Goal: Contribute content: Add original content to the website for others to see

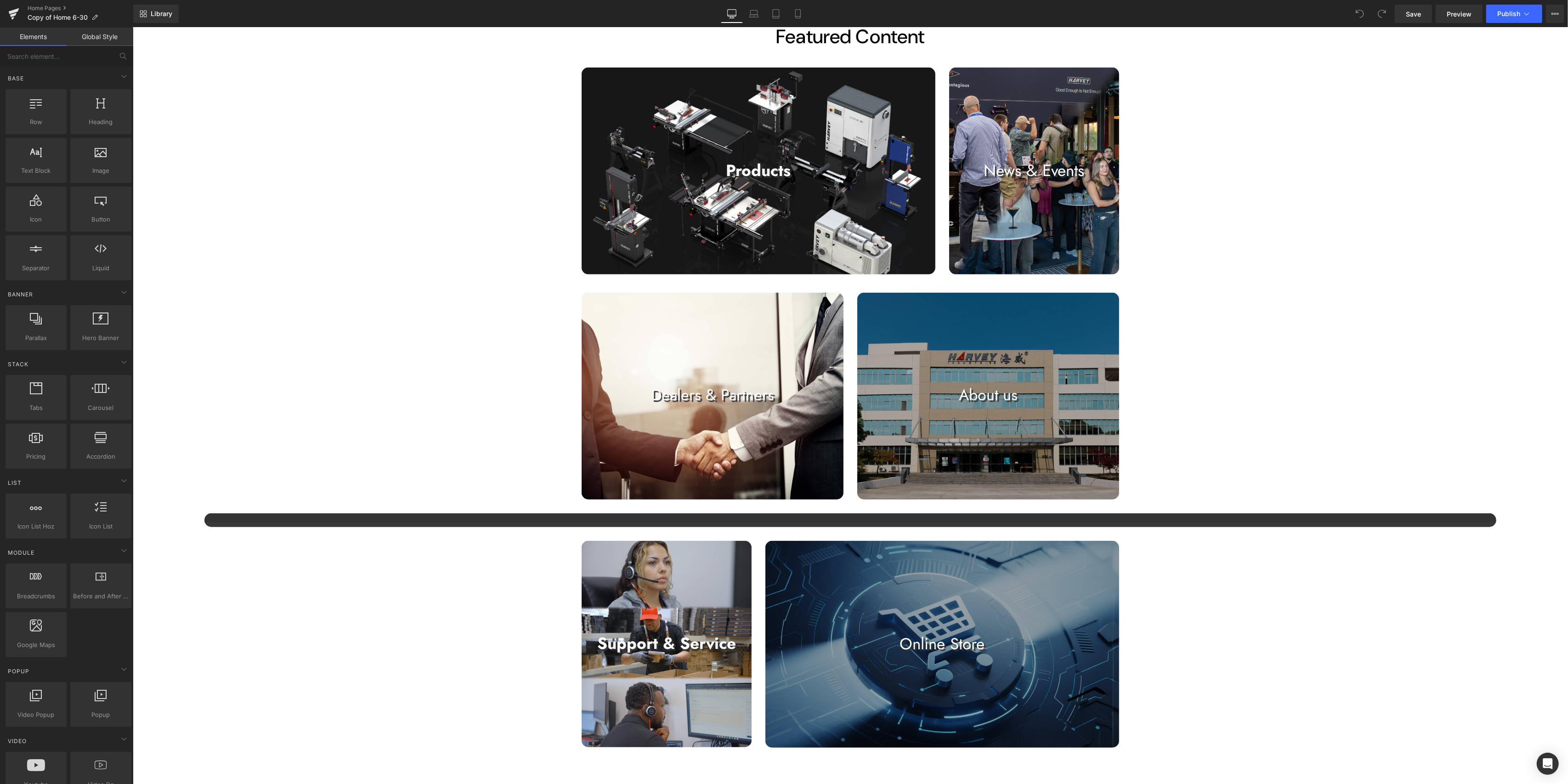
scroll to position [490, 0]
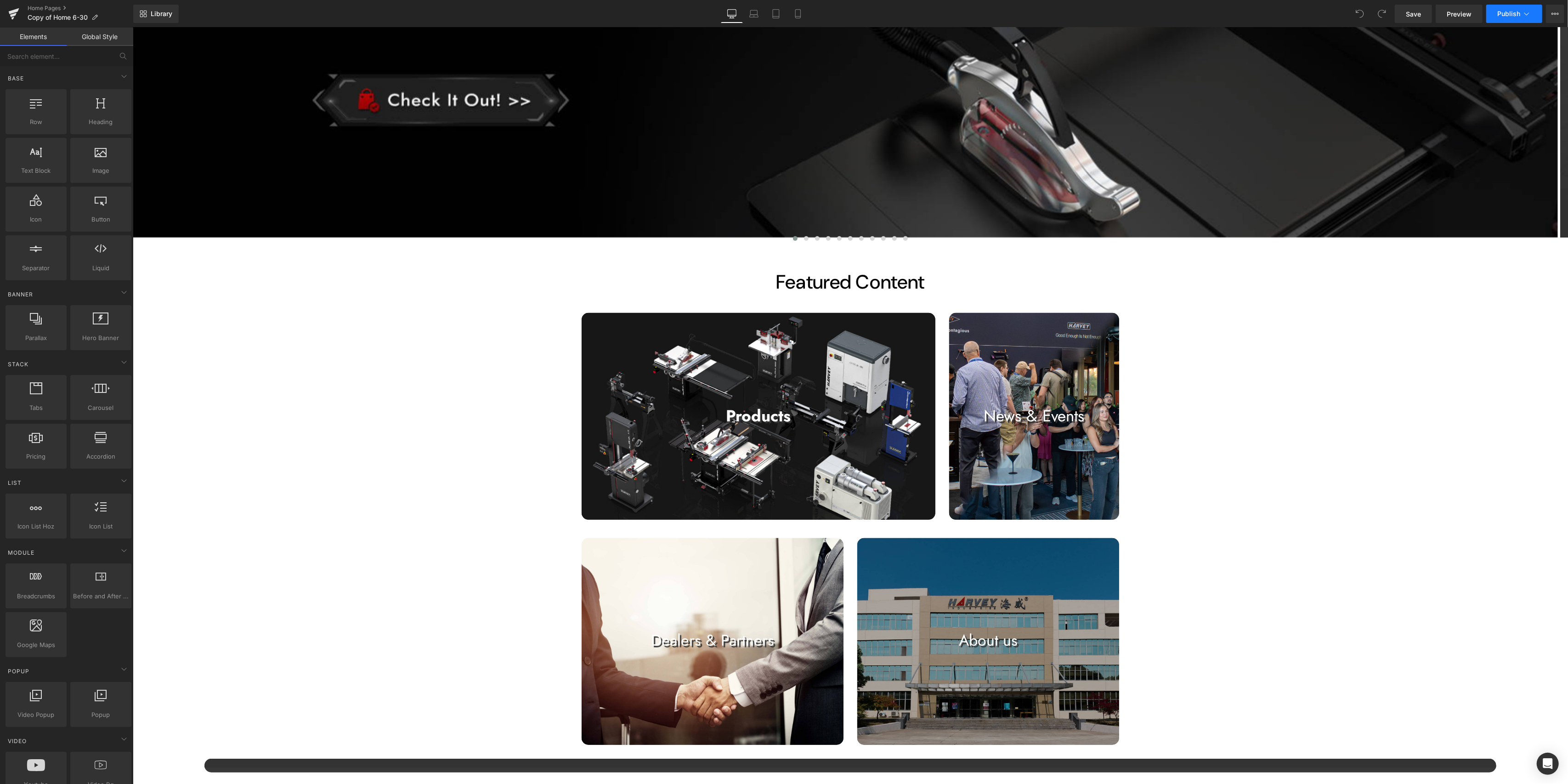
click at [1500, 14] on span "Publish" at bounding box center [1509, 14] width 23 height 7
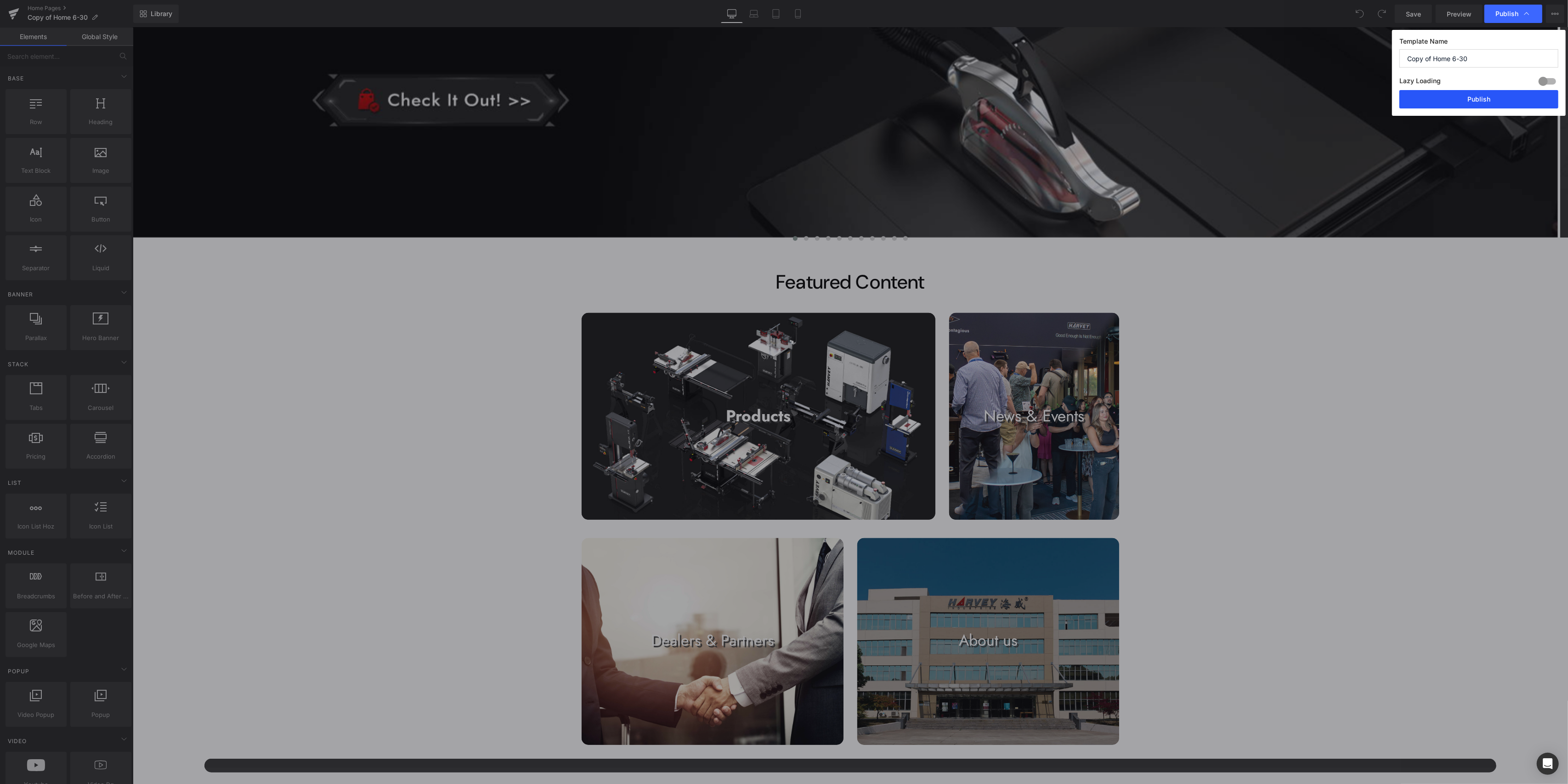
click at [1502, 102] on button "Publish" at bounding box center [1479, 99] width 159 height 18
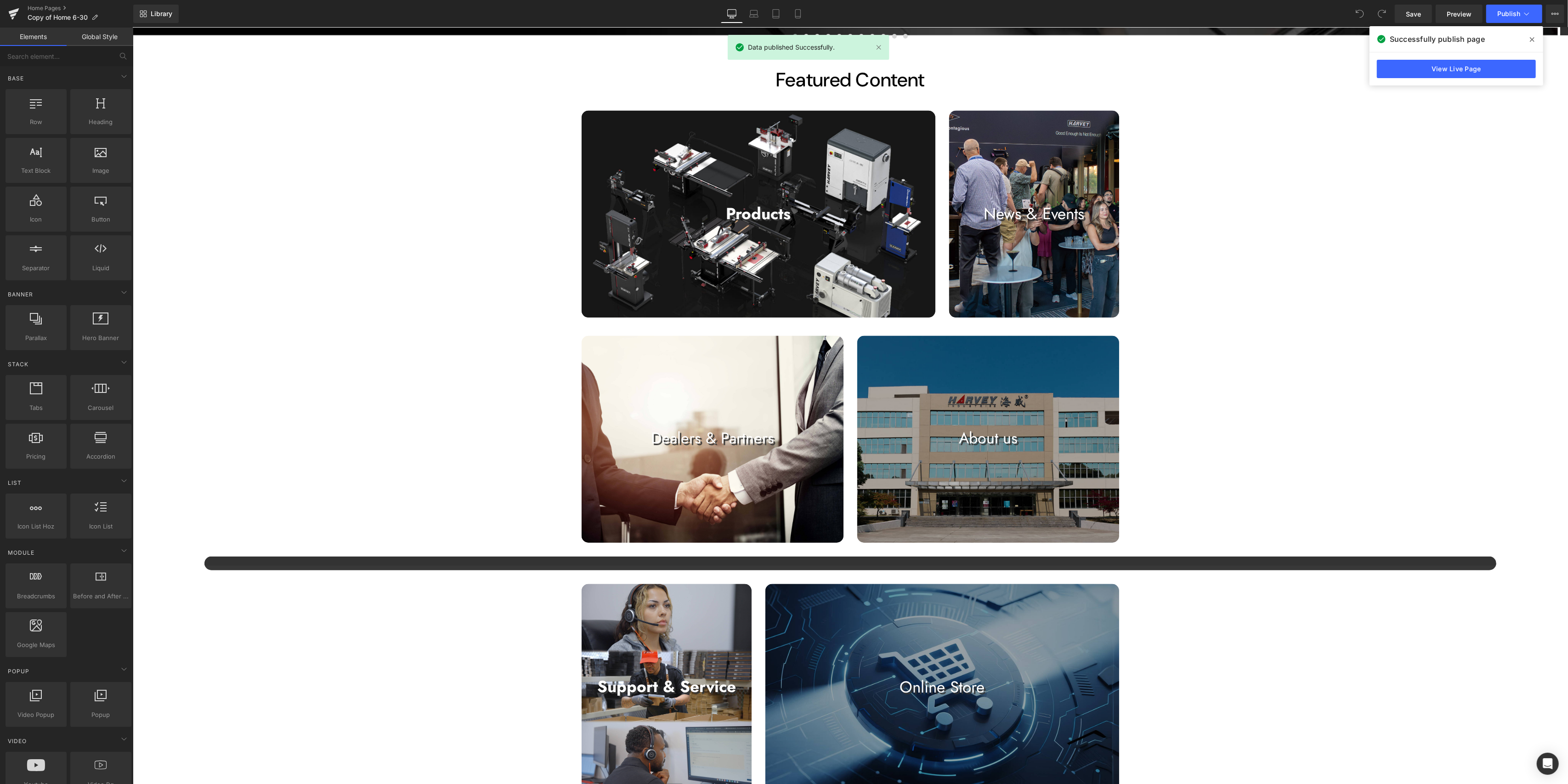
scroll to position [673, 0]
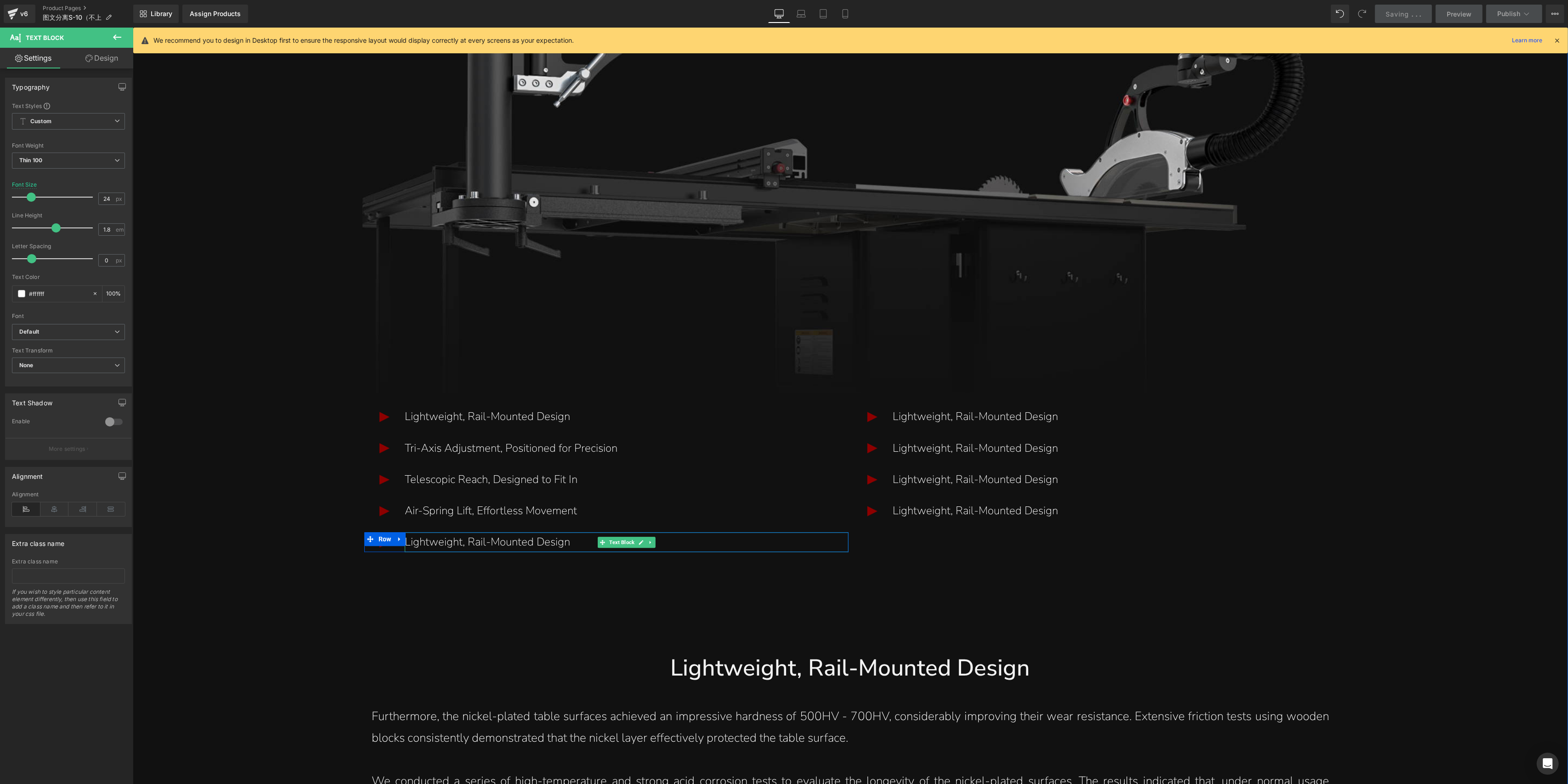
drag, startPoint x: 509, startPoint y: 537, endPoint x: 519, endPoint y: 535, distance: 10.2
click at [509, 537] on p "Lightweight, Rail-Mounted Design" at bounding box center [626, 542] width 444 height 19
click at [546, 540] on p "Lightweight, Rail-Mounted Design" at bounding box center [626, 542] width 444 height 19
click at [595, 543] on p "Lightweight, Rail-Mounted Design" at bounding box center [626, 542] width 444 height 19
paste div
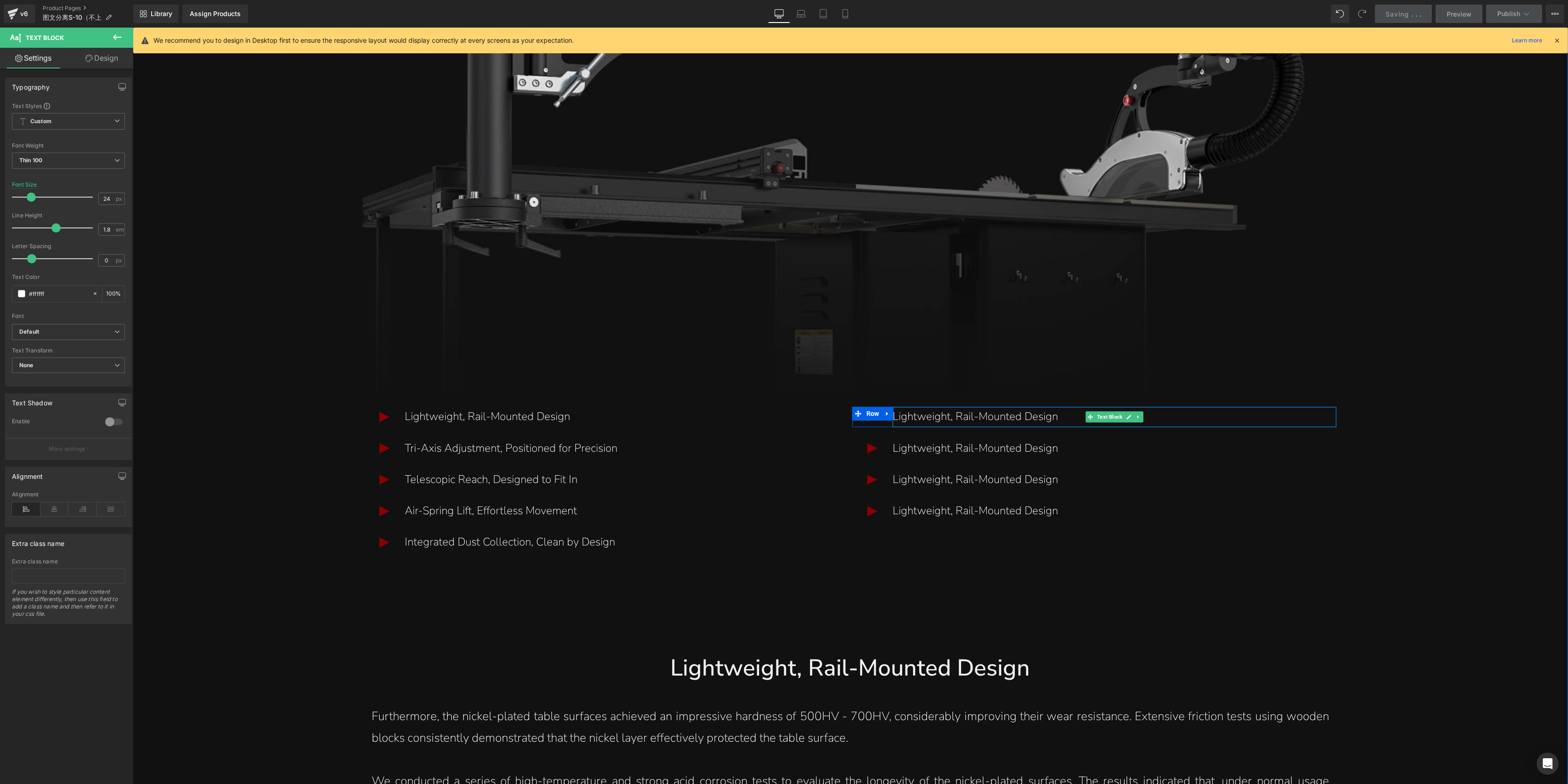
drag, startPoint x: 1021, startPoint y: 413, endPoint x: 1081, endPoint y: 420, distance: 60.4
click at [1021, 413] on p "Lightweight, Rail-Mounted Design" at bounding box center [1114, 416] width 444 height 19
click at [1082, 420] on p "Lightweight, Rail-Mounted Design" at bounding box center [1114, 416] width 444 height 19
paste div
click at [1020, 453] on p "Lightweight, Rail-Mounted Design" at bounding box center [1114, 448] width 444 height 19
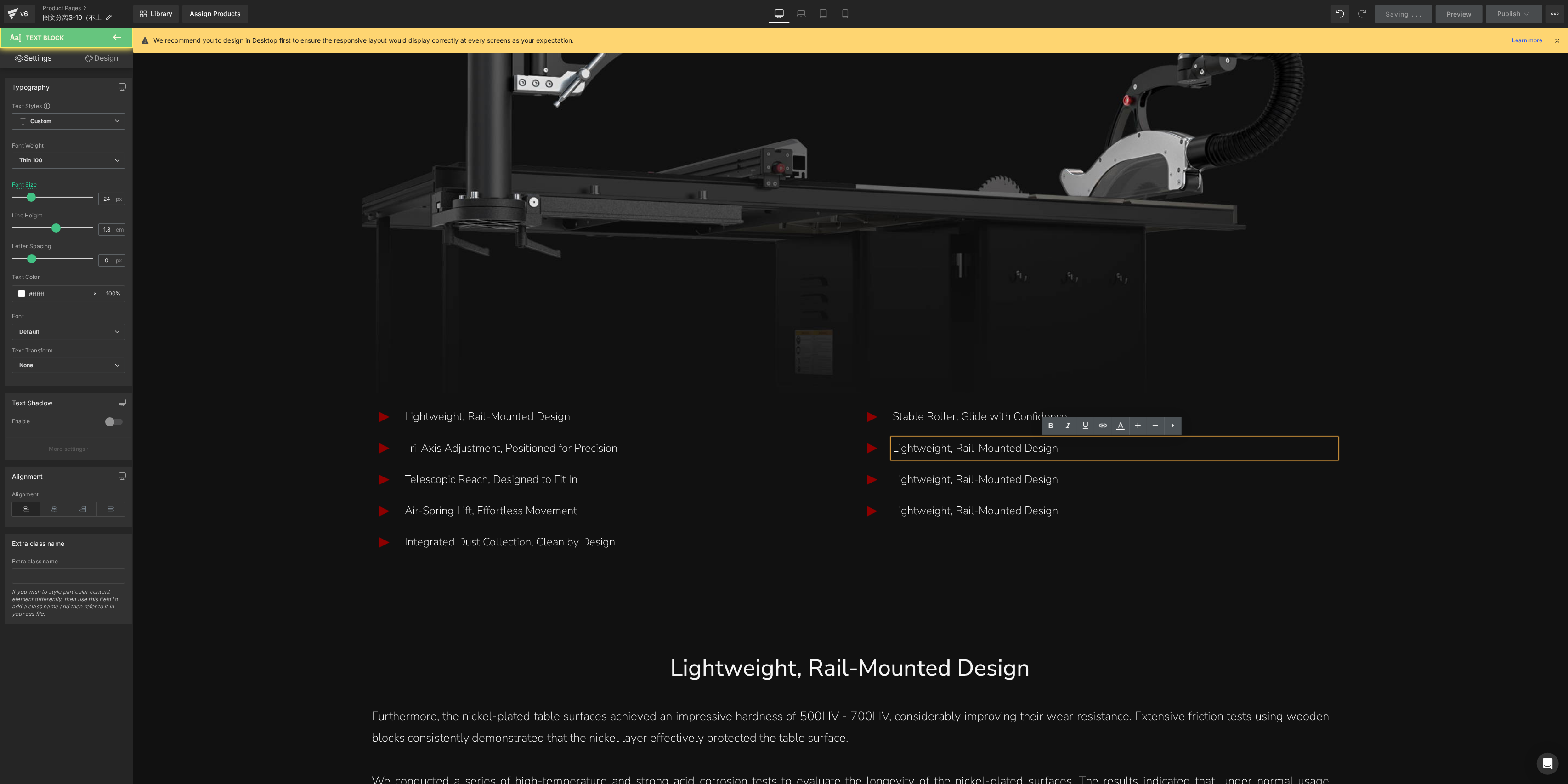
click at [1049, 446] on p "Lightweight, Rail-Mounted Design" at bounding box center [1114, 448] width 444 height 19
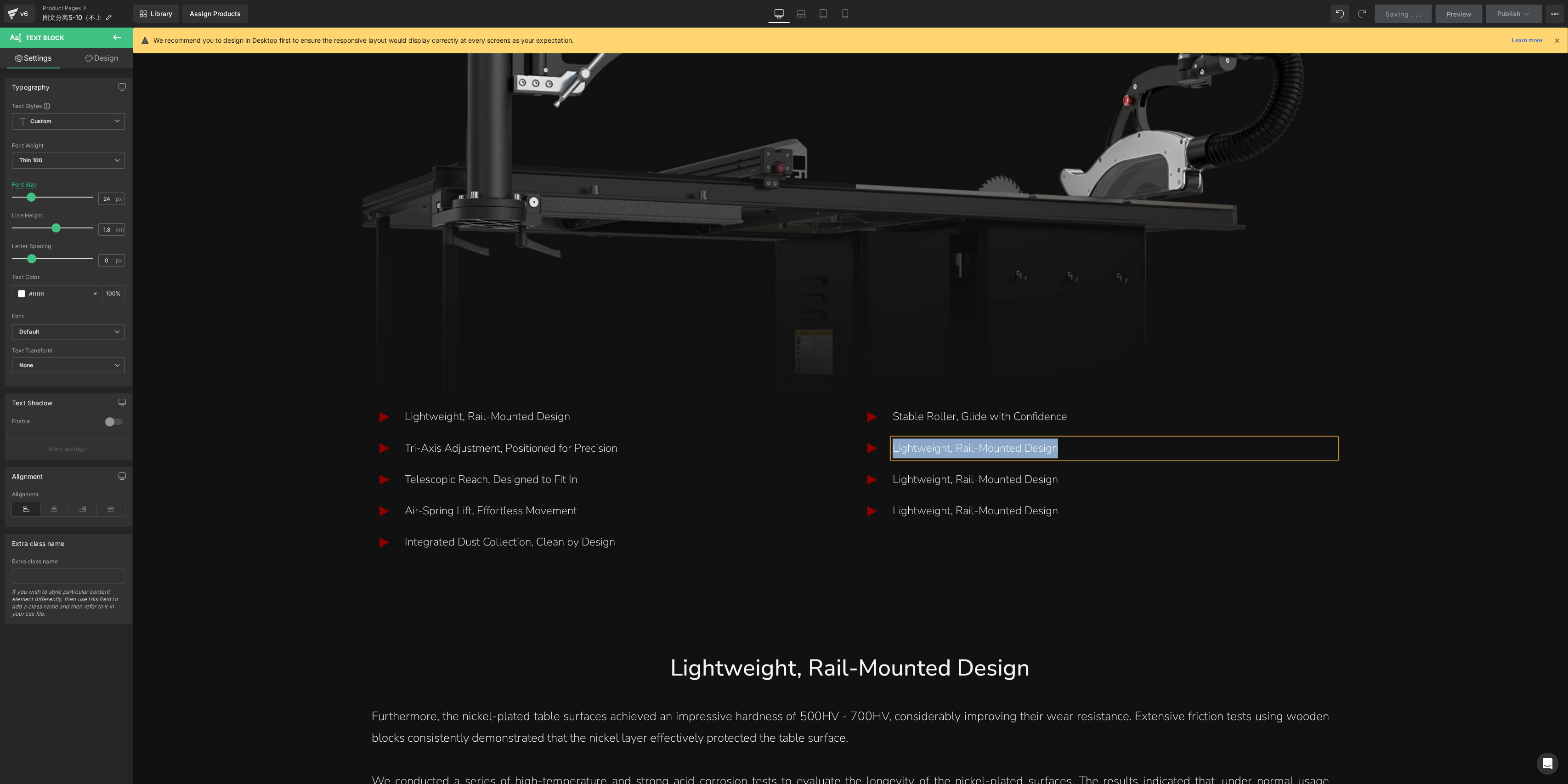
paste div
click at [1062, 477] on p "Lightweight, Rail-Mounted Design" at bounding box center [1114, 479] width 444 height 19
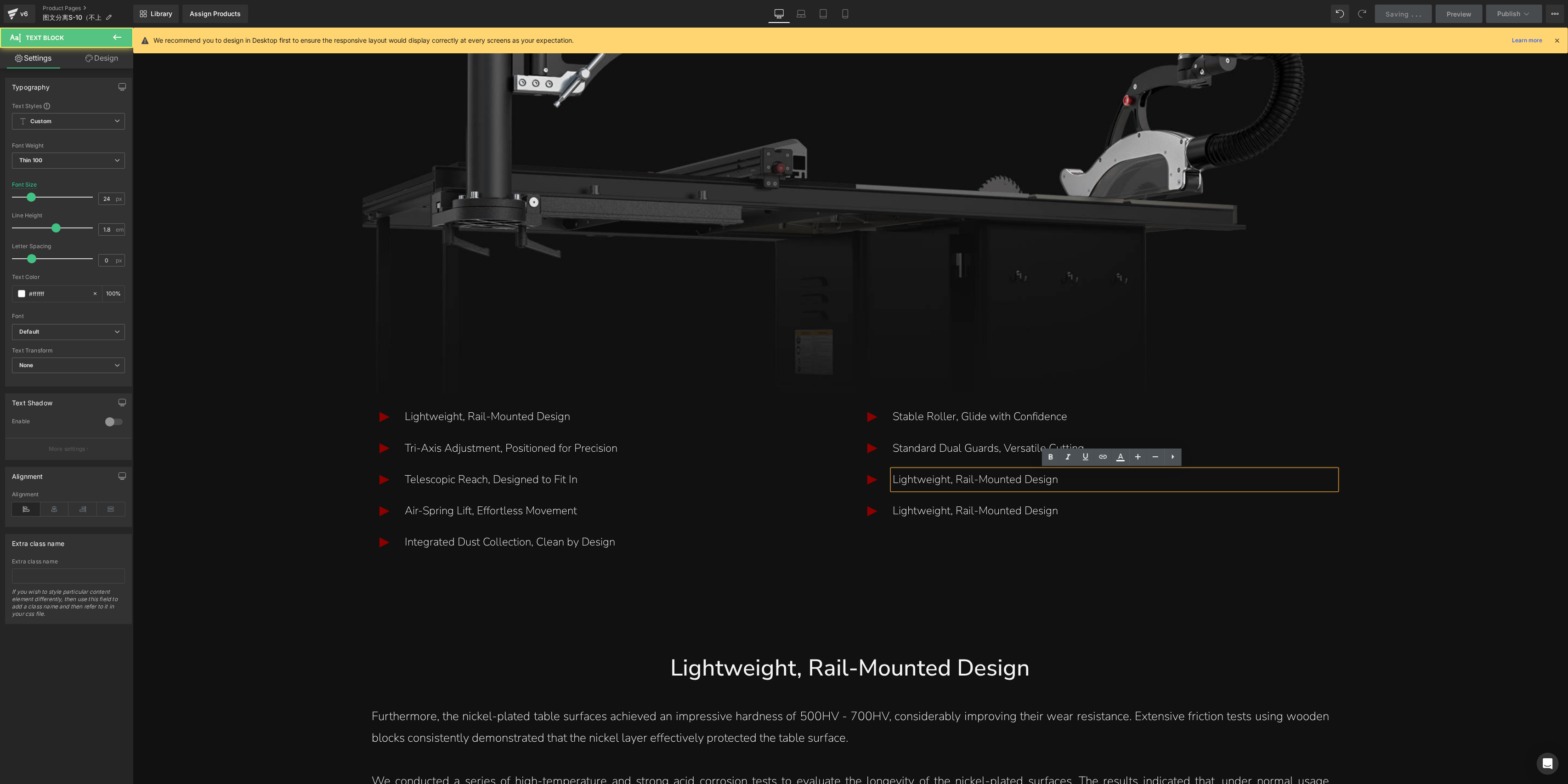
click at [1080, 483] on p "Lightweight, Rail-Mounted Design" at bounding box center [1114, 479] width 444 height 19
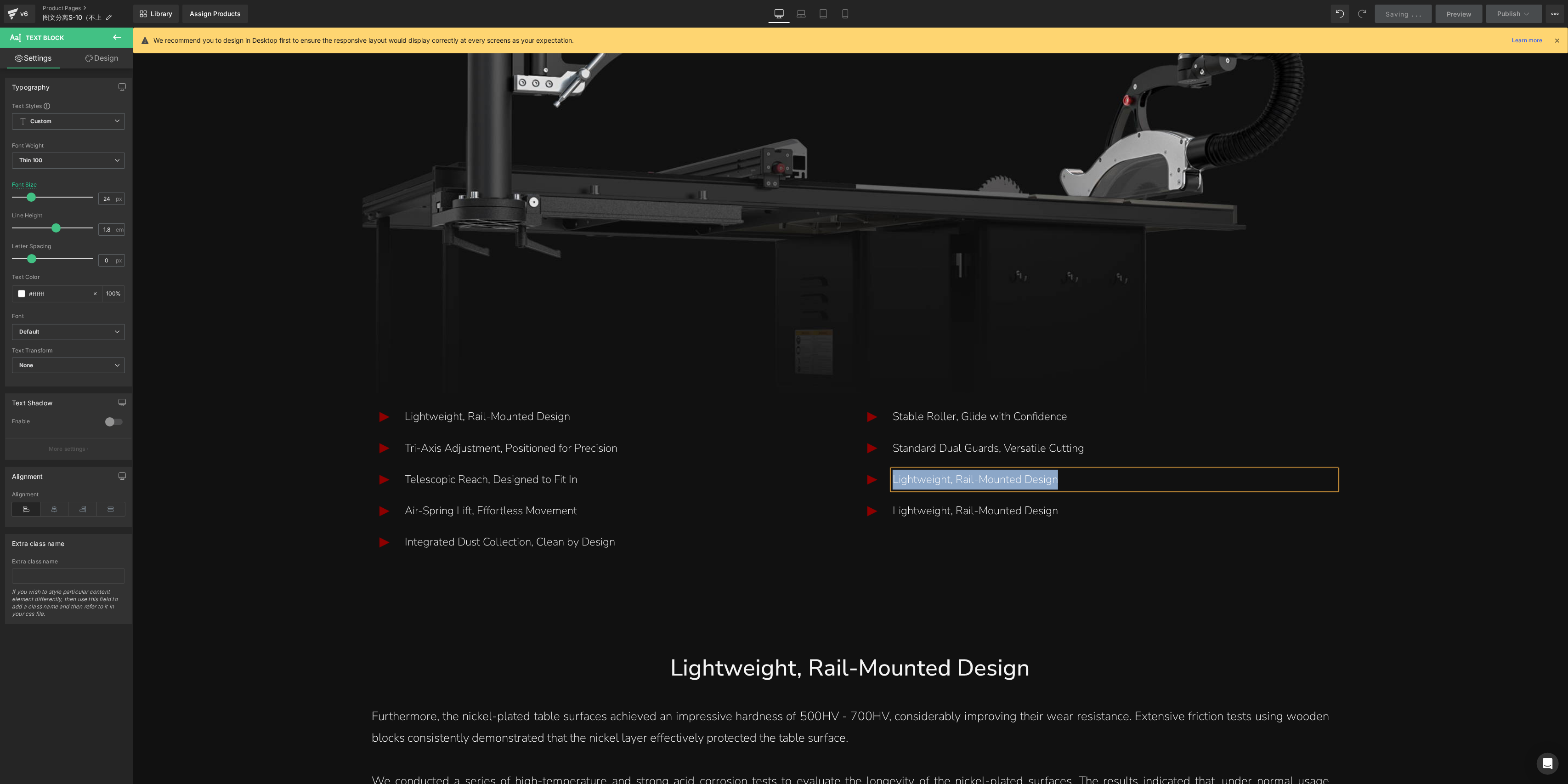
paste div
click at [953, 514] on p "Lightweight, Rail-Mounted Design" at bounding box center [1114, 511] width 444 height 19
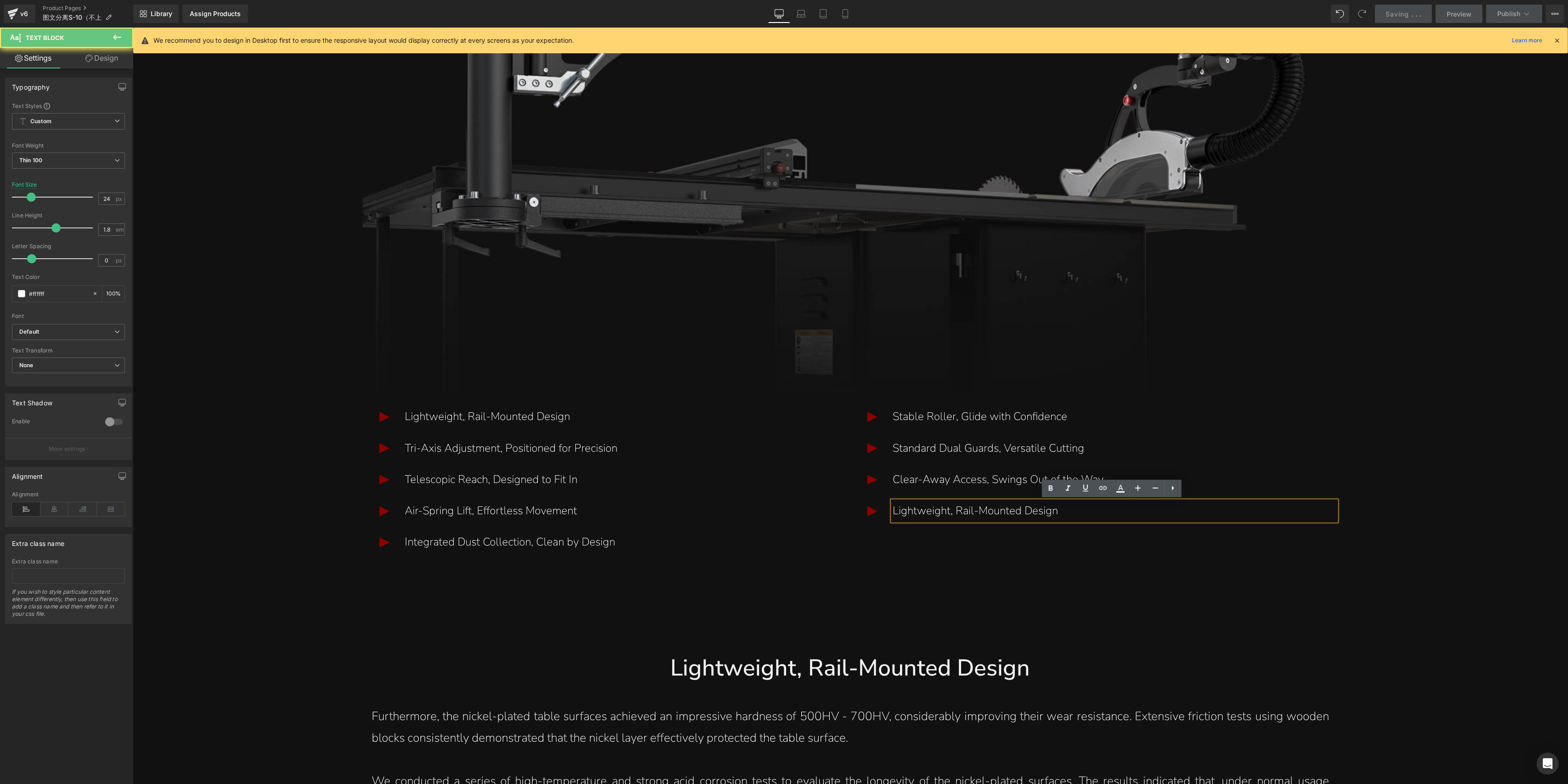
click at [1068, 514] on p "Lightweight, Rail-Mounted Design" at bounding box center [1114, 511] width 444 height 19
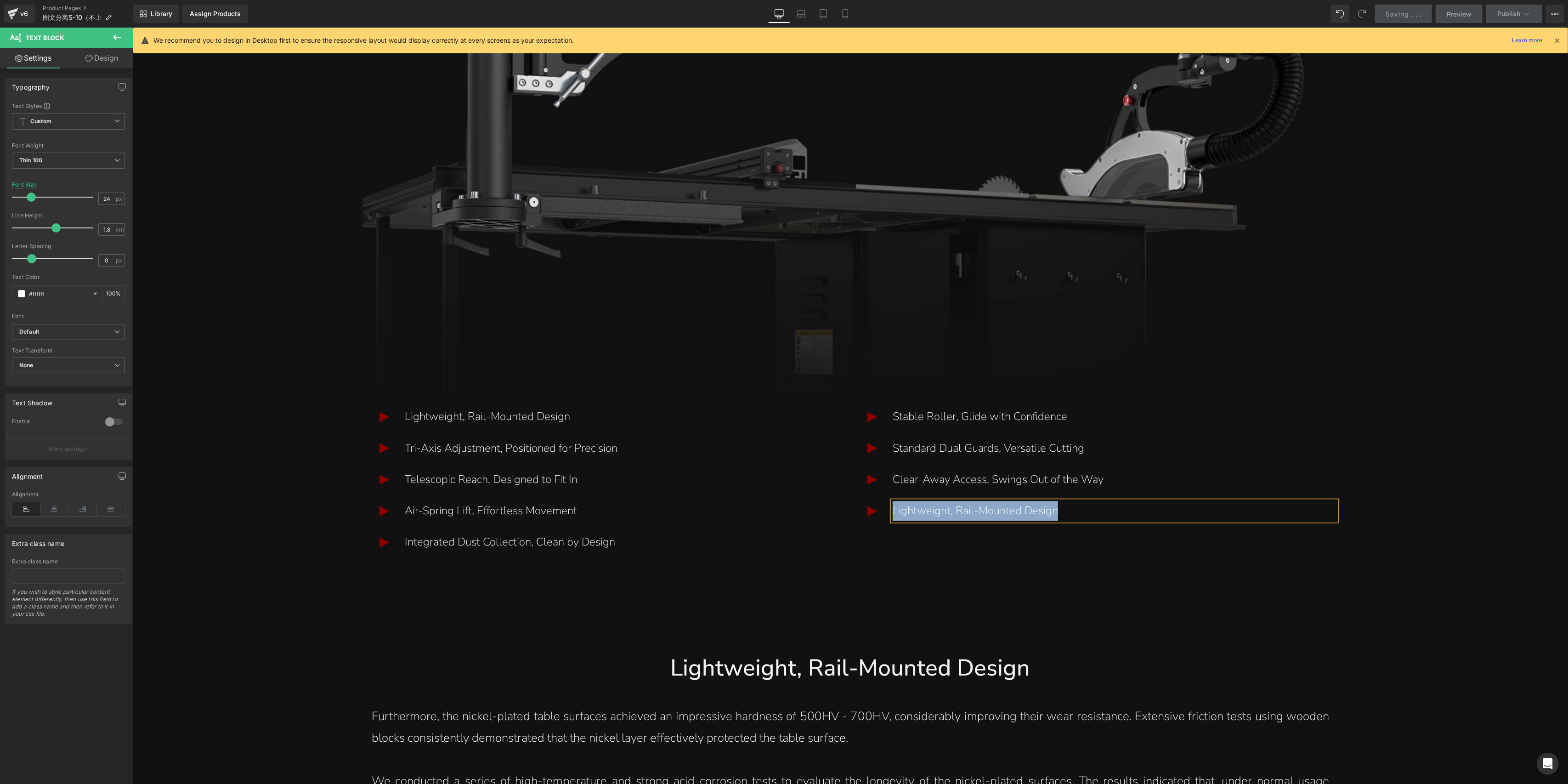
paste div
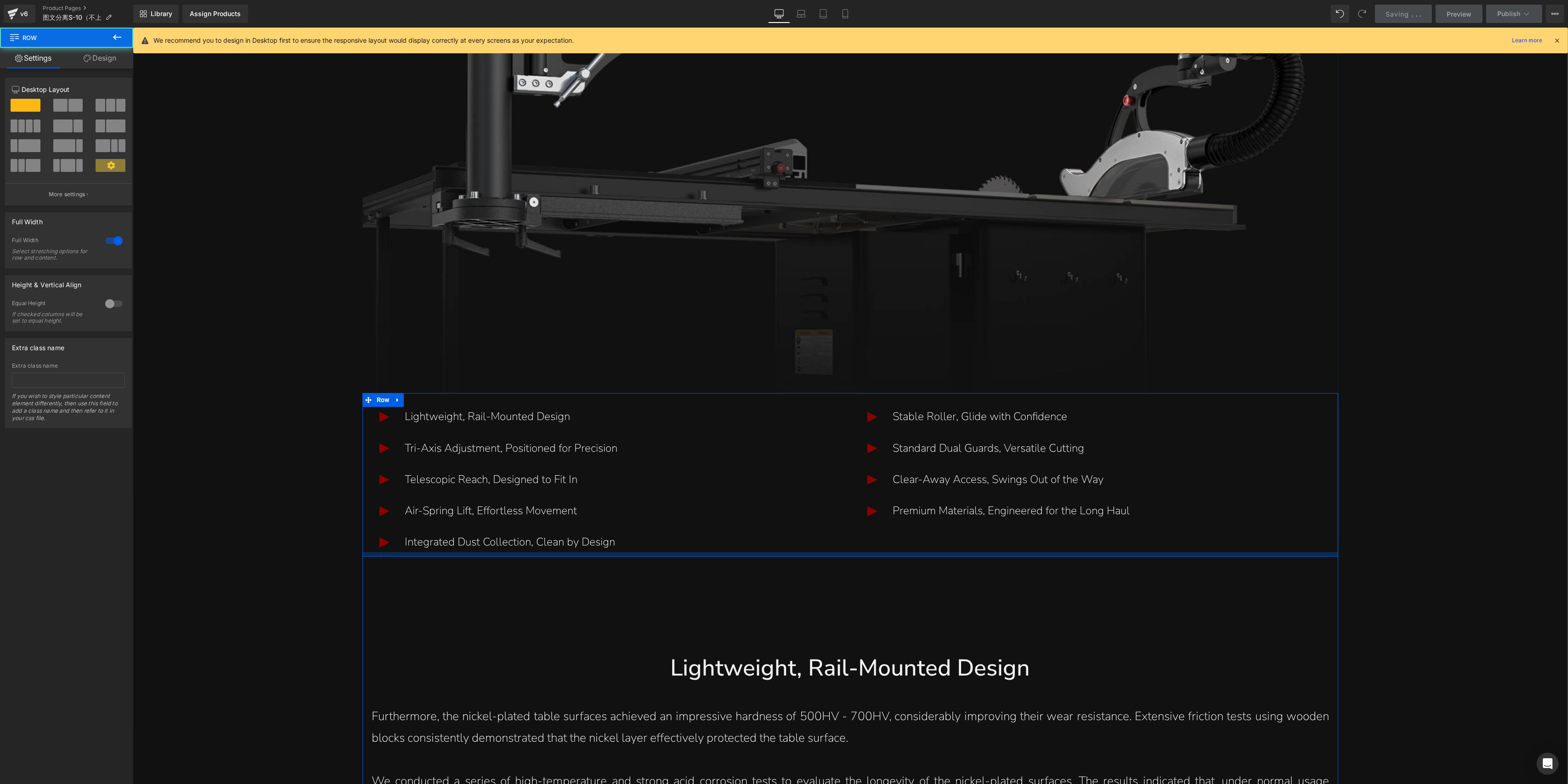
scroll to position [2682, 0]
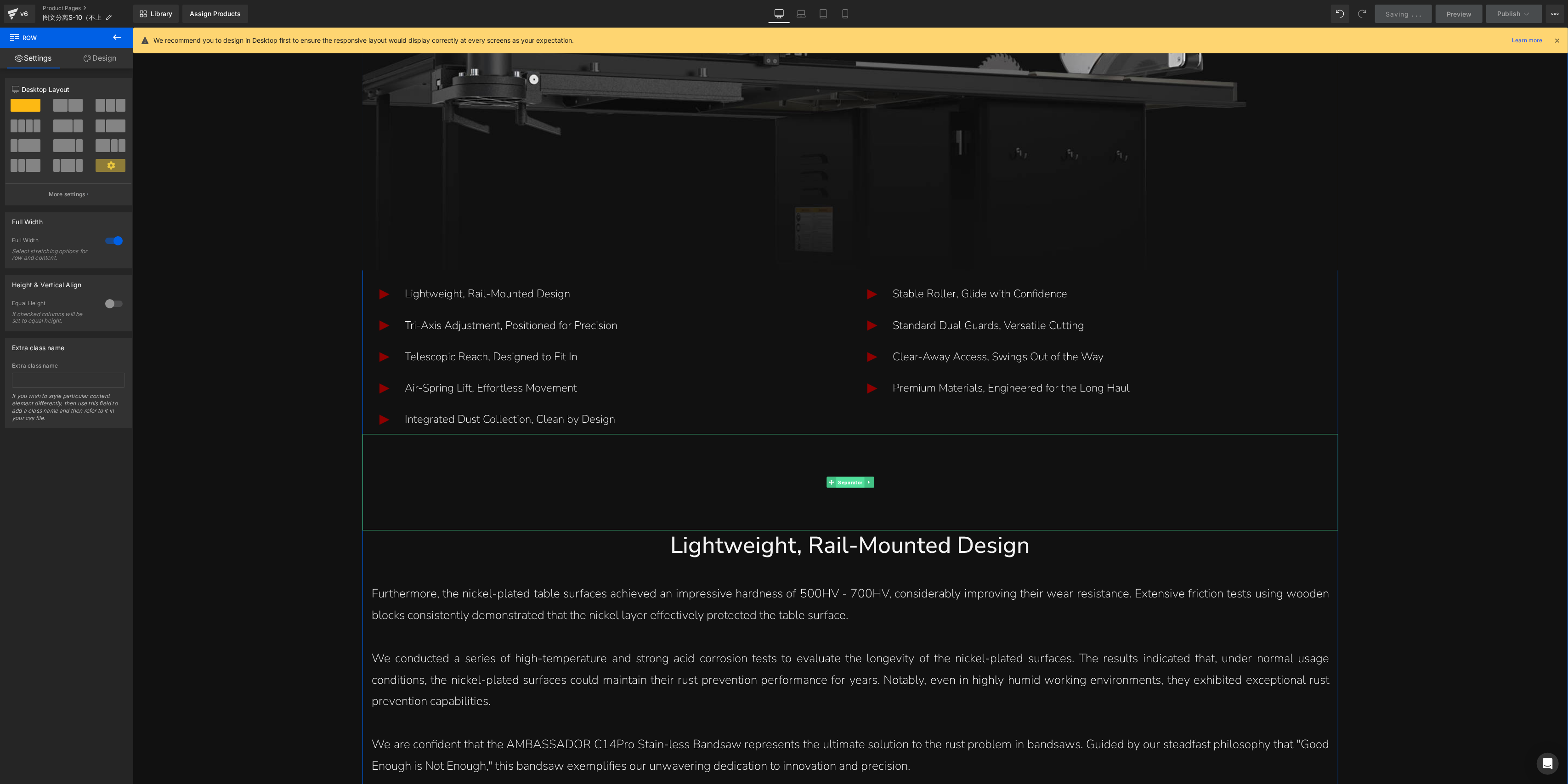
click at [852, 482] on span "Separator" at bounding box center [850, 482] width 28 height 11
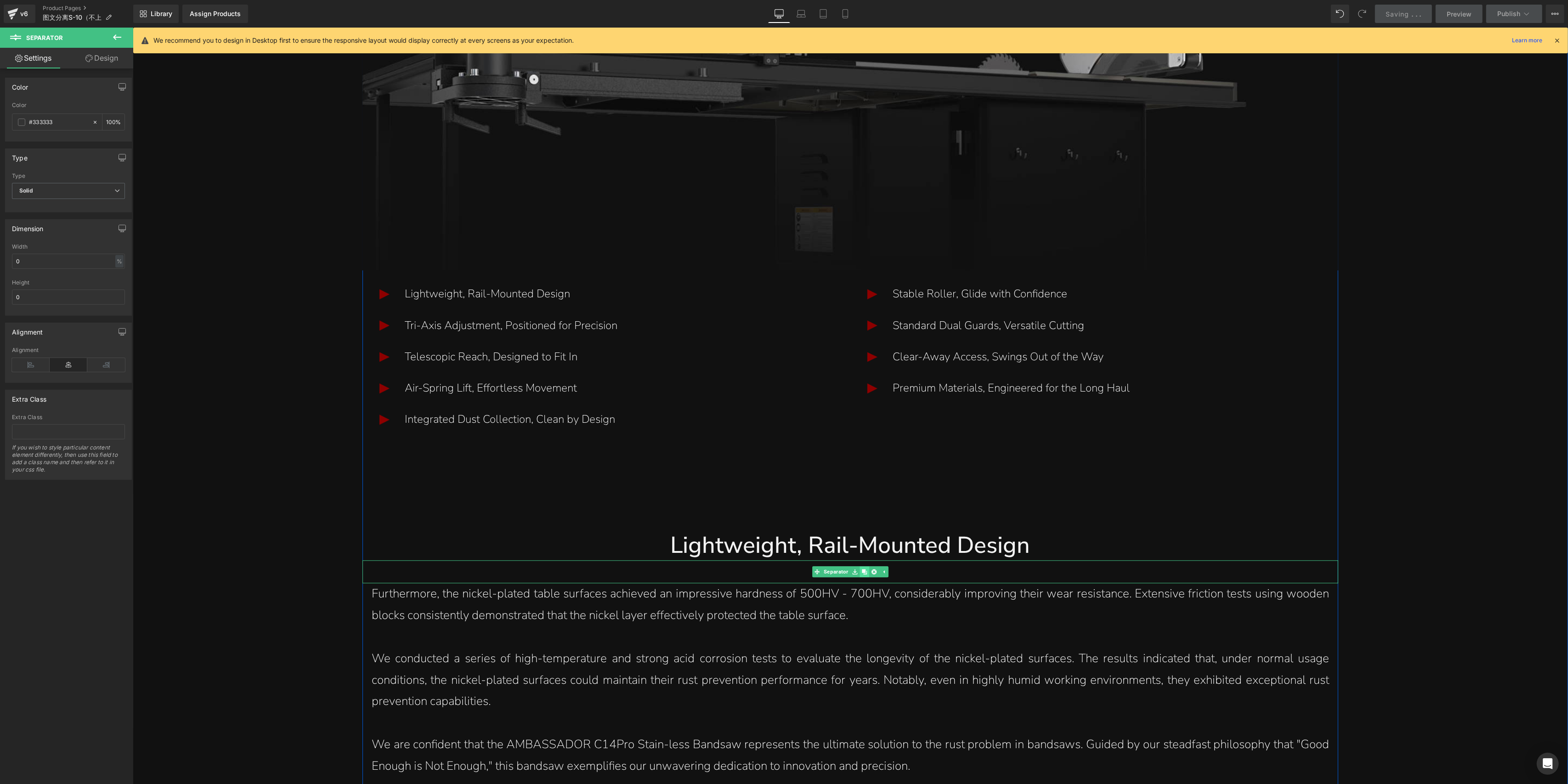
click at [862, 571] on icon at bounding box center [864, 572] width 5 height 5
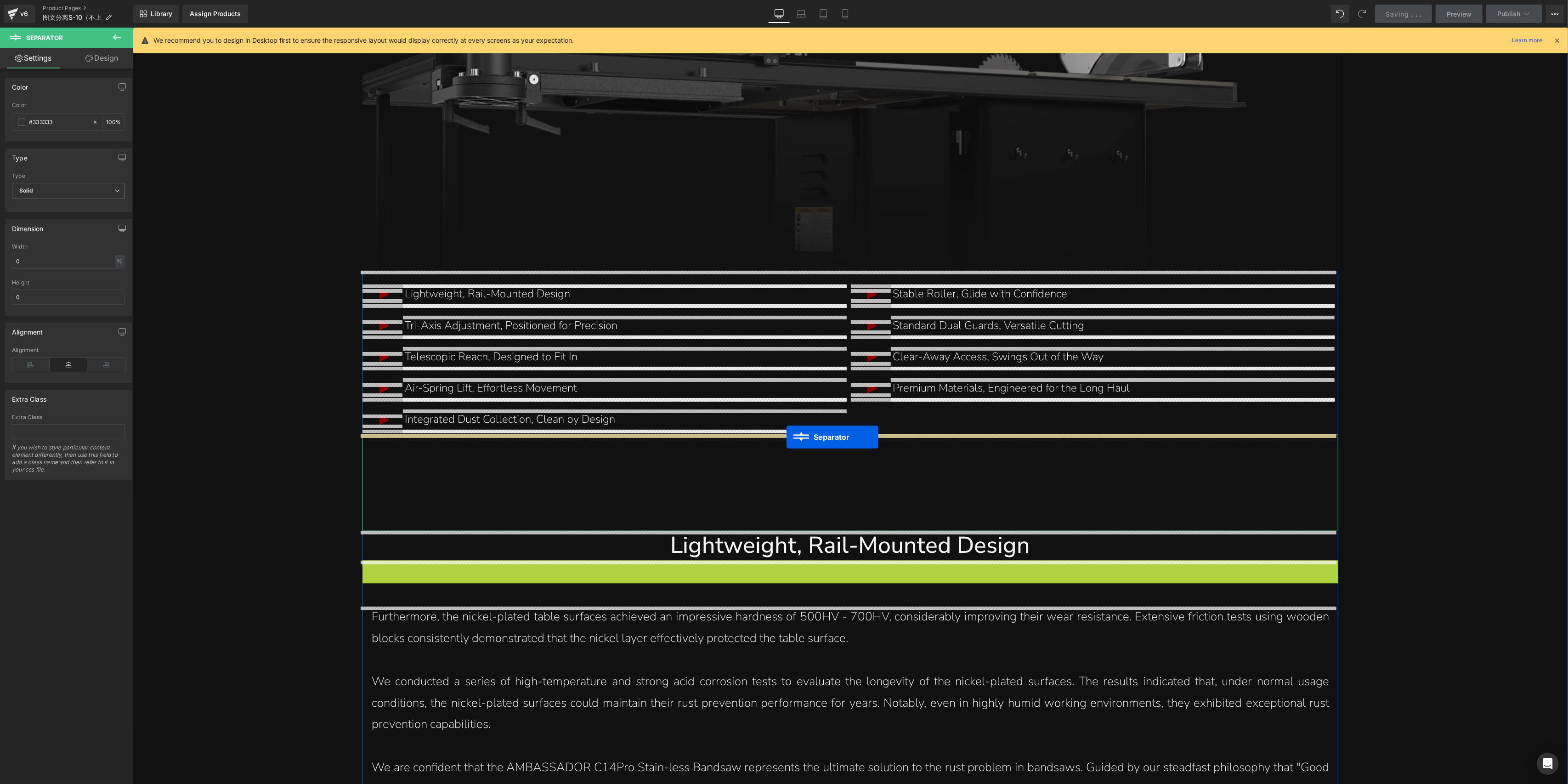
drag, startPoint x: 814, startPoint y: 572, endPoint x: 786, endPoint y: 436, distance: 138.9
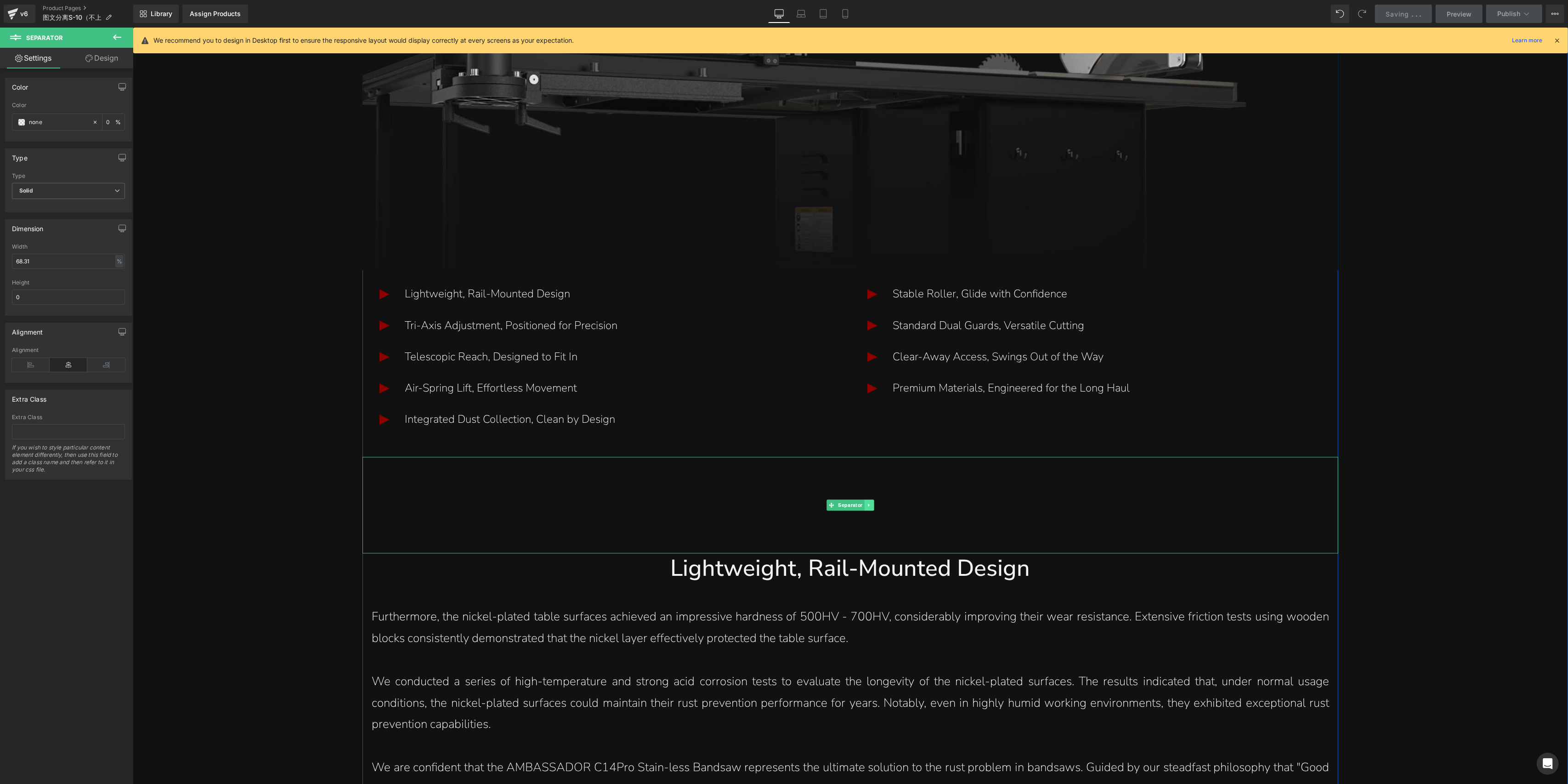
click at [866, 505] on icon at bounding box center [869, 505] width 5 height 5
click at [869, 505] on link at bounding box center [873, 505] width 10 height 11
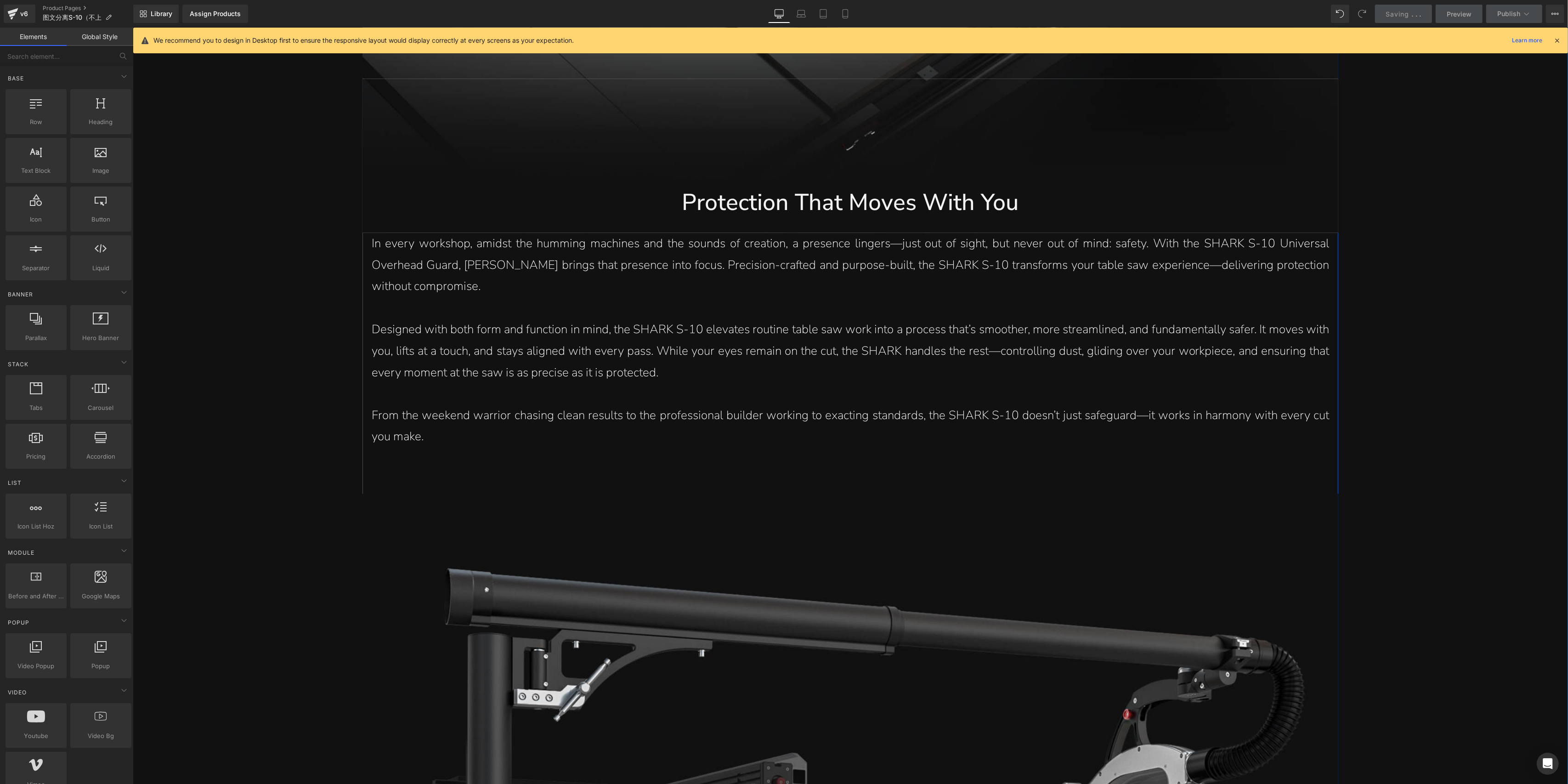
scroll to position [1886, 0]
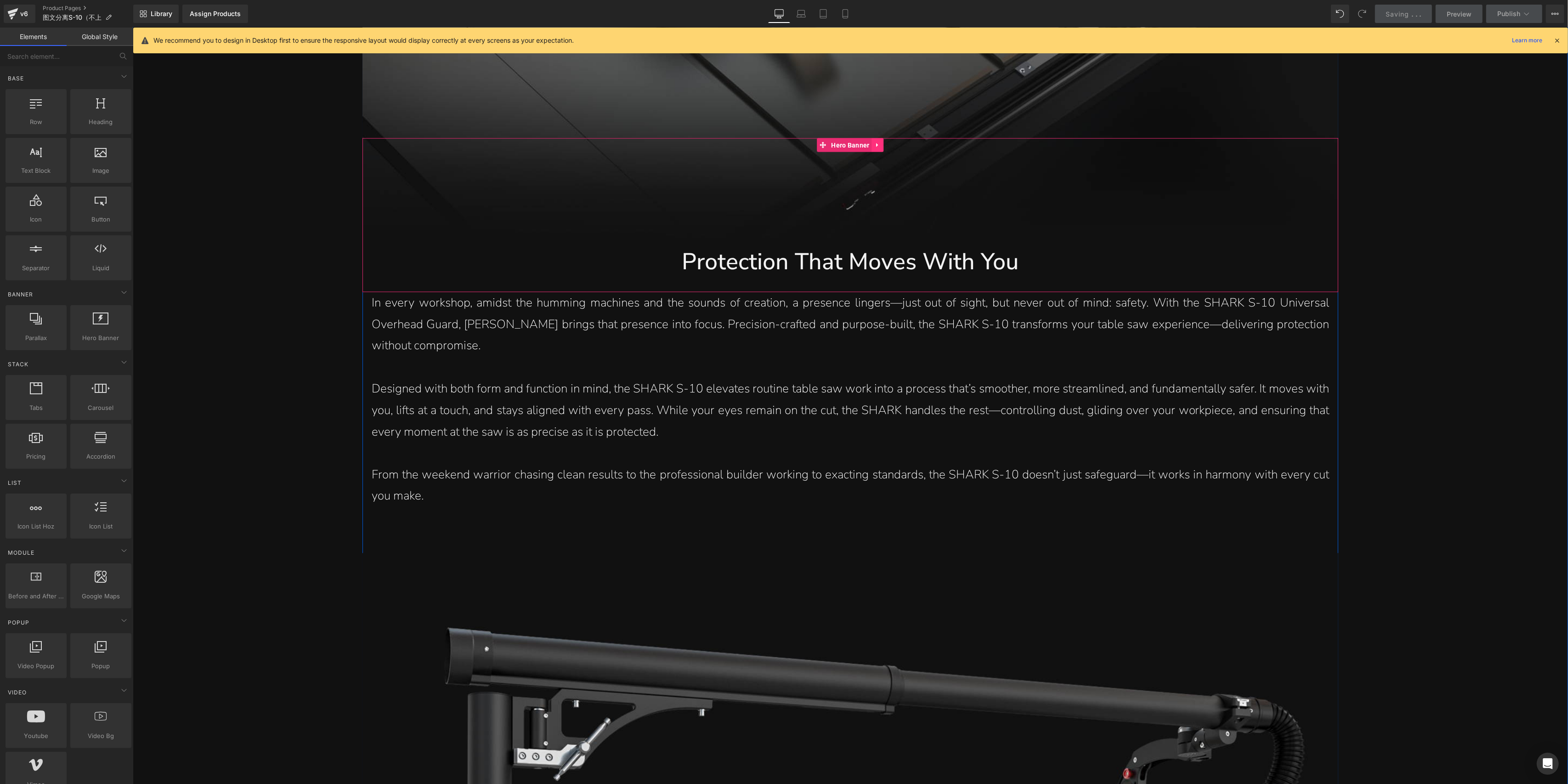
click at [872, 149] on link at bounding box center [878, 145] width 12 height 14
click at [868, 144] on icon at bounding box center [871, 144] width 7 height 7
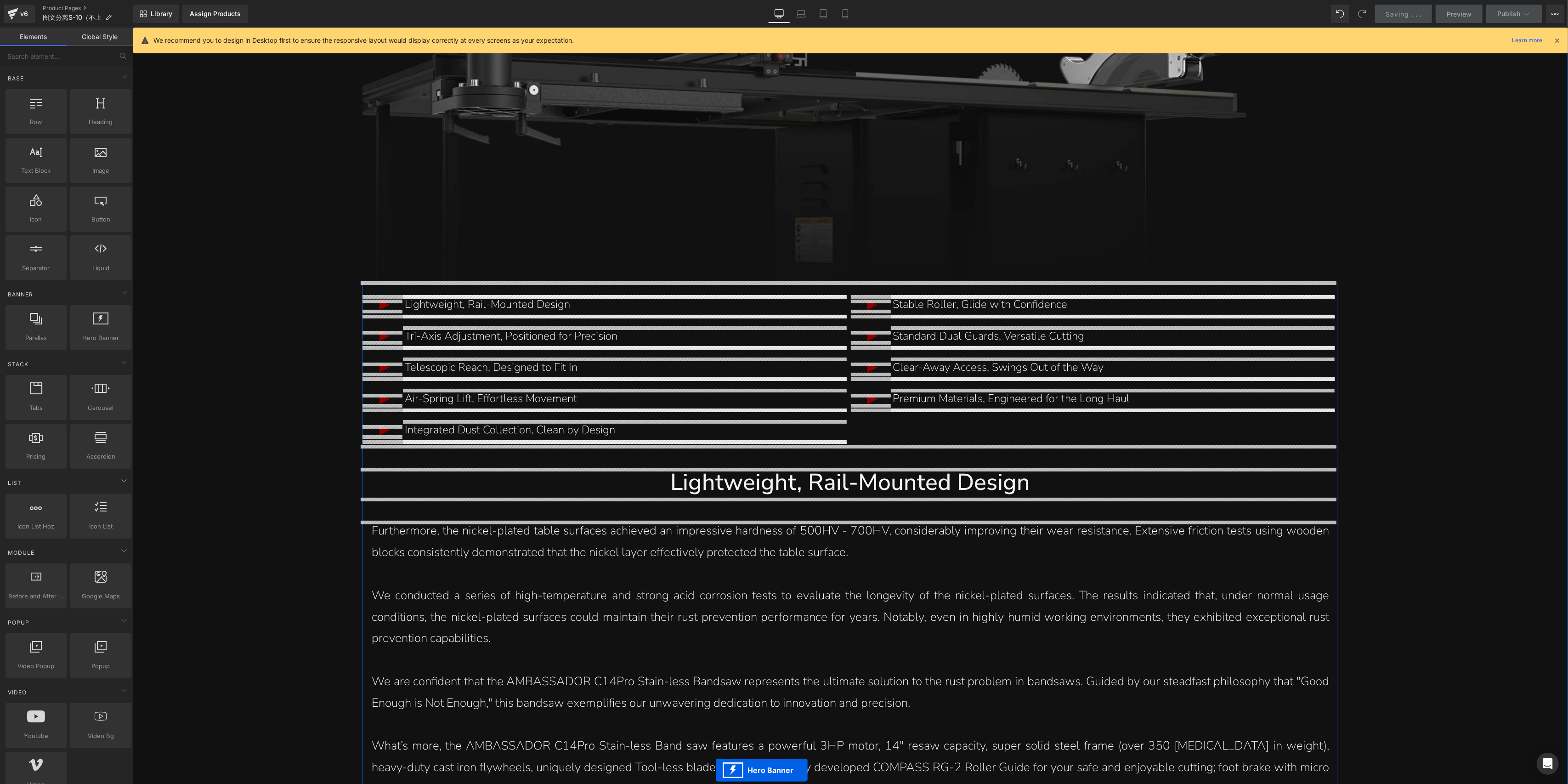
scroll to position [2721, 0]
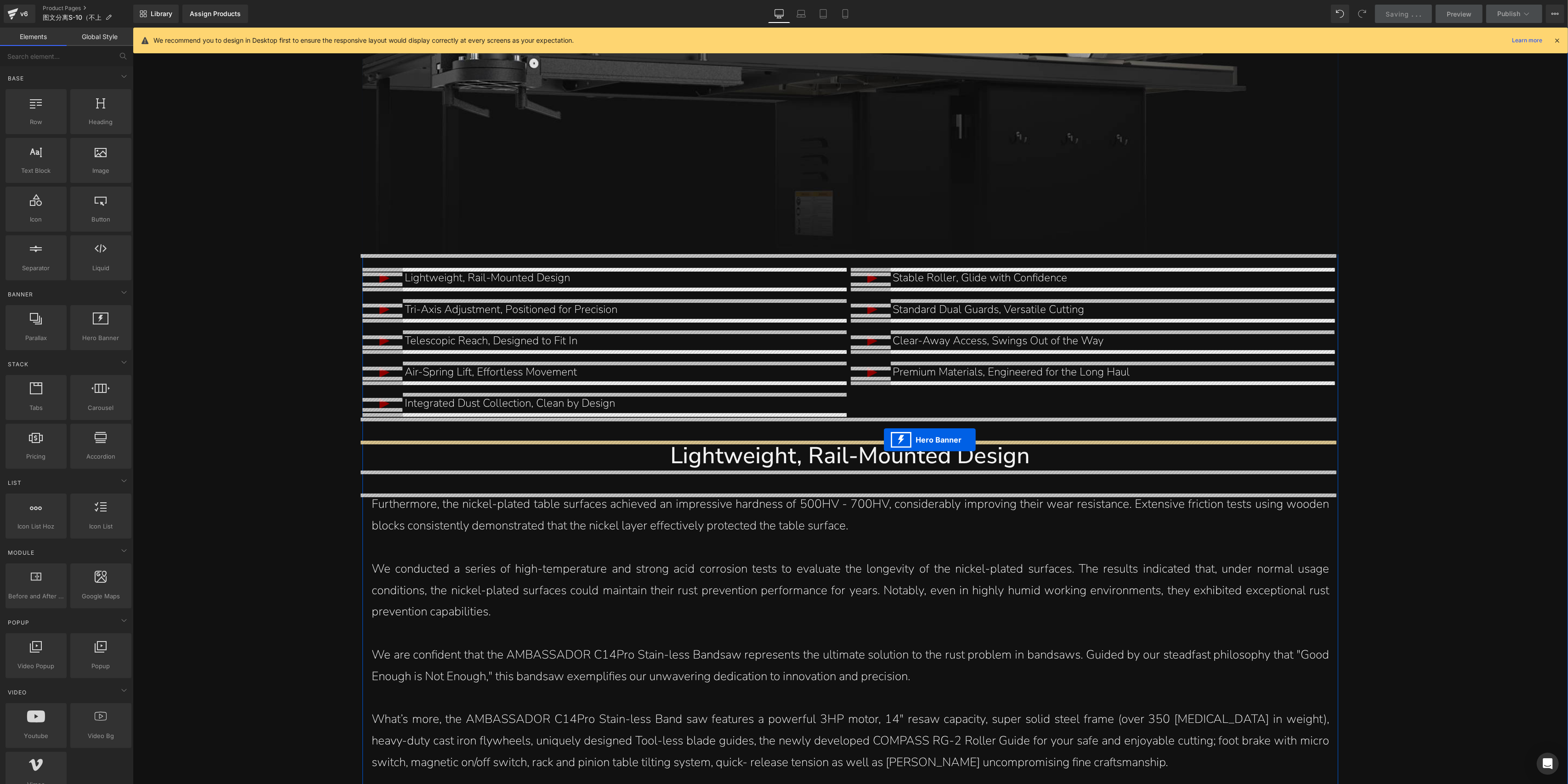
drag, startPoint x: 799, startPoint y: 141, endPoint x: 883, endPoint y: 439, distance: 309.6
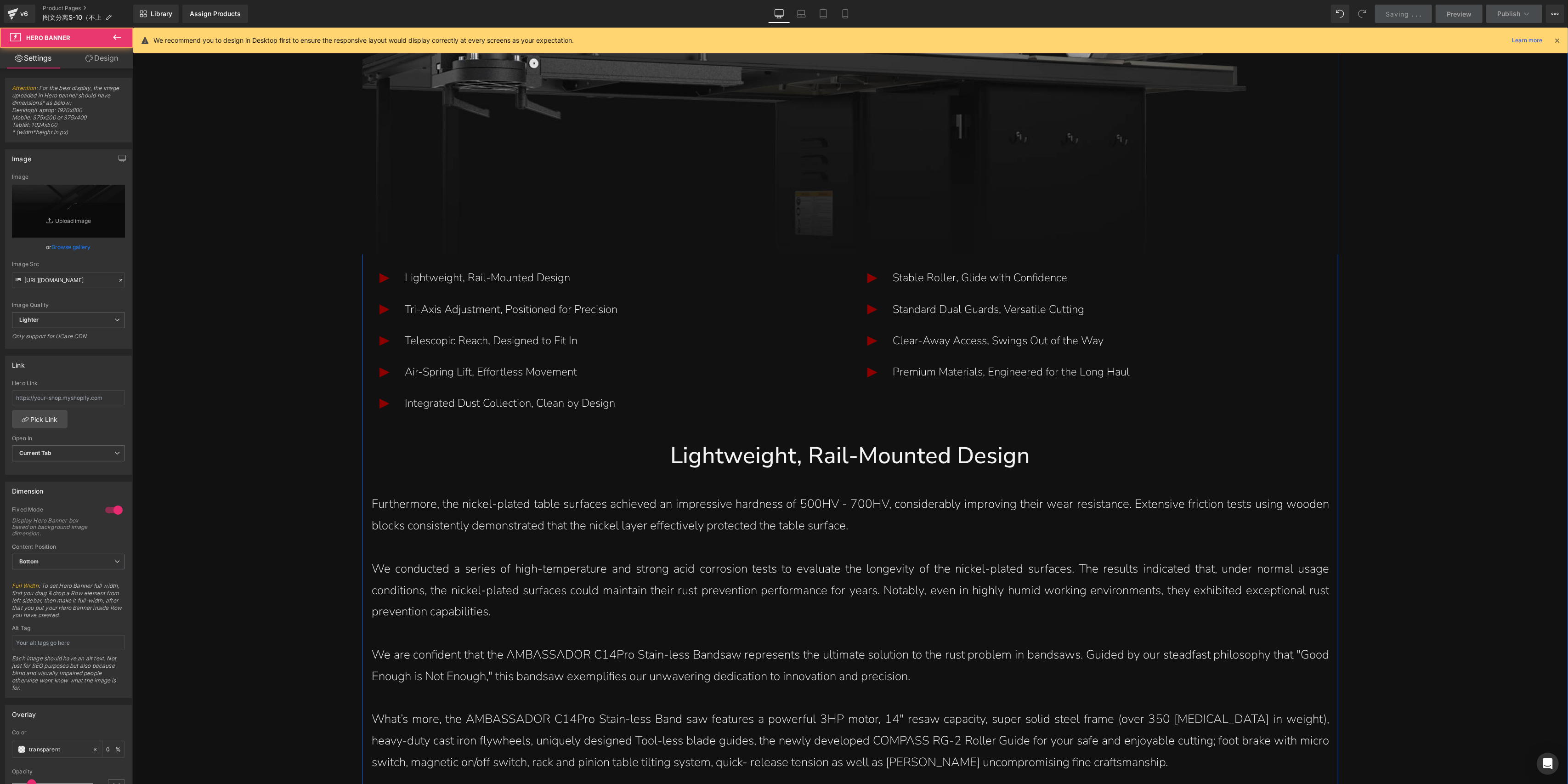
scroll to position [2698, 0]
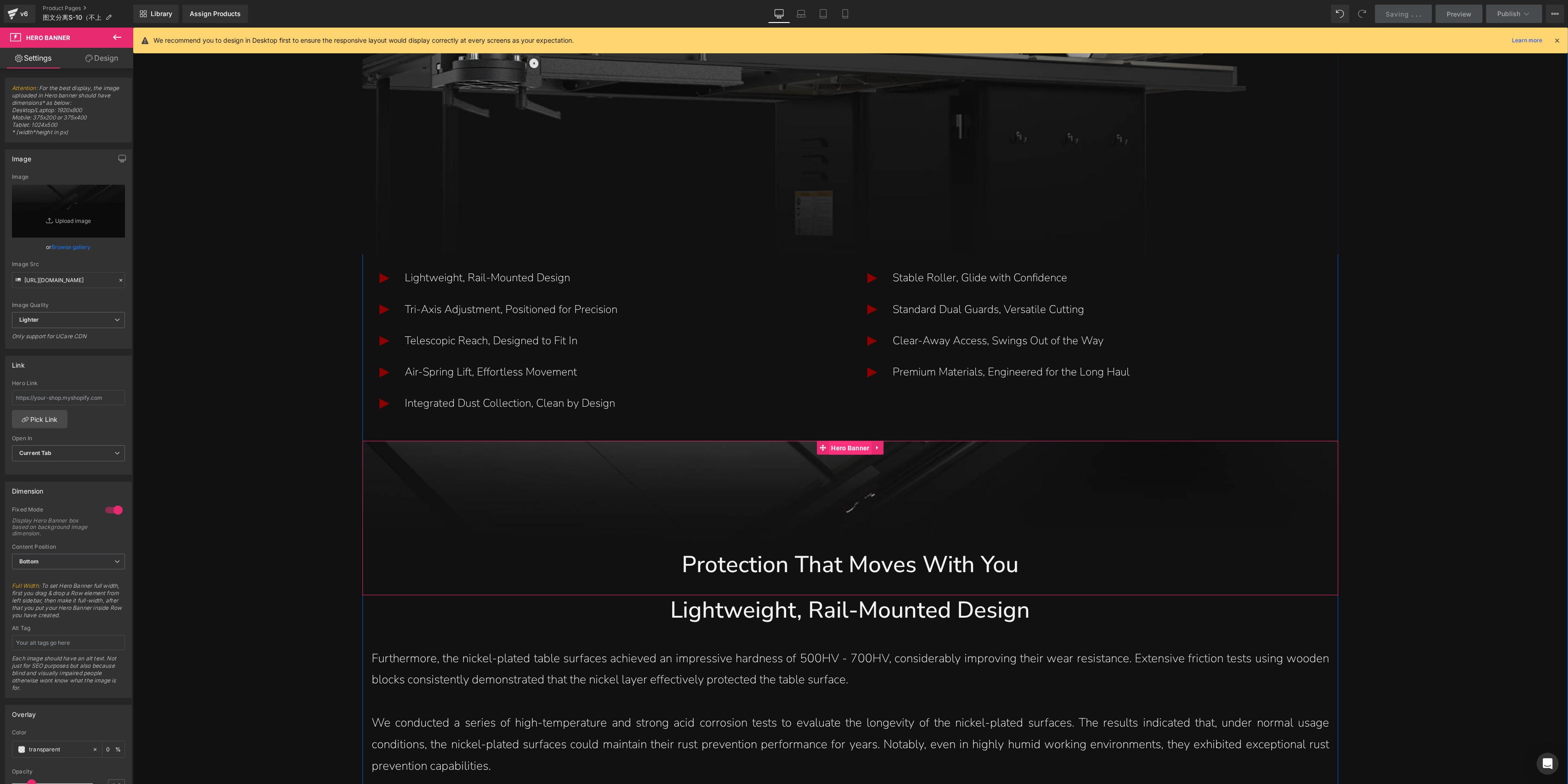
click at [847, 447] on span "Hero Banner" at bounding box center [850, 448] width 43 height 14
click at [869, 612] on icon at bounding box center [872, 609] width 5 height 5
click at [872, 611] on link at bounding box center [877, 610] width 10 height 11
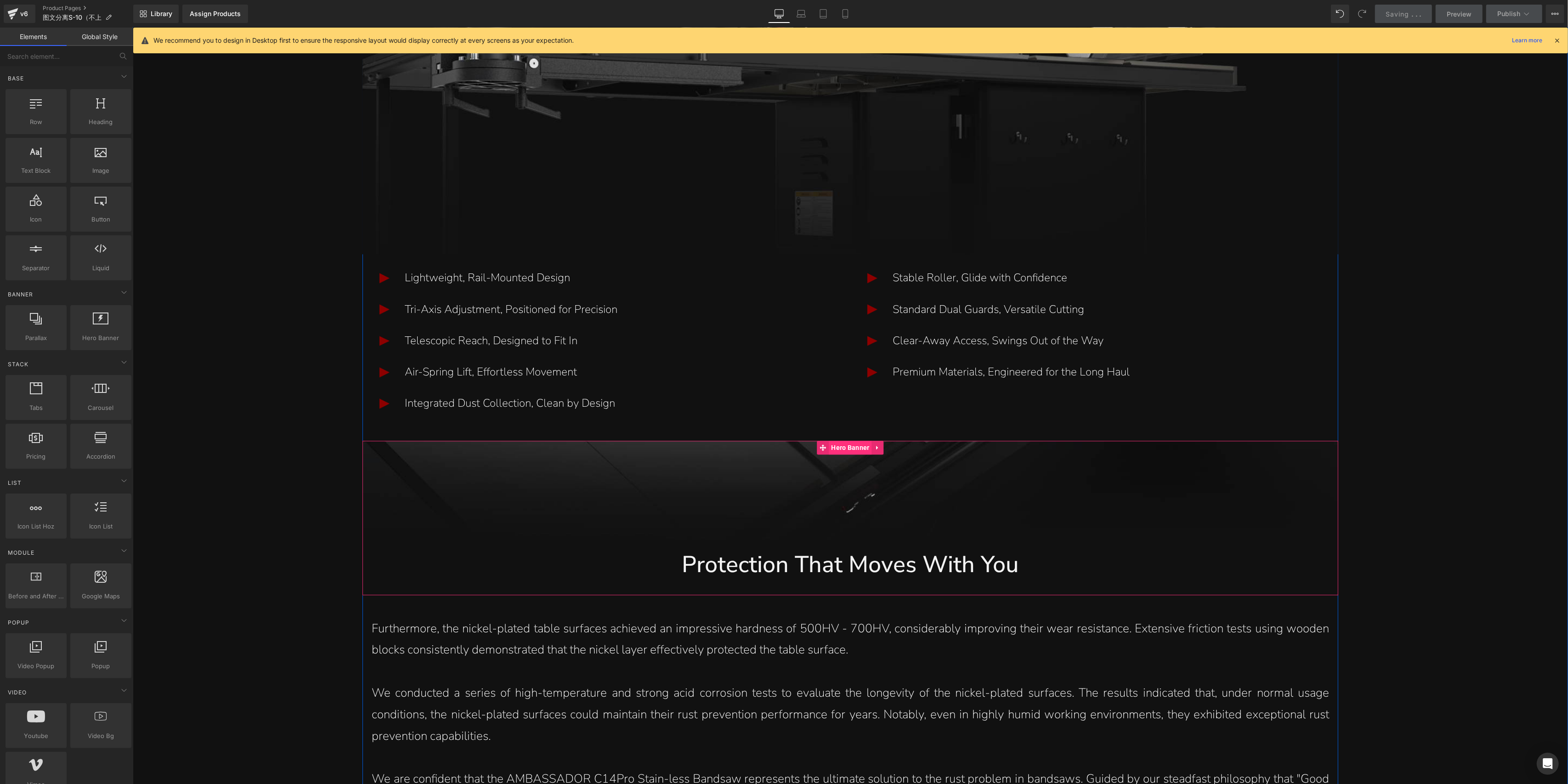
click at [840, 447] on span "Hero Banner" at bounding box center [850, 447] width 43 height 14
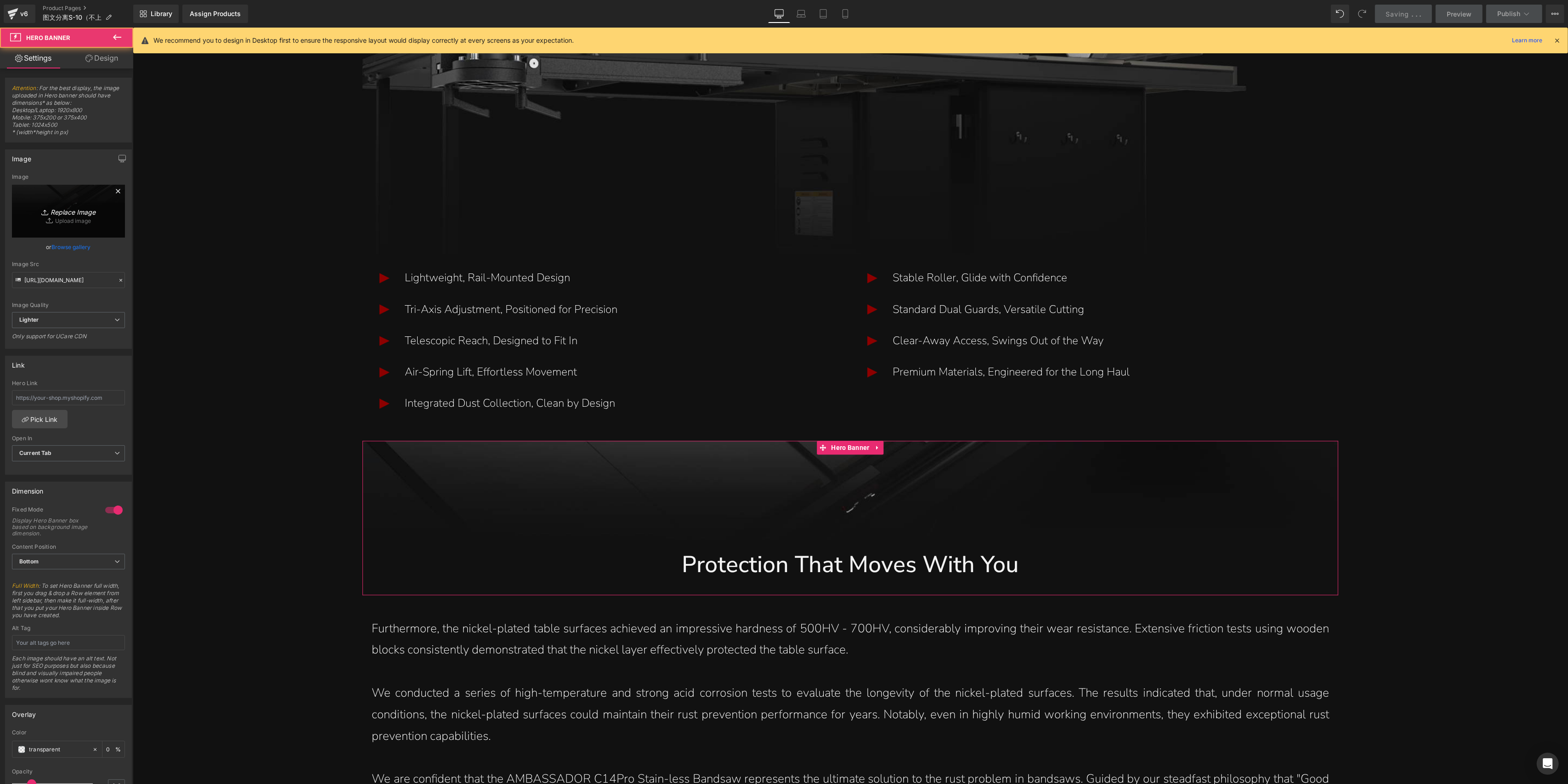
click at [69, 219] on link "Replace Image" at bounding box center [69, 211] width 113 height 53
type input "C:\fakepath\S-10_23_08.jpg"
type input "[URL][DOMAIN_NAME]"
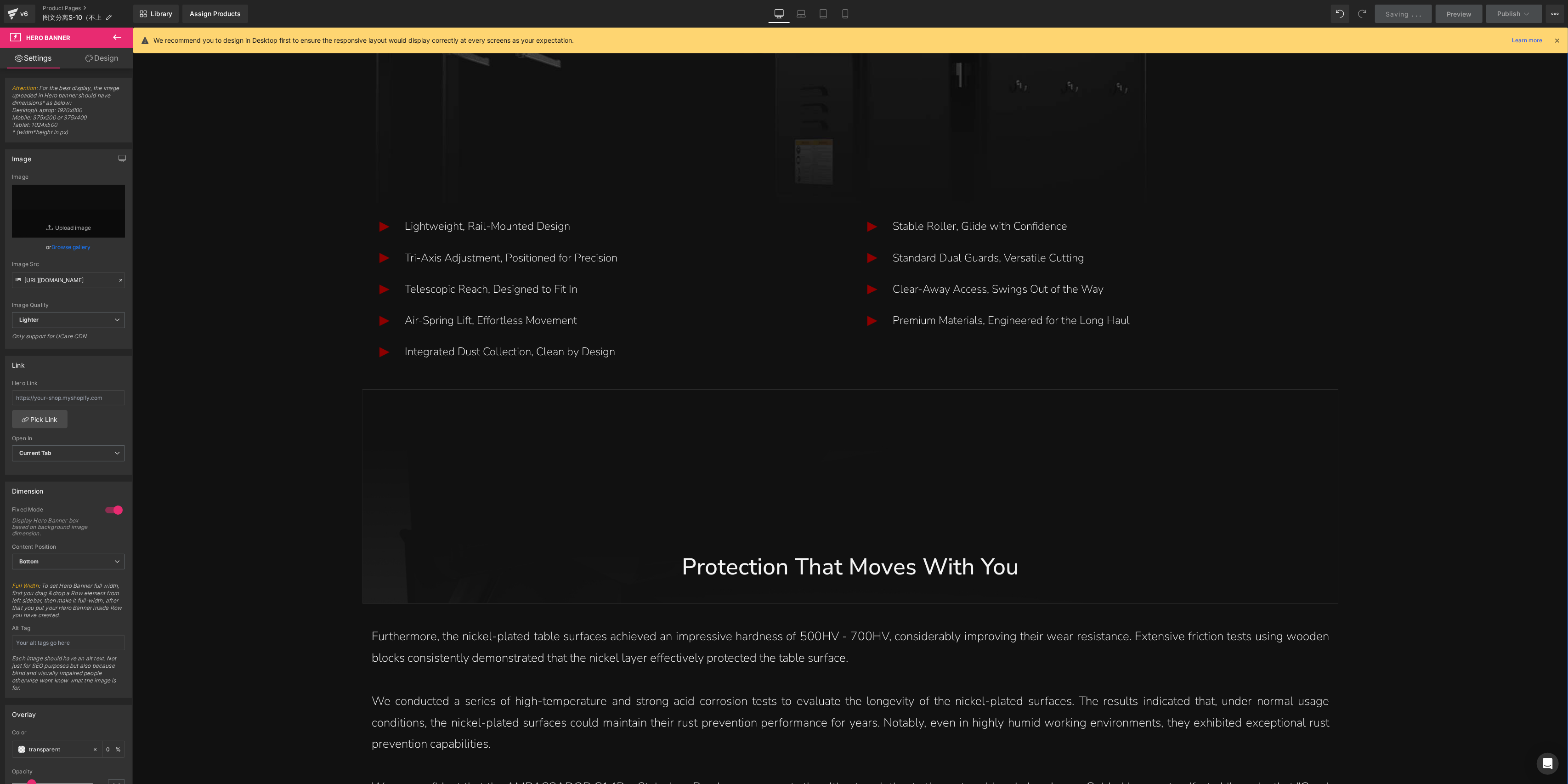
scroll to position [2820, 0]
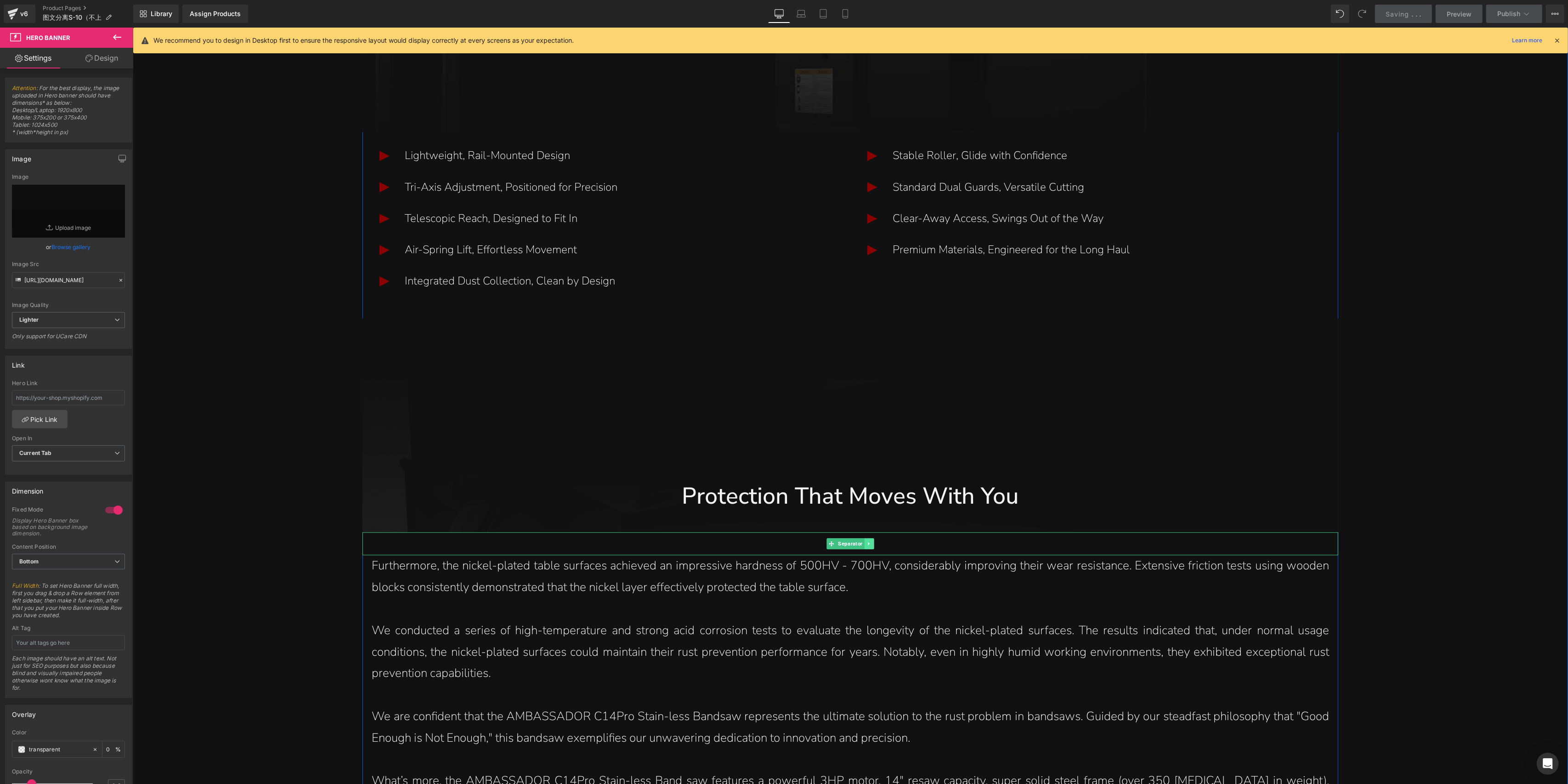
click at [869, 542] on link at bounding box center [869, 544] width 10 height 11
click at [117, 38] on icon at bounding box center [117, 37] width 11 height 11
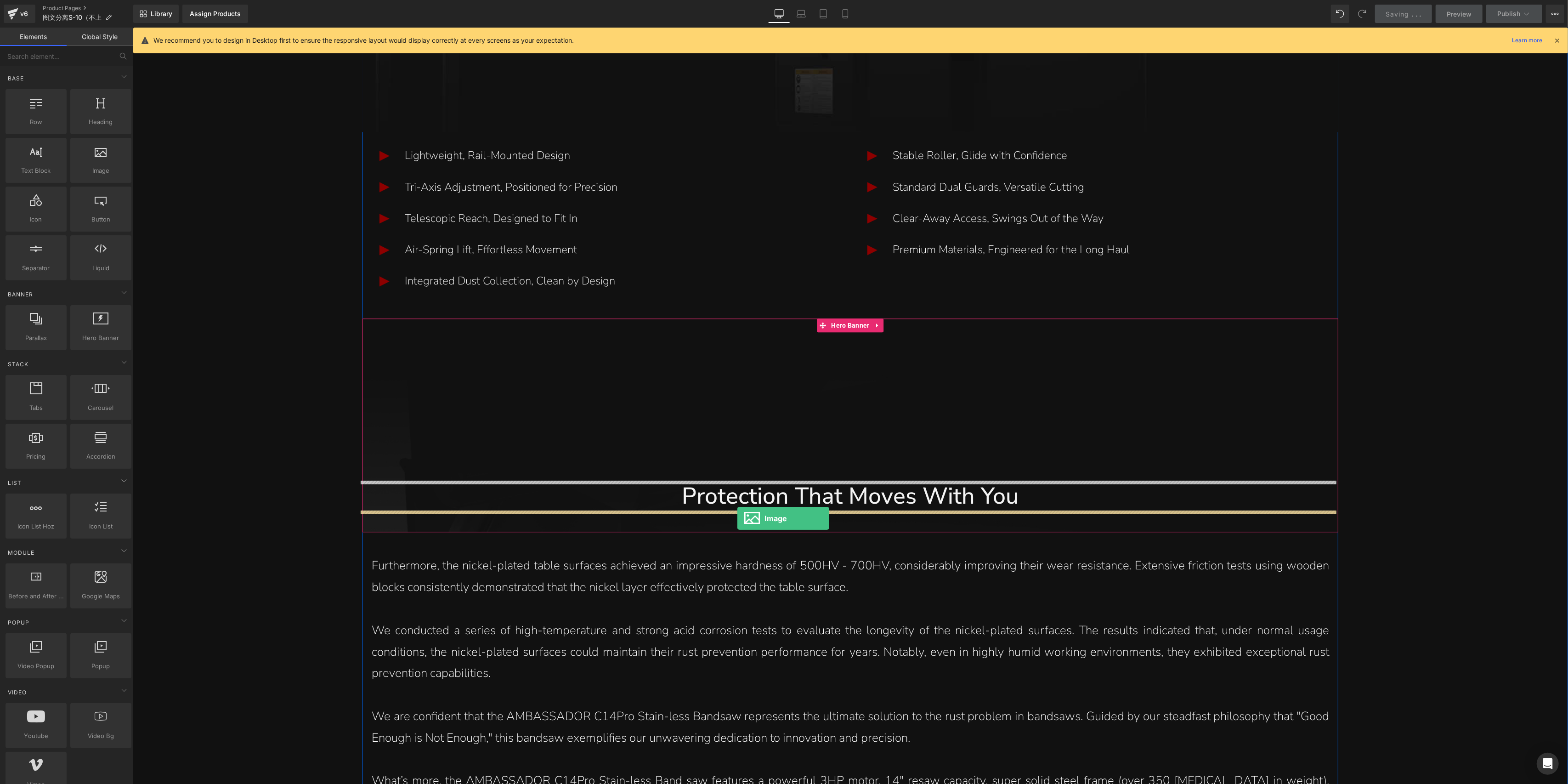
drag, startPoint x: 243, startPoint y: 188, endPoint x: 737, endPoint y: 518, distance: 594.1
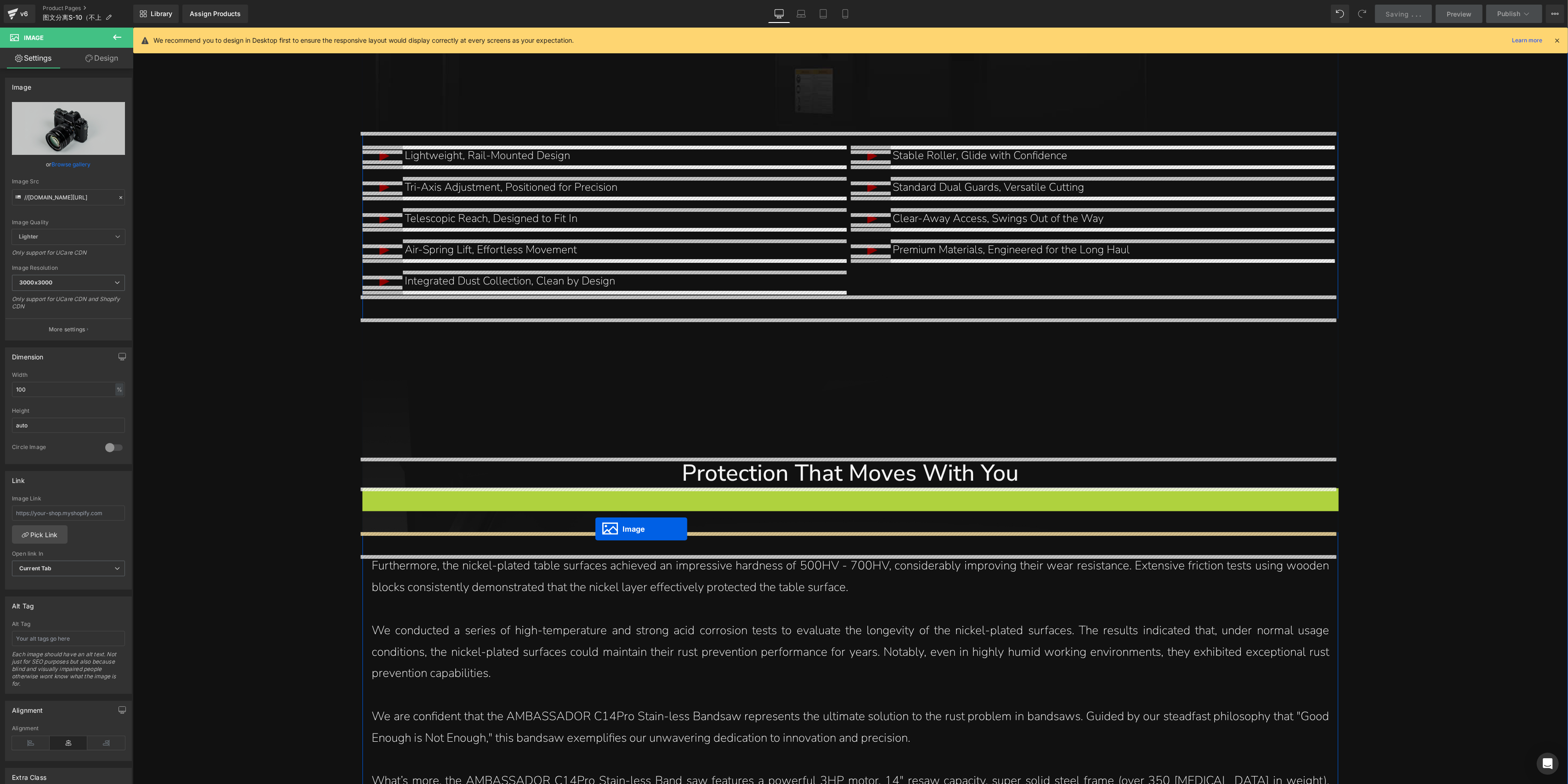
drag, startPoint x: 833, startPoint y: 187, endPoint x: 595, endPoint y: 529, distance: 416.7
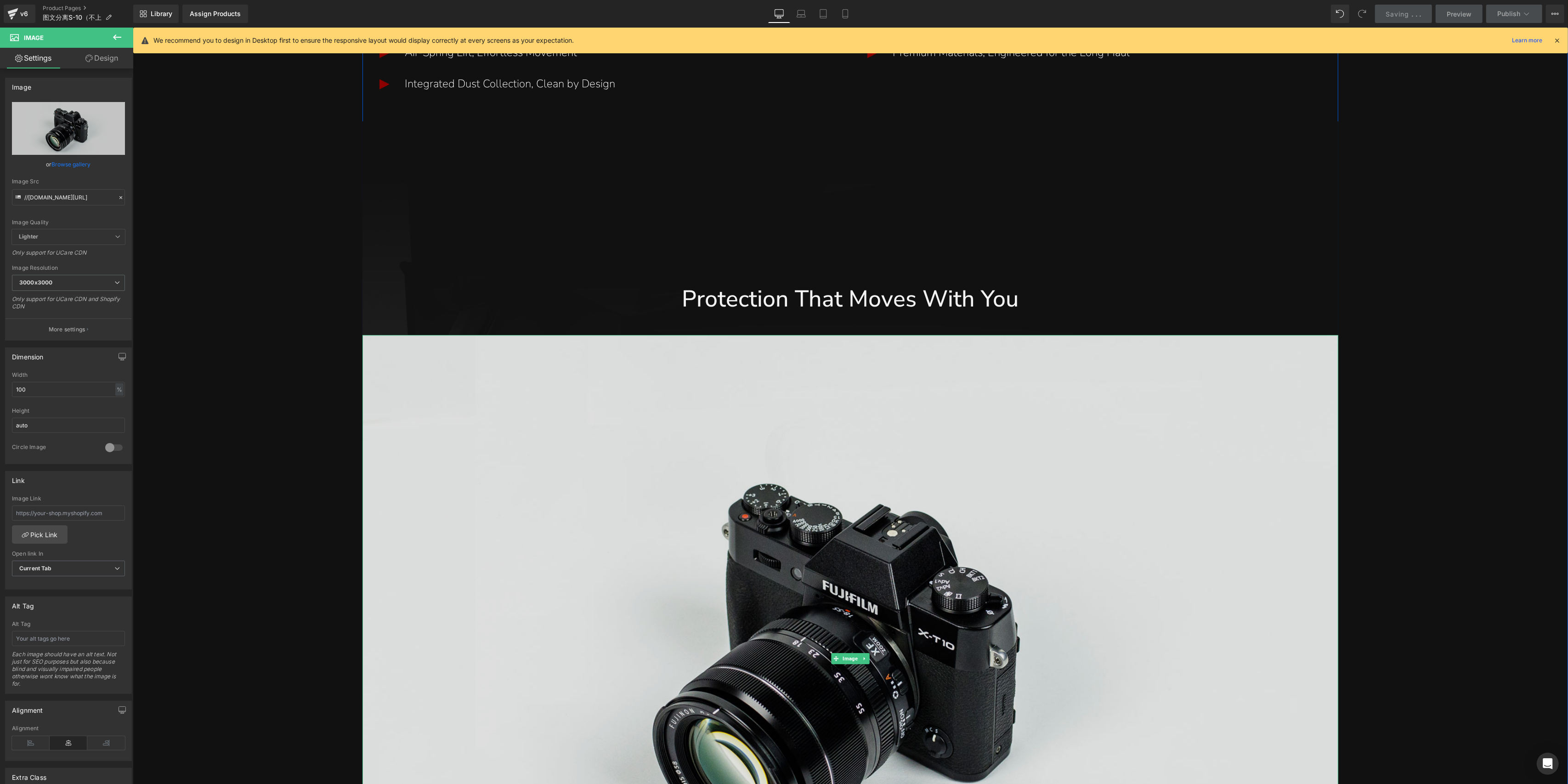
scroll to position [3065, 0]
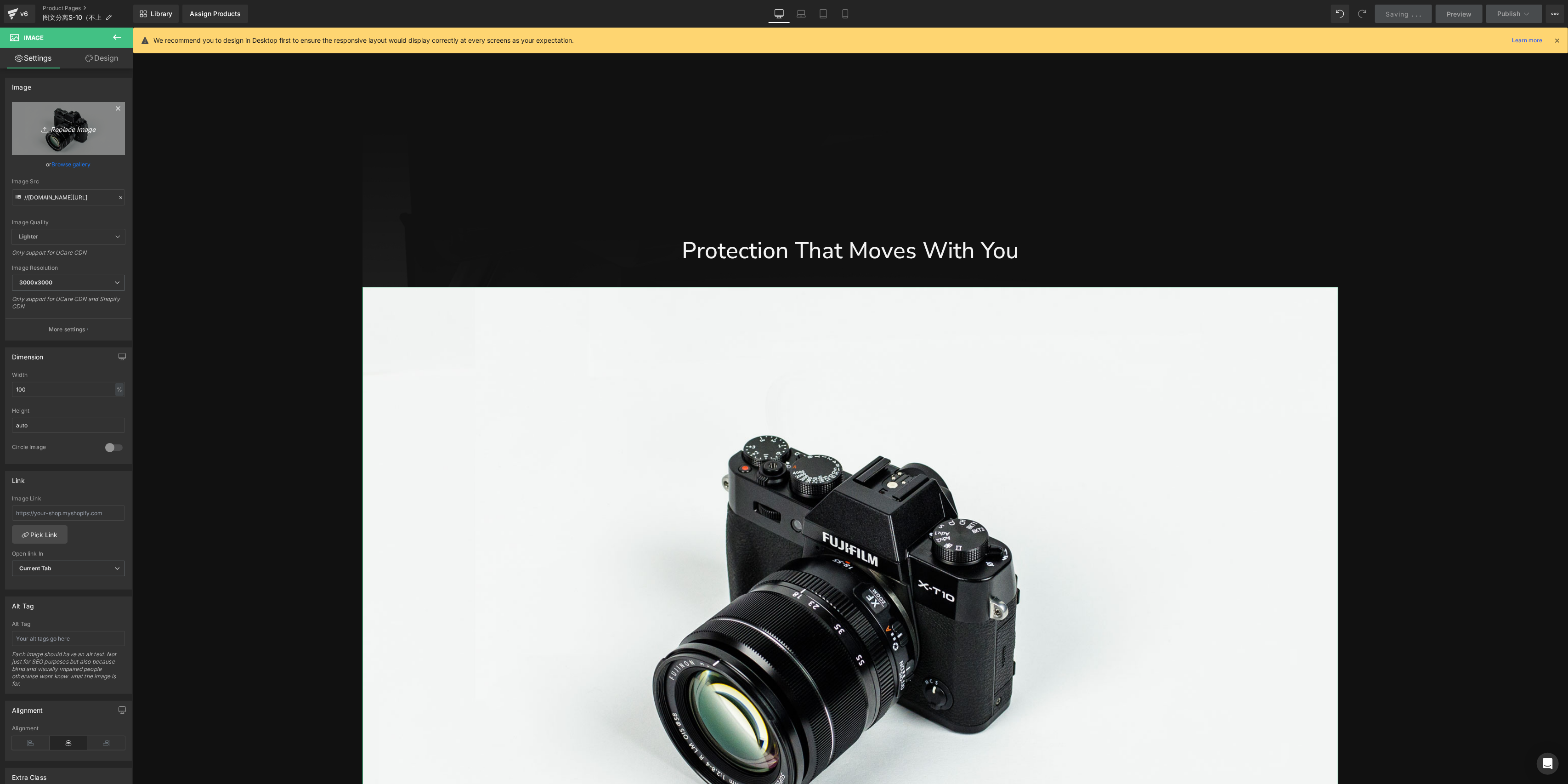
click at [74, 134] on link "Replace Image" at bounding box center [69, 128] width 113 height 53
type input "C:\fakepath\S-10_23_09.jpg"
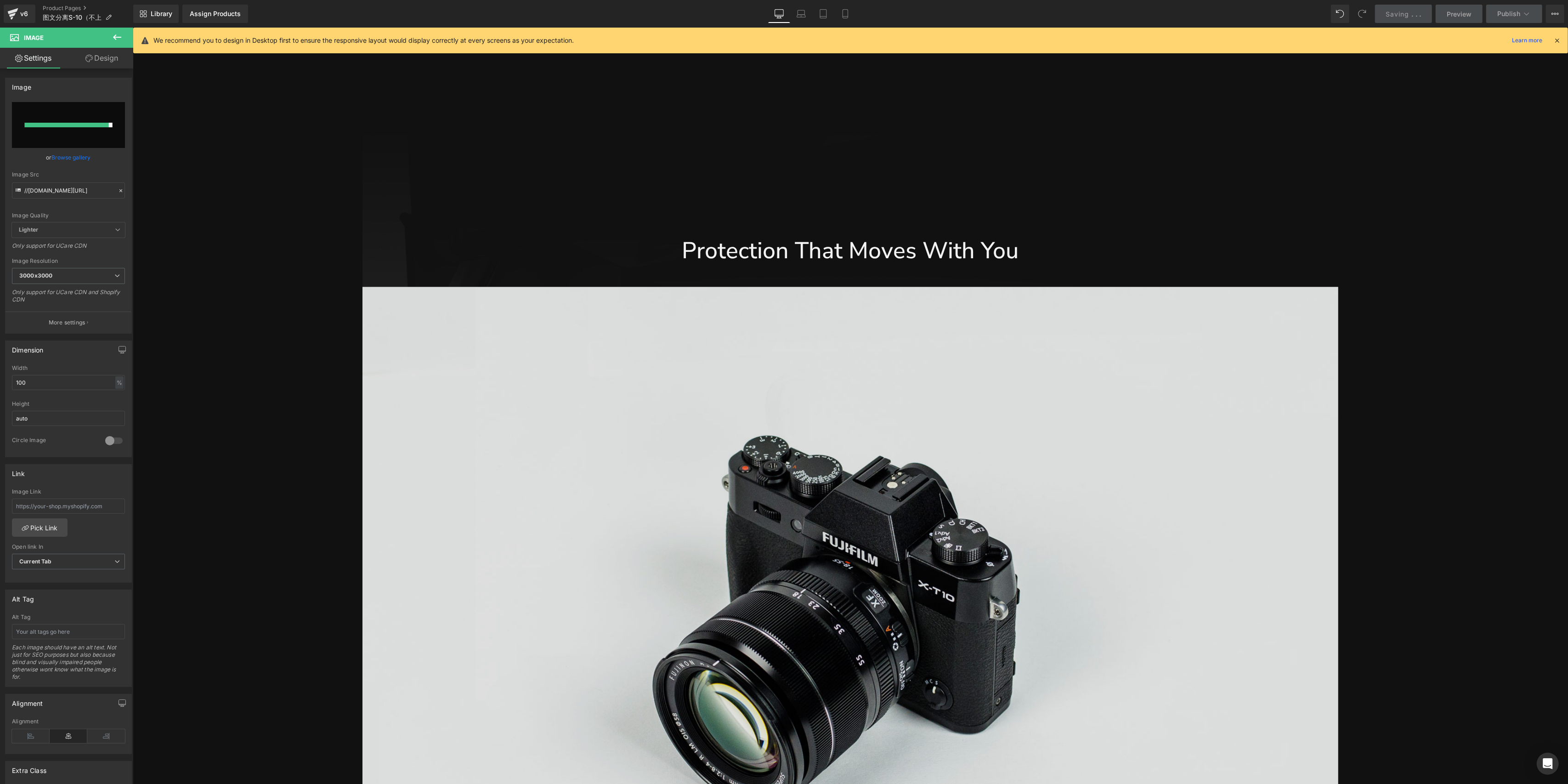
type input "[URL][DOMAIN_NAME]"
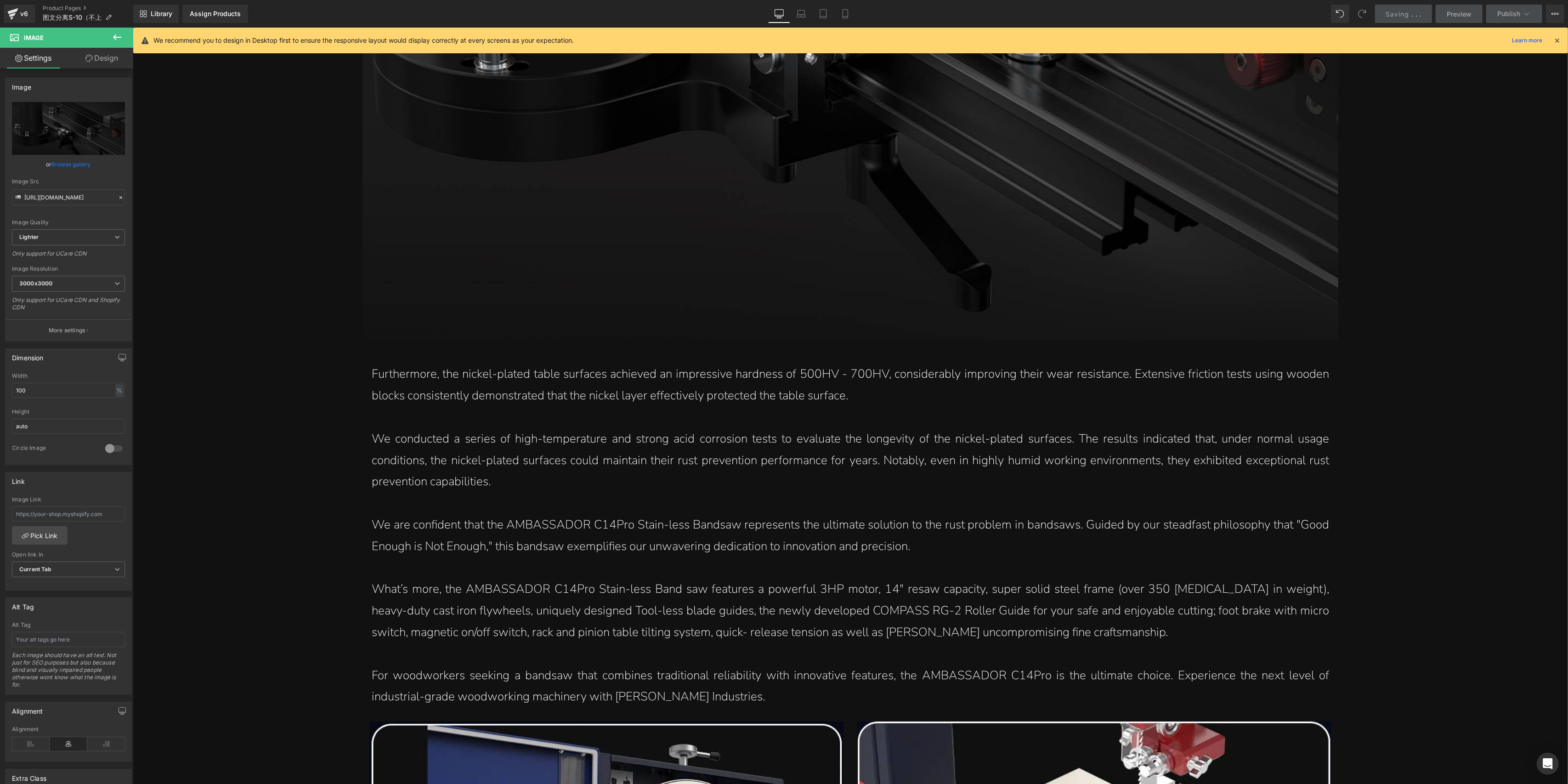
scroll to position [3678, 0]
click at [495, 507] on p at bounding box center [850, 502] width 957 height 21
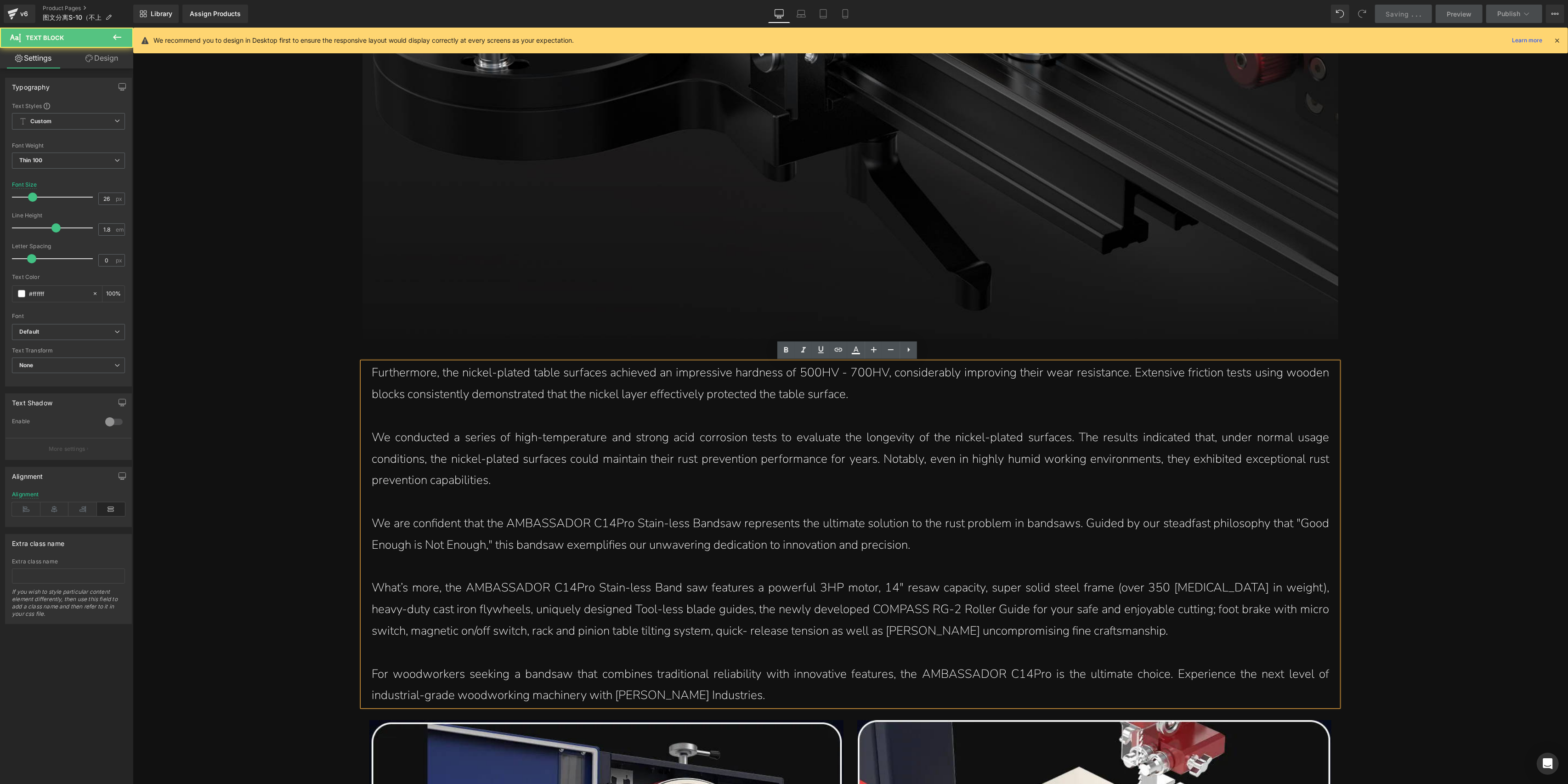
click at [510, 524] on p "We are confident that the AMBASSADOR C14Pro Stain-less Bandsaw represents the u…" at bounding box center [850, 534] width 957 height 43
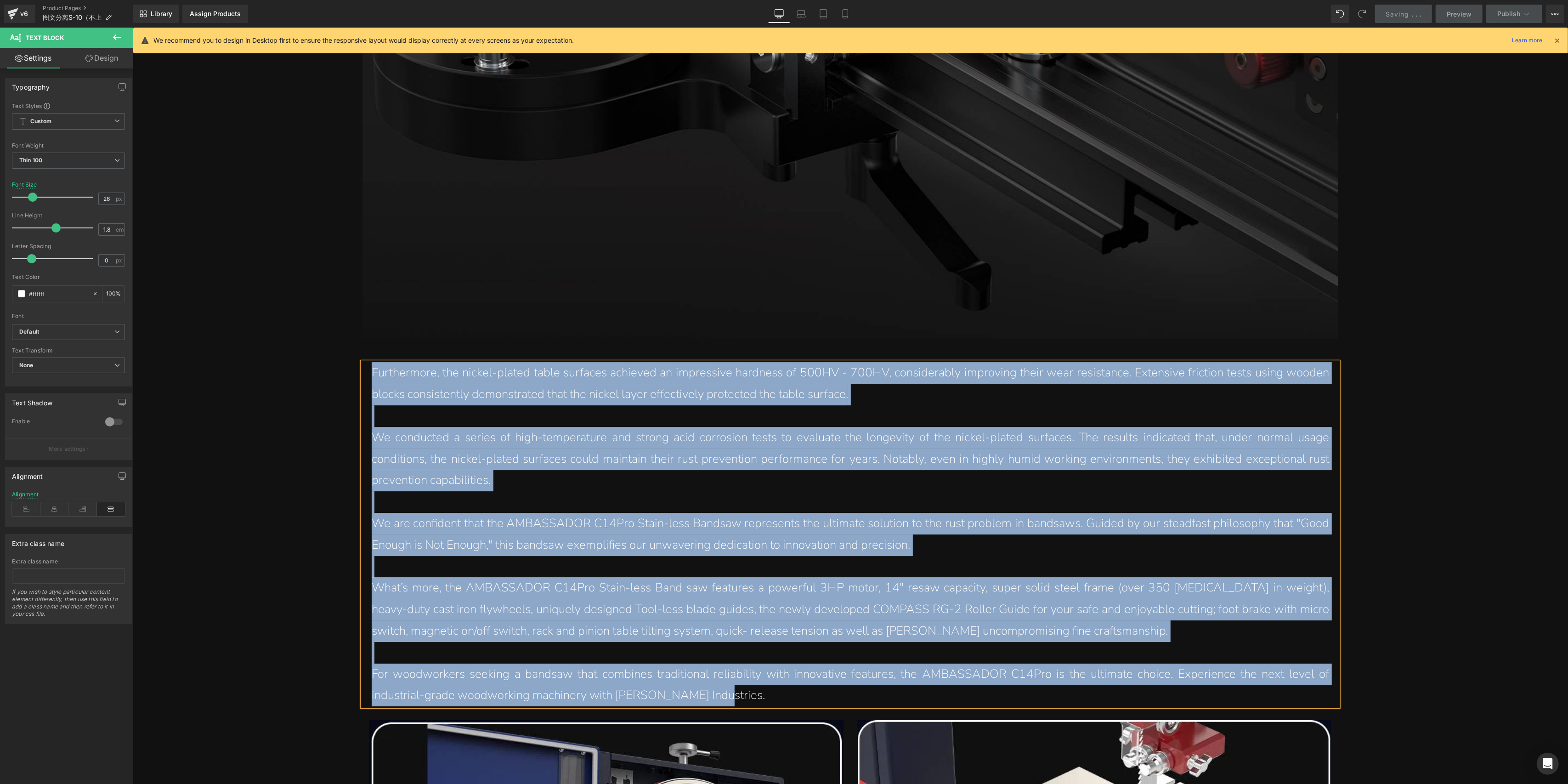
paste div
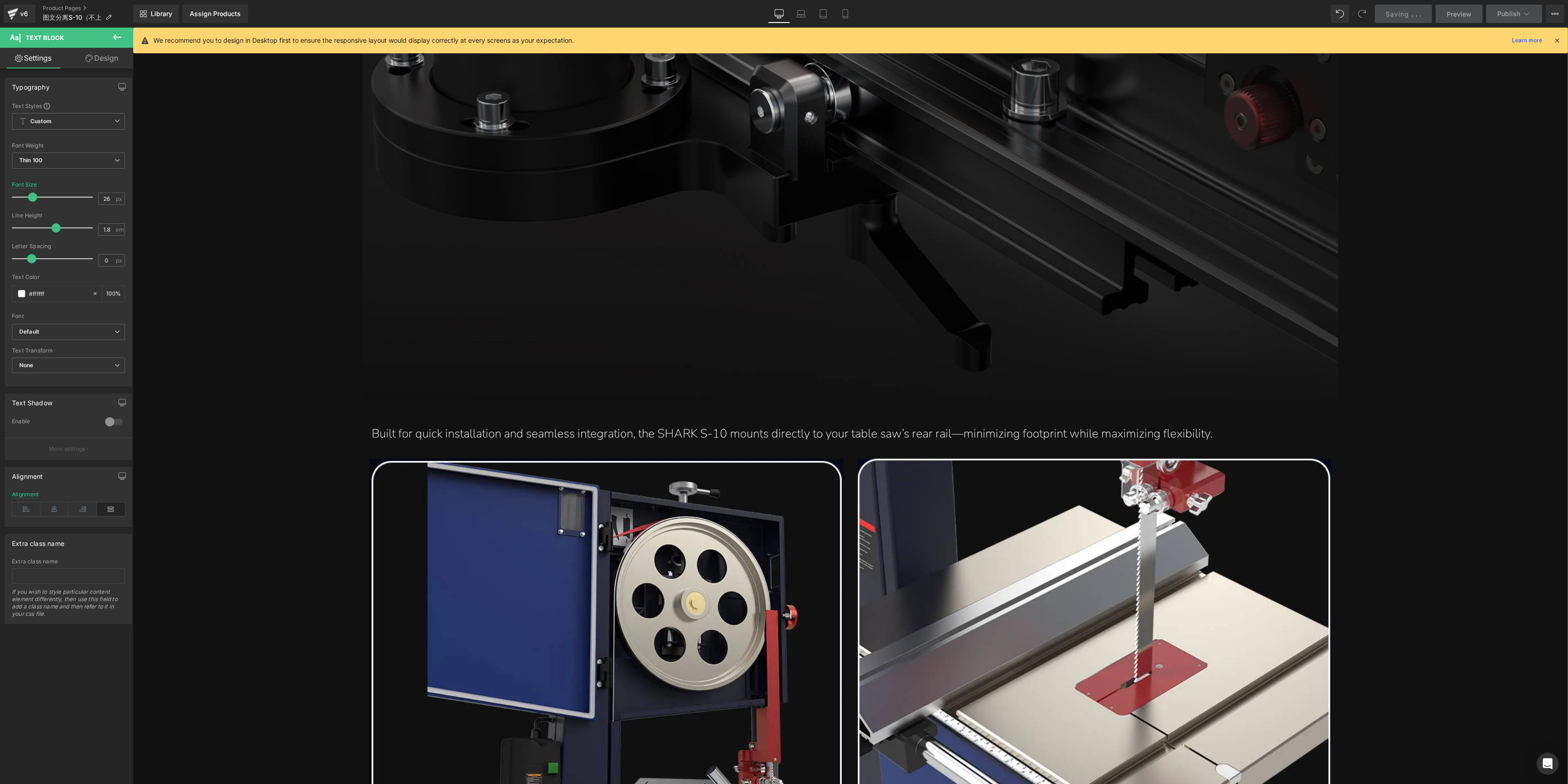
scroll to position [3616, 0]
click at [123, 38] on button at bounding box center [117, 37] width 32 height 20
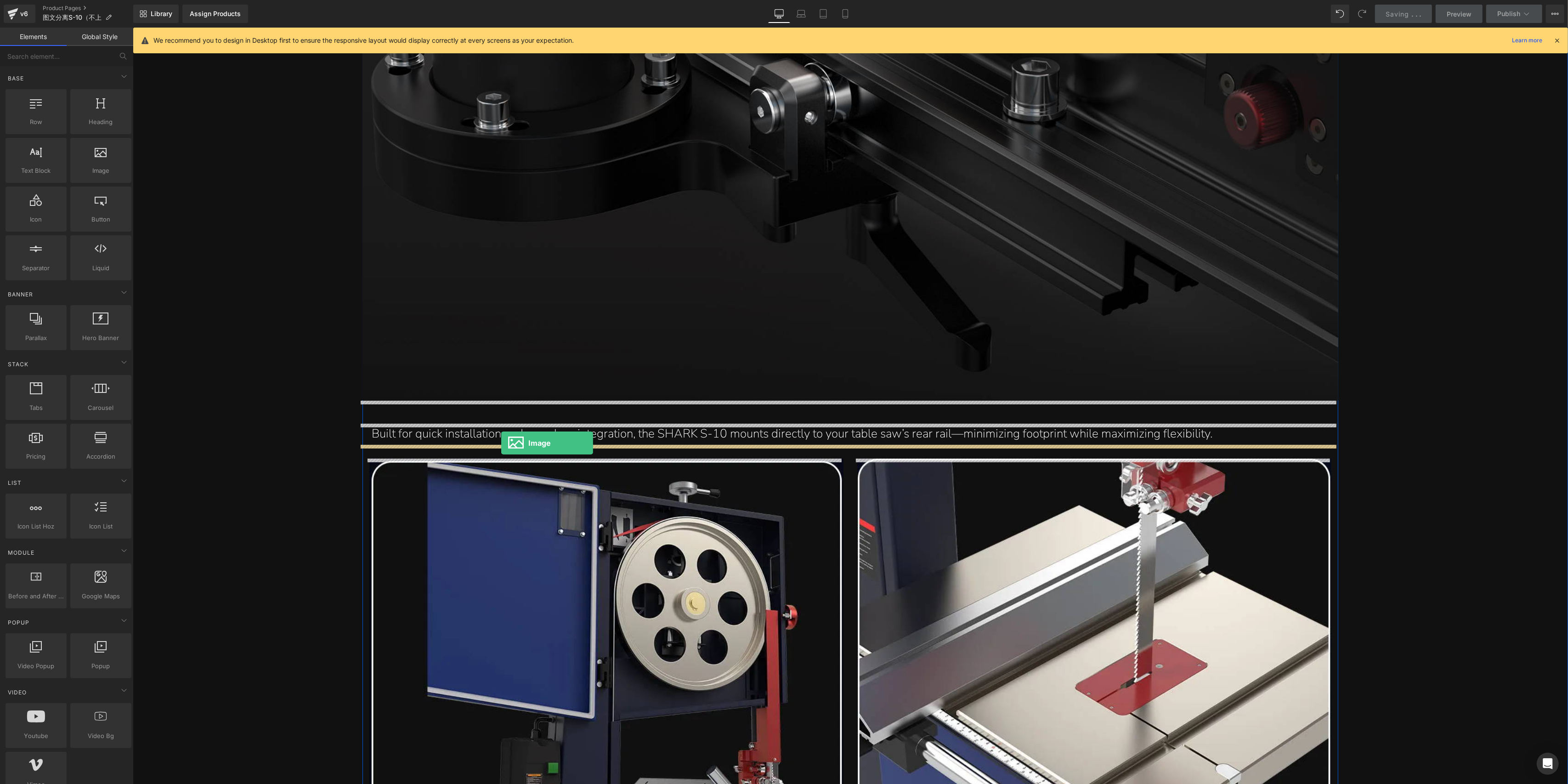
drag, startPoint x: 234, startPoint y: 194, endPoint x: 501, endPoint y: 443, distance: 365.1
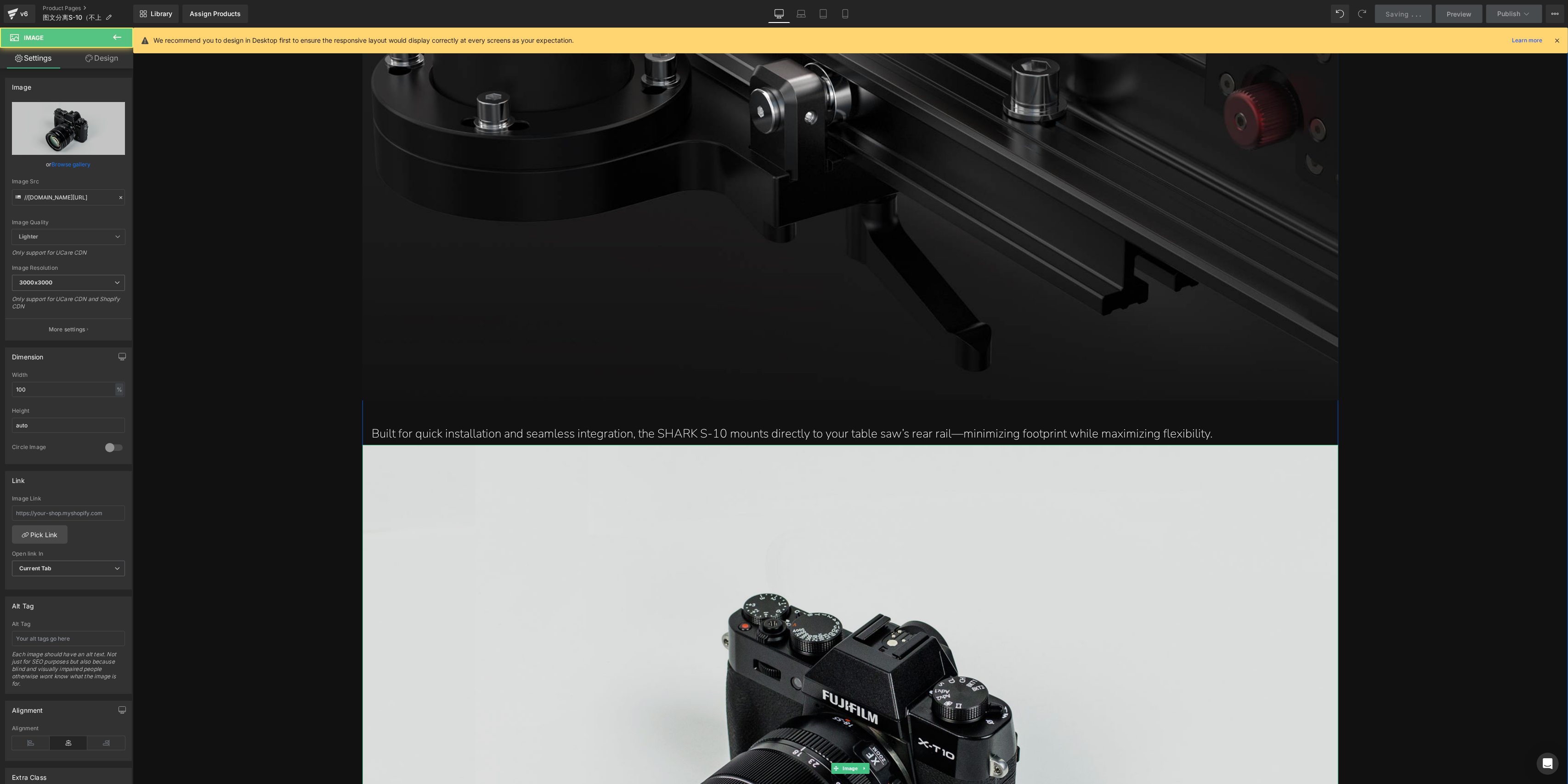
scroll to position [3862, 0]
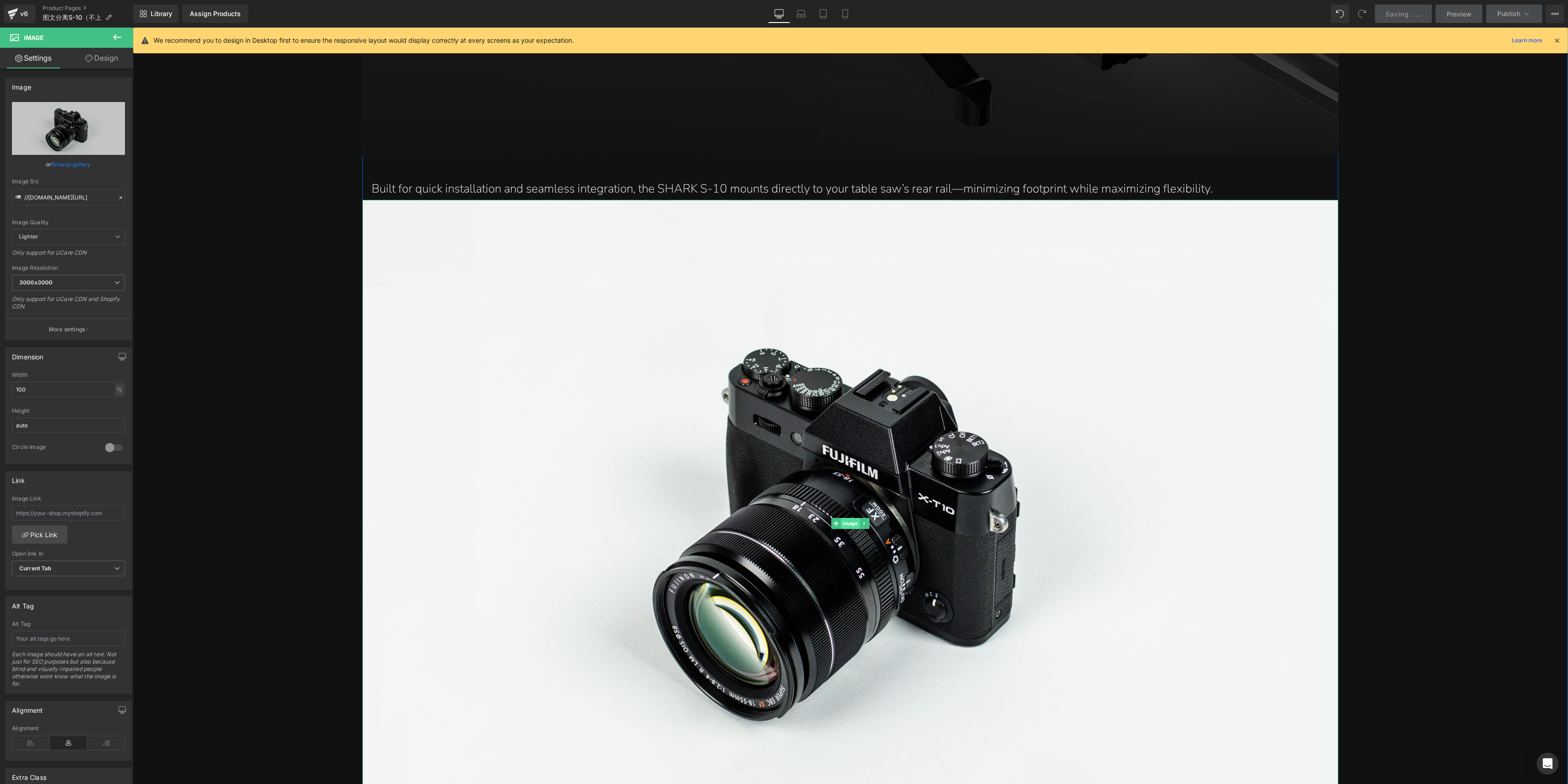
click at [847, 521] on span "Image" at bounding box center [850, 523] width 19 height 11
click at [92, 125] on icon "Replace Image" at bounding box center [68, 128] width 74 height 12
type input "C:\fakepath\S-10_23_11.jpg"
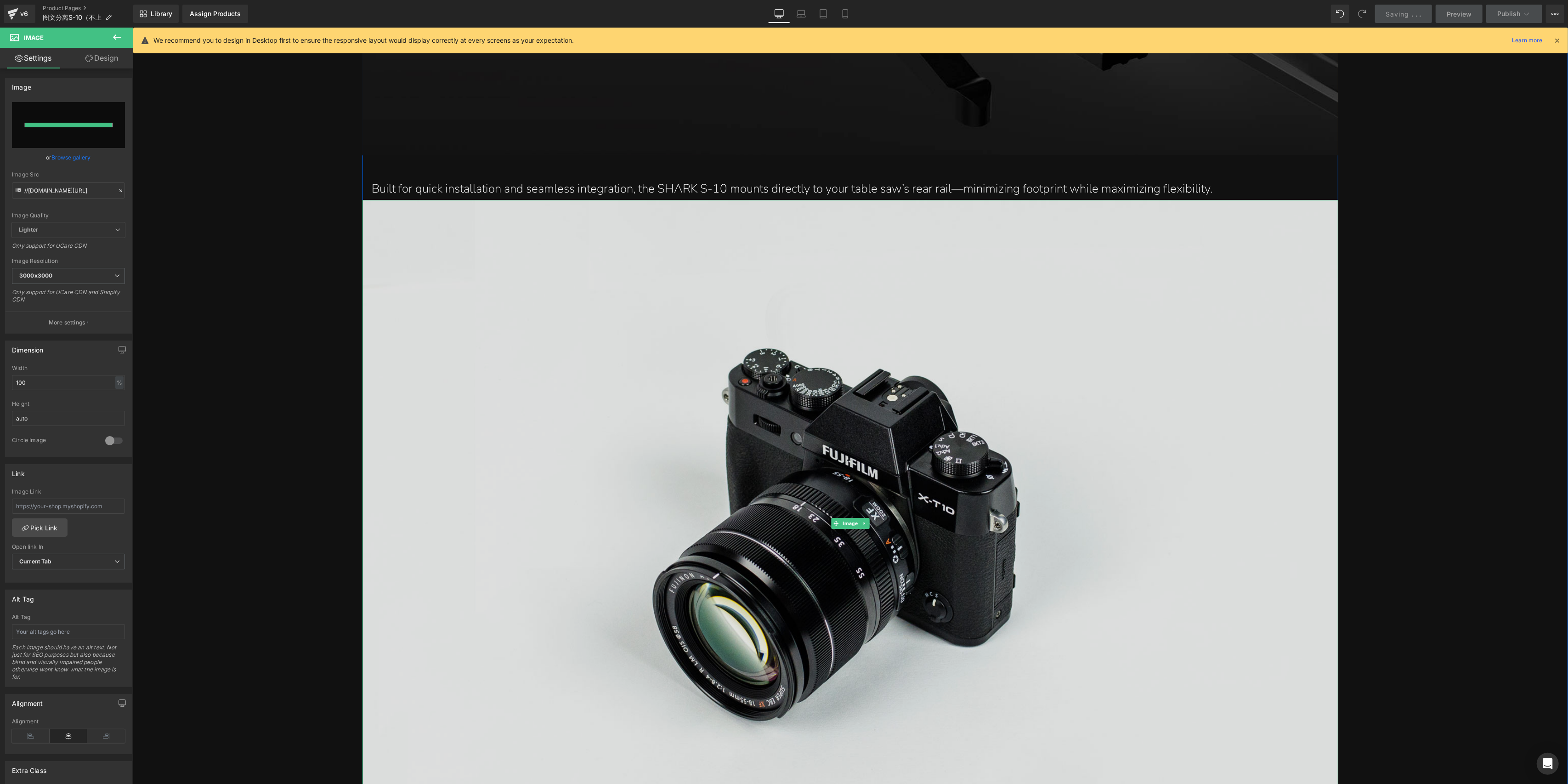
type input "[URL][DOMAIN_NAME]"
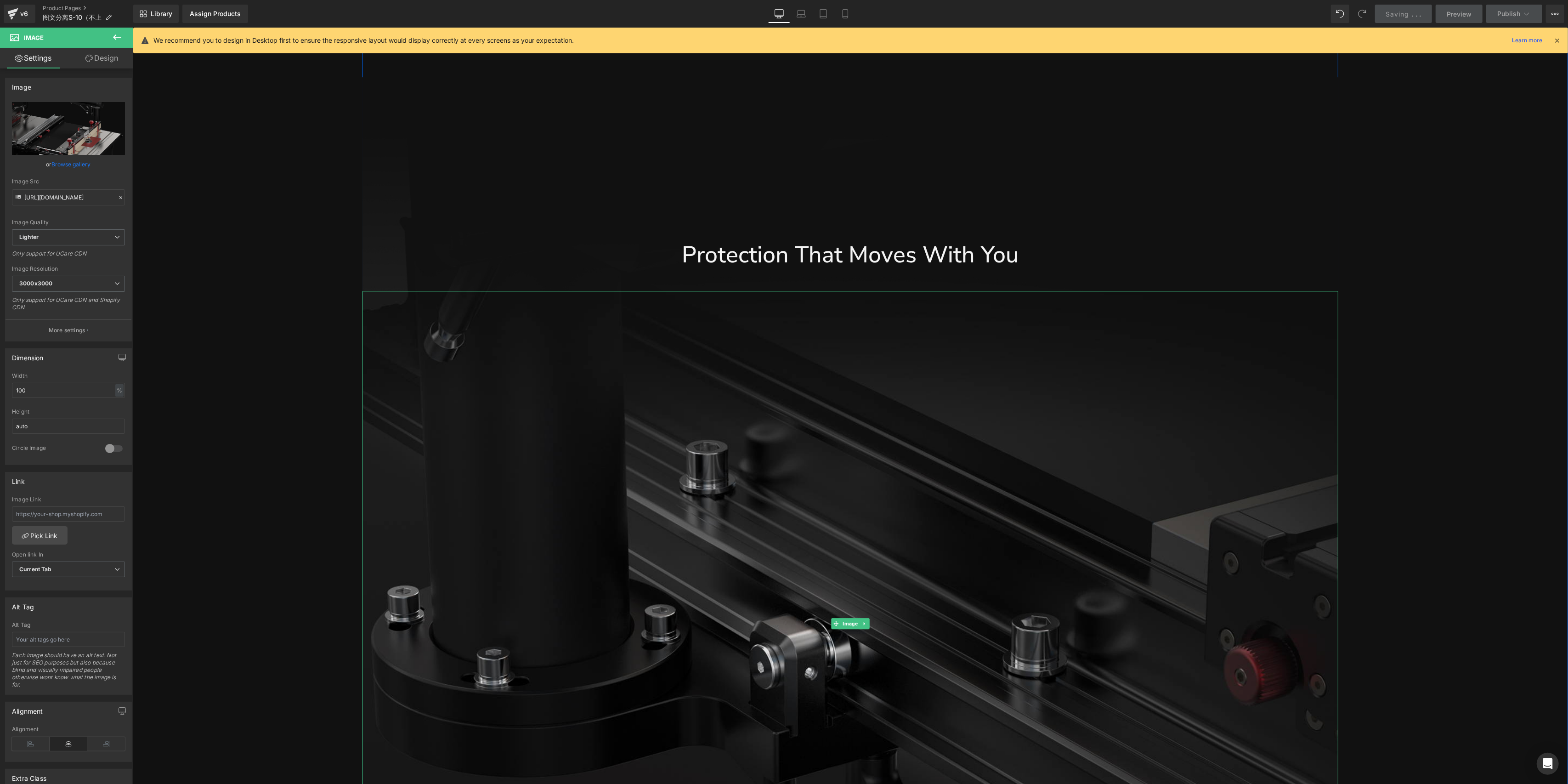
scroll to position [2759, 0]
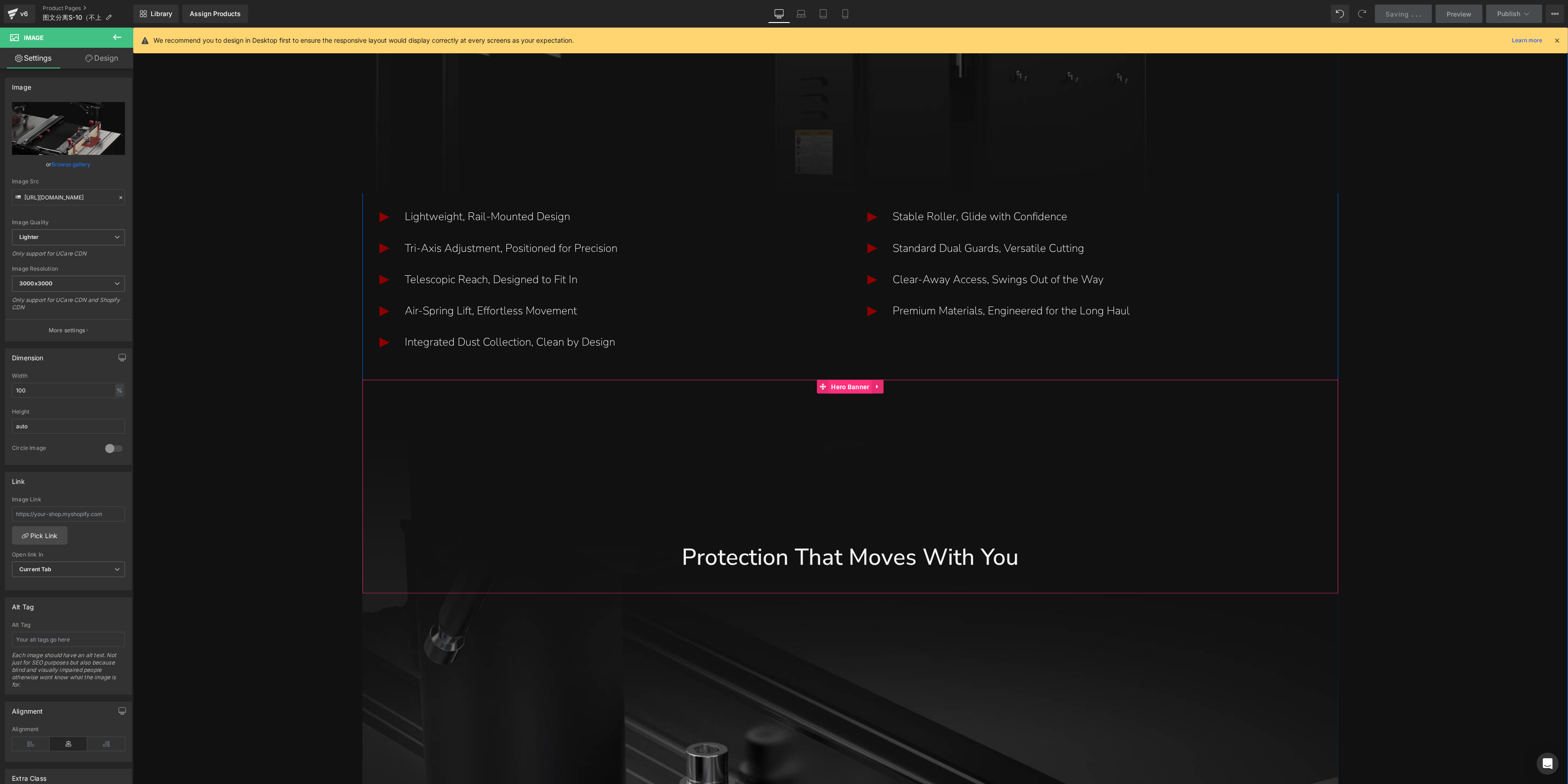
click at [844, 385] on span "Hero Banner" at bounding box center [850, 387] width 43 height 14
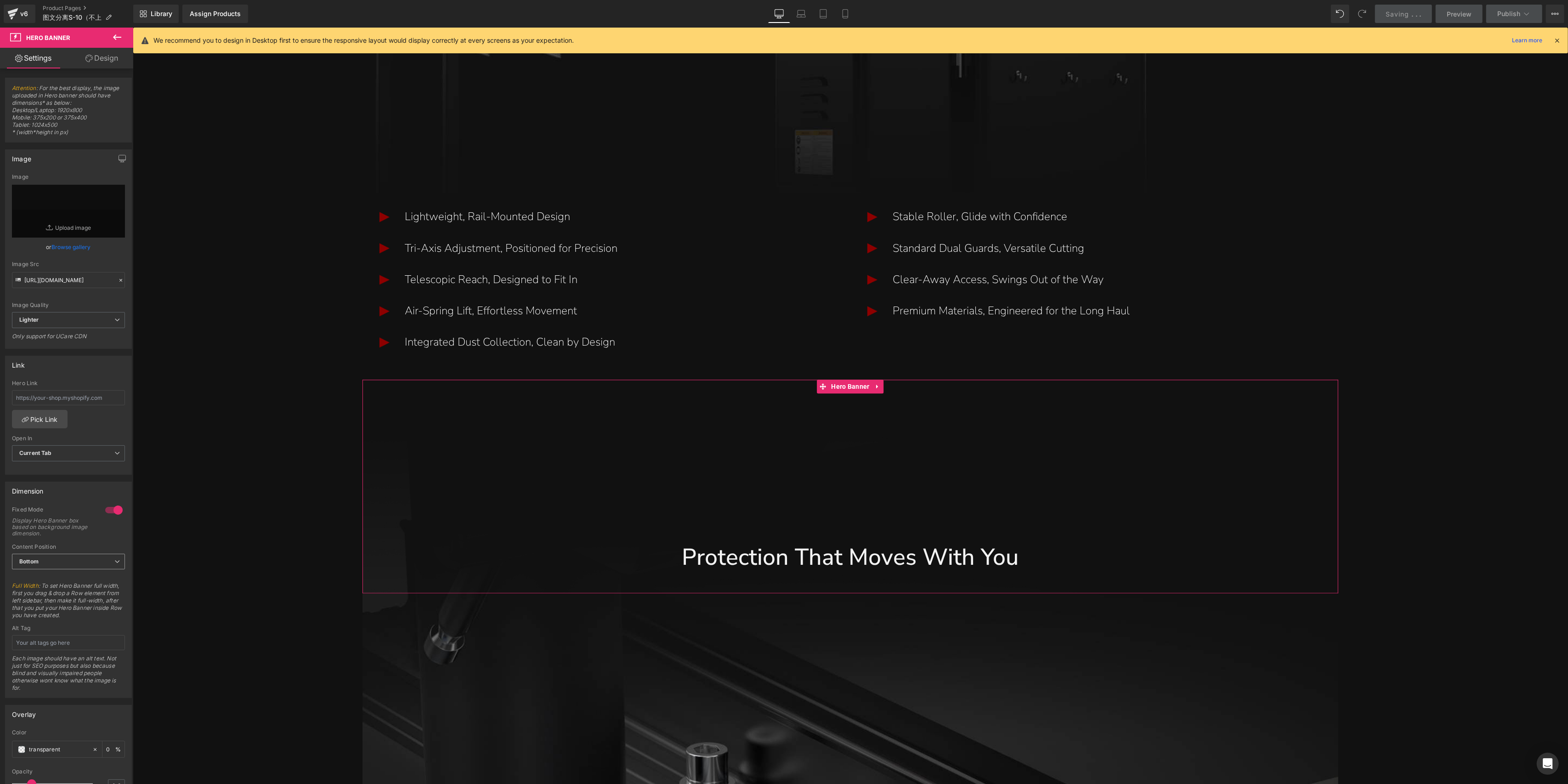
click at [42, 554] on span "Bottom" at bounding box center [69, 561] width 113 height 16
click at [52, 590] on li "Middle" at bounding box center [67, 591] width 110 height 14
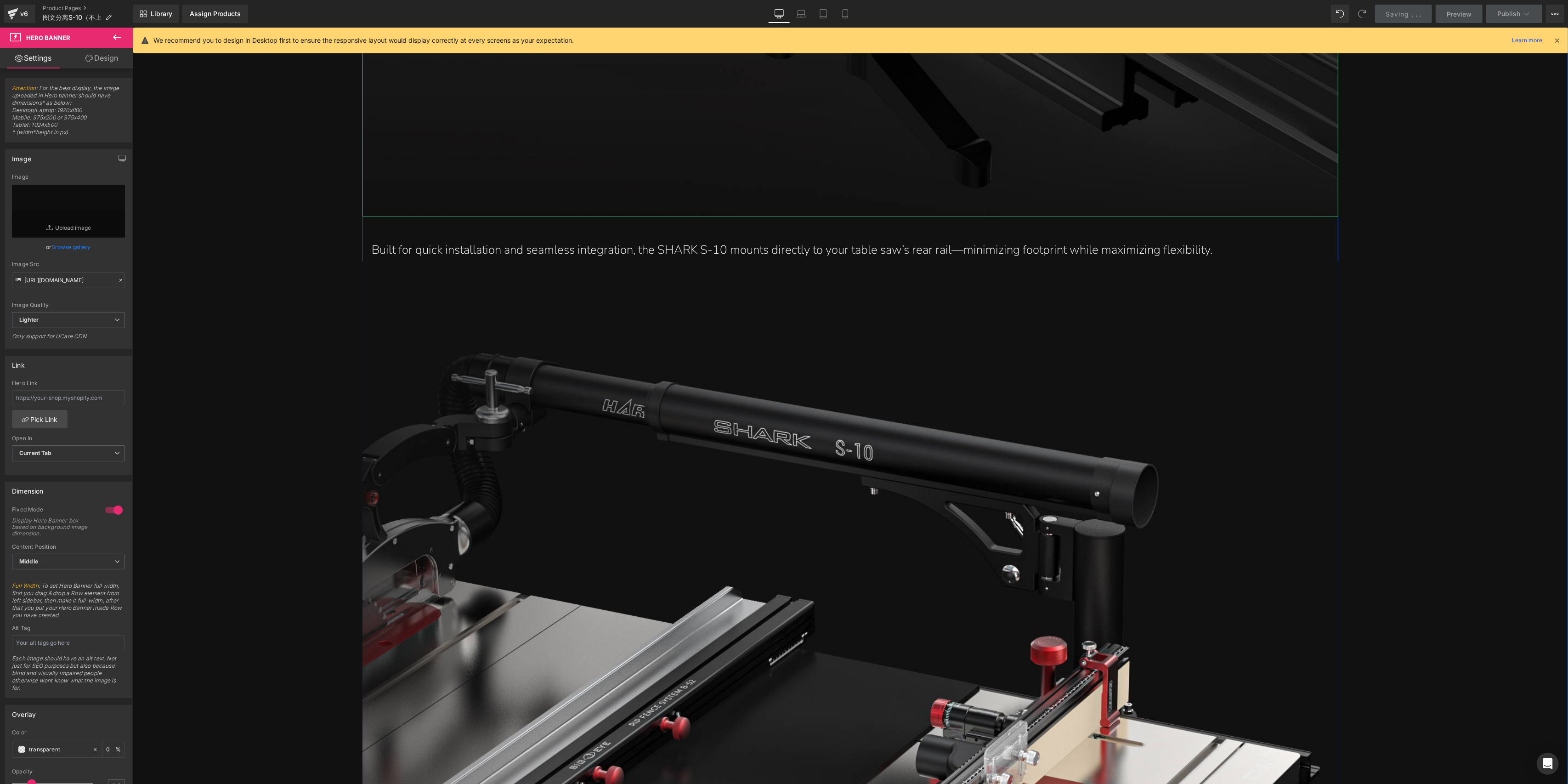
scroll to position [3984, 0]
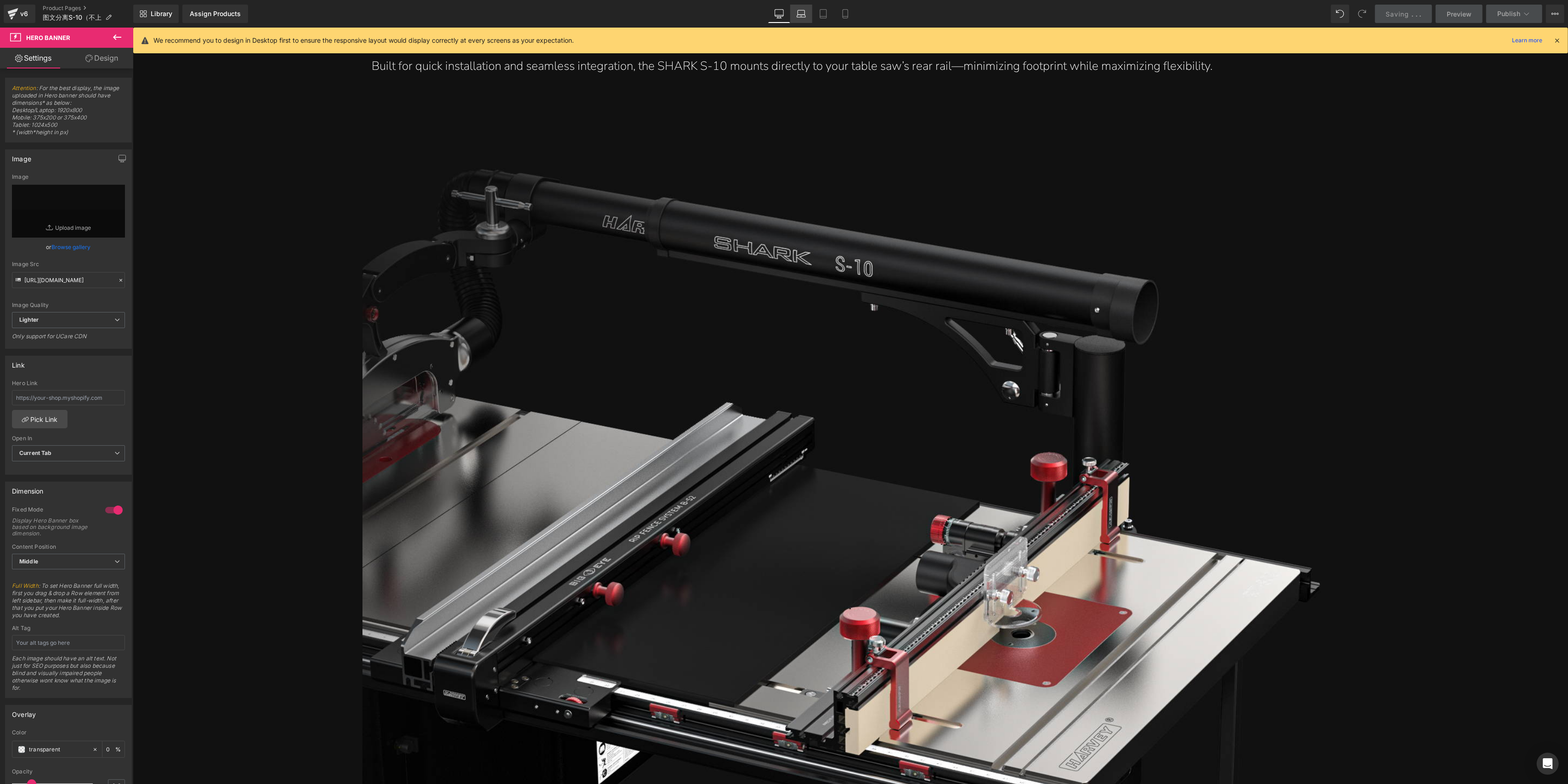
click at [804, 16] on icon at bounding box center [801, 16] width 9 height 3
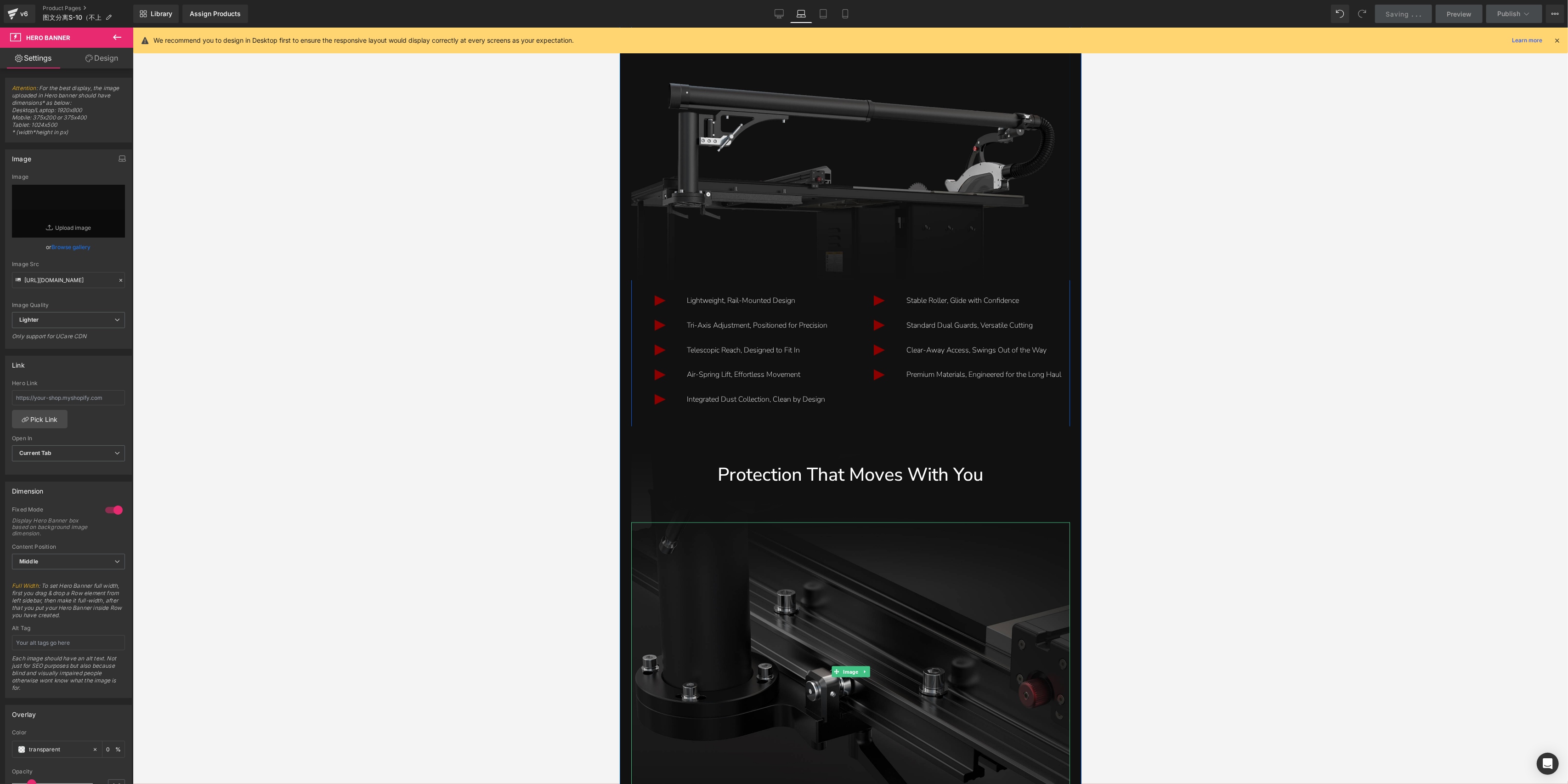
scroll to position [1252, 0]
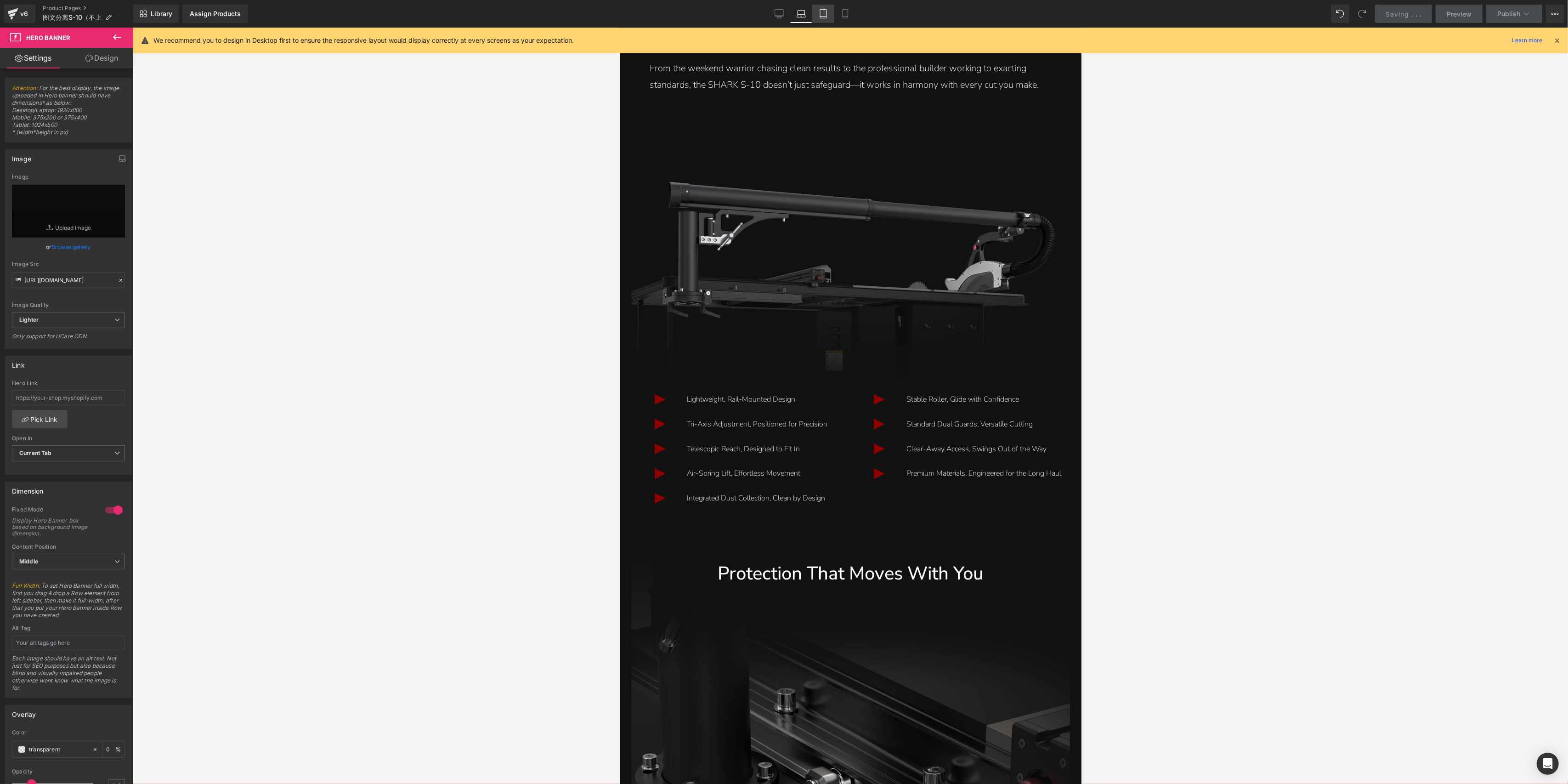
click at [827, 19] on link "Tablet" at bounding box center [823, 14] width 22 height 18
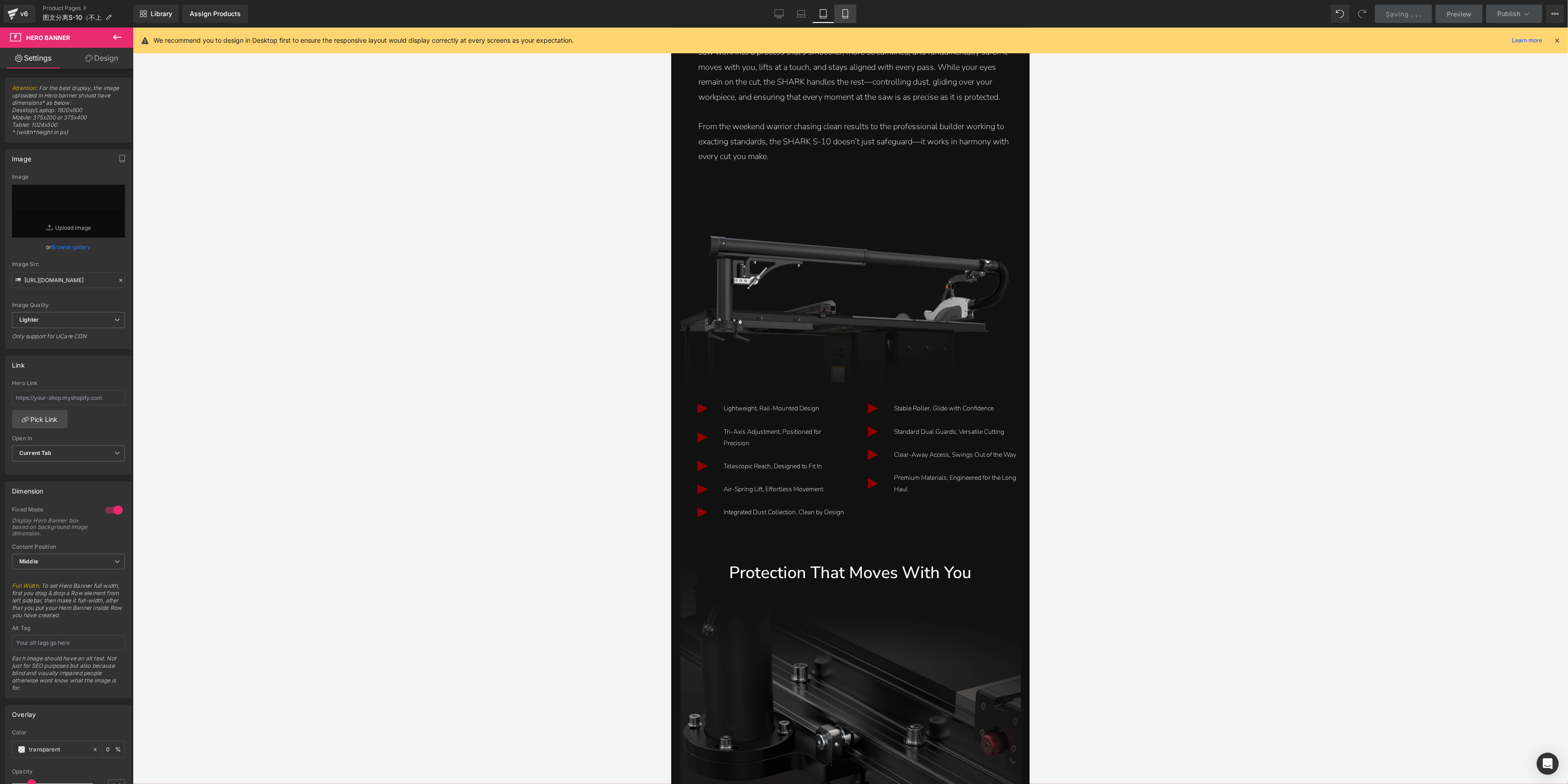
click at [844, 14] on icon at bounding box center [845, 13] width 9 height 9
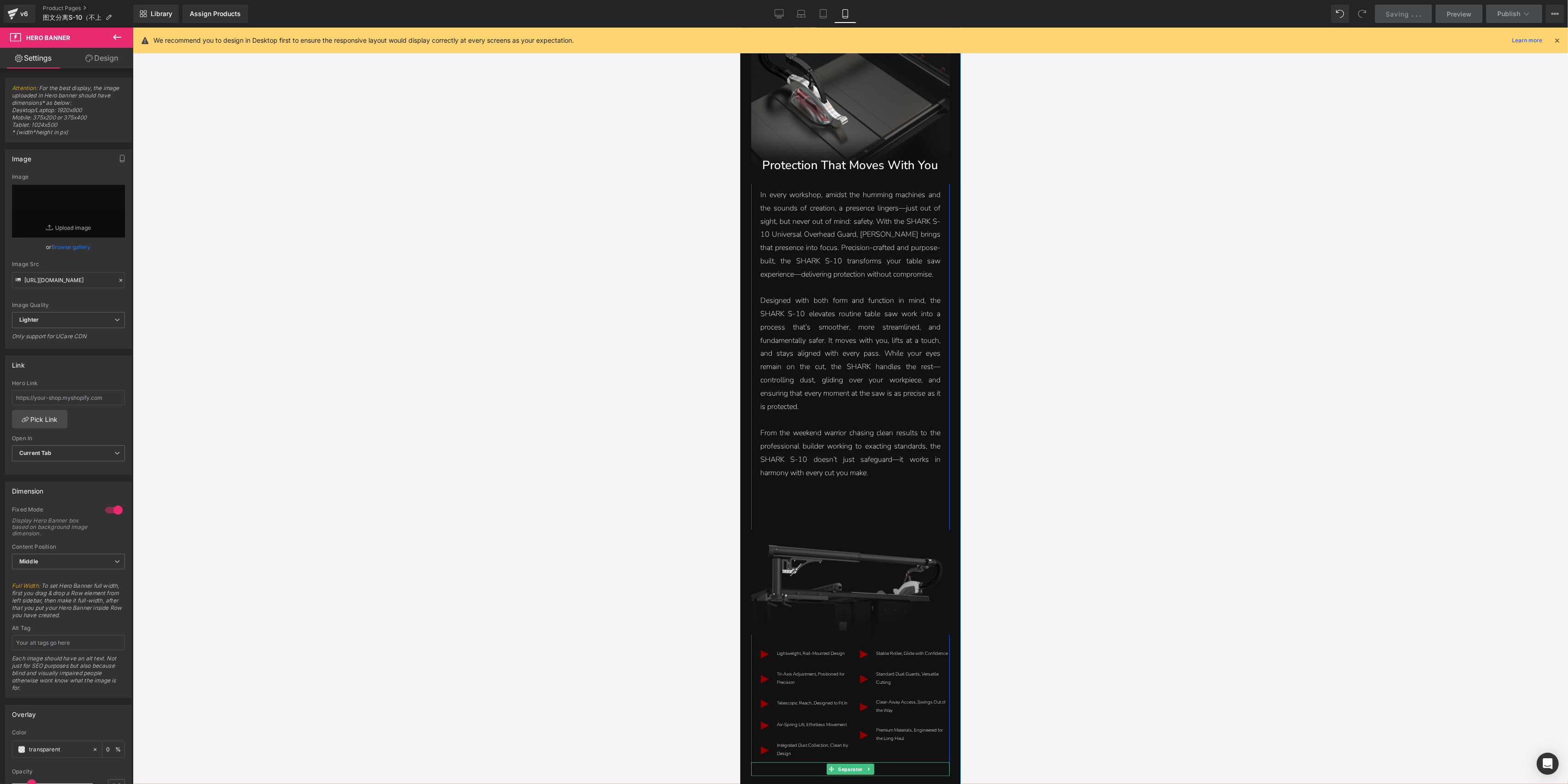
scroll to position [360, 0]
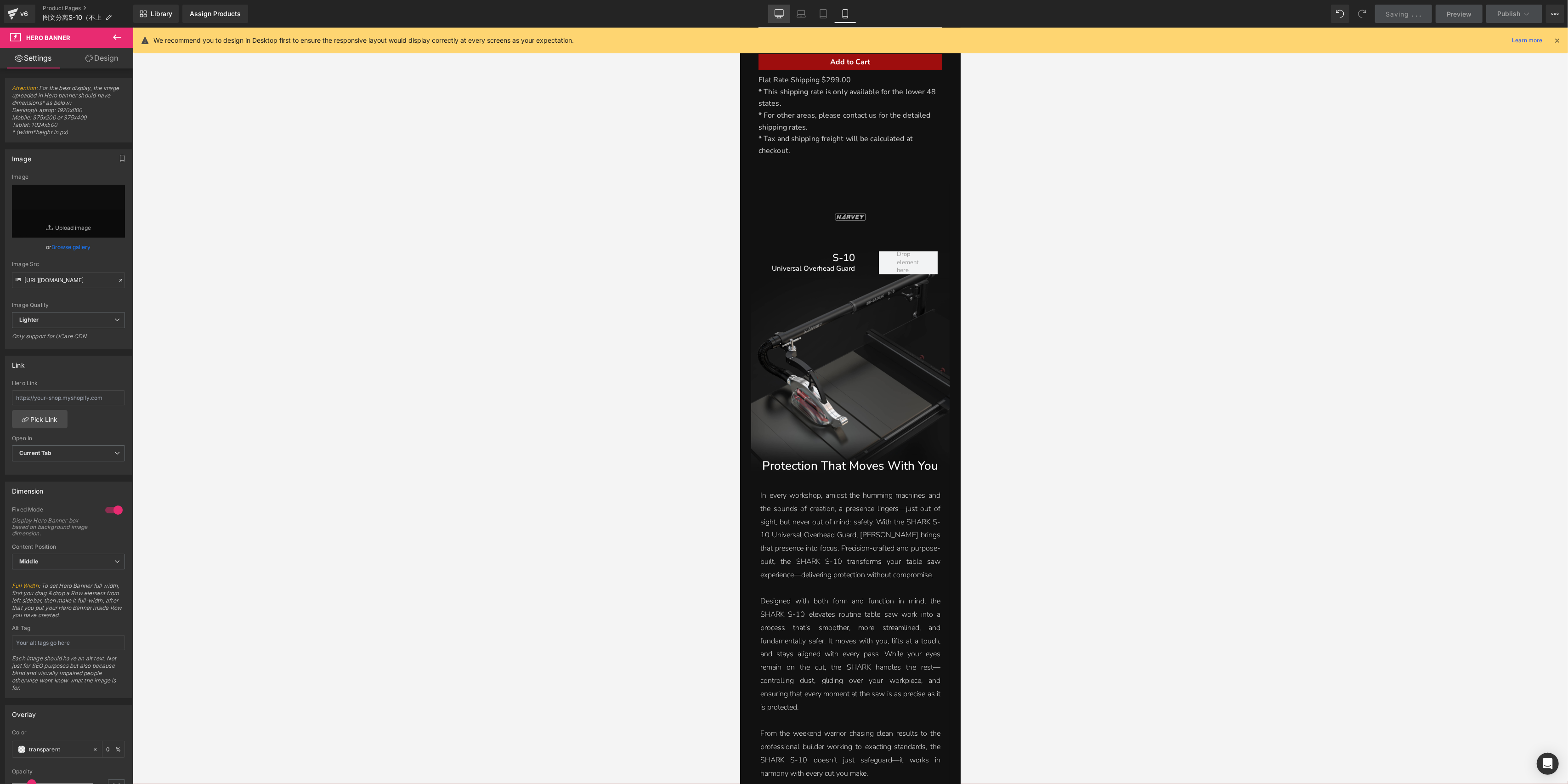
click at [780, 19] on link "Desktop" at bounding box center [779, 14] width 22 height 18
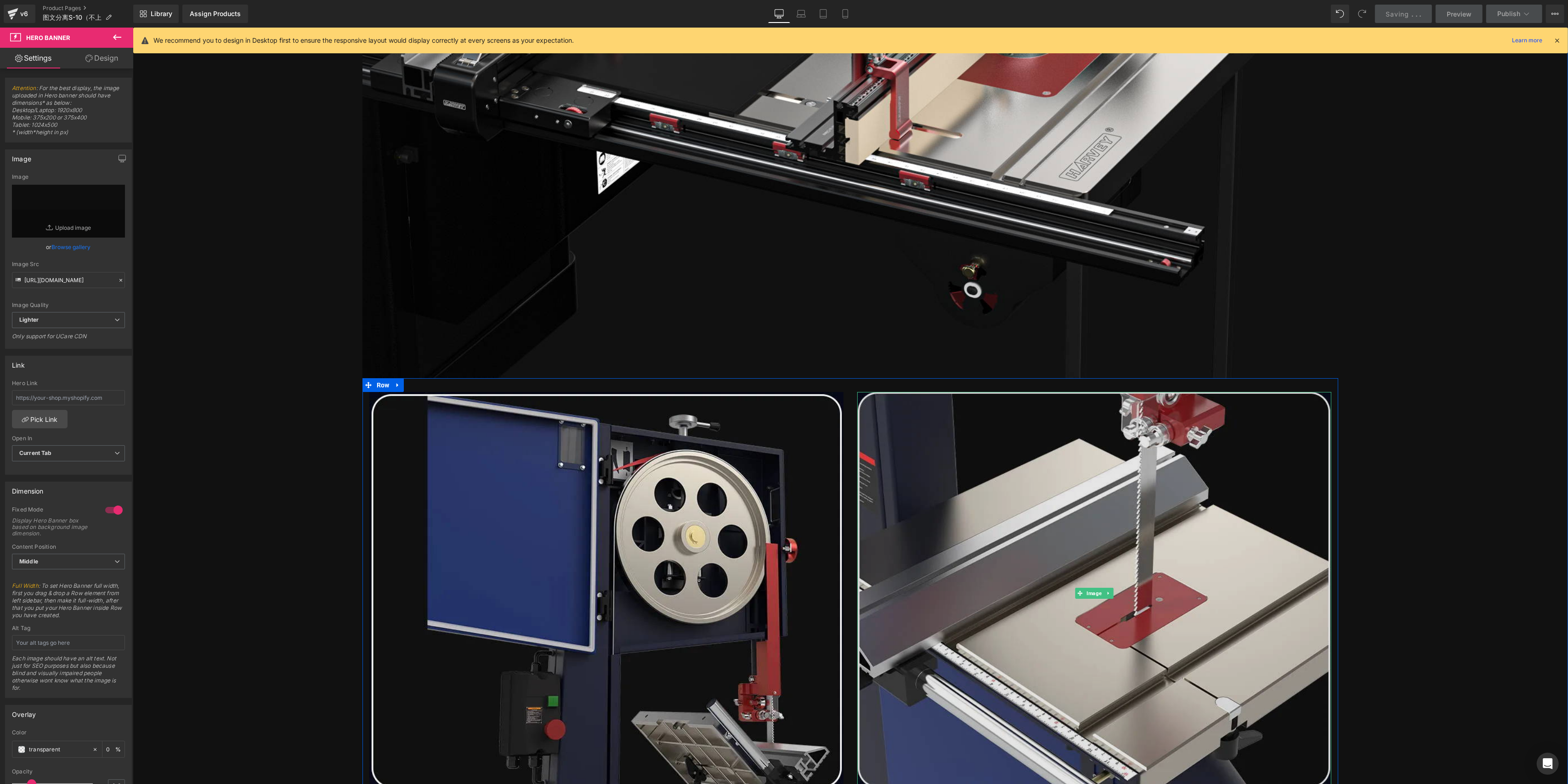
scroll to position [4819, 0]
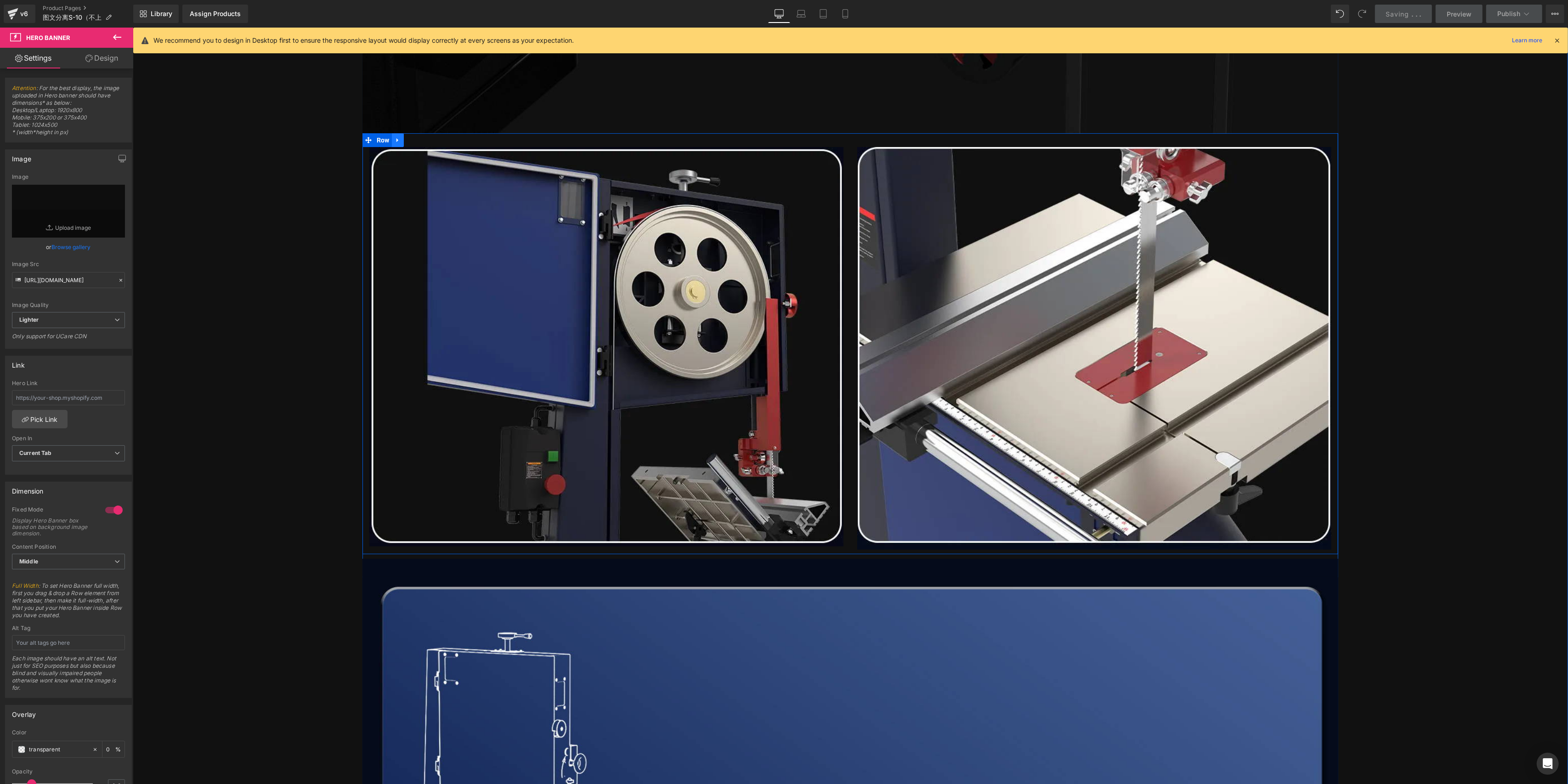
click at [394, 142] on icon at bounding box center [397, 140] width 7 height 7
click at [404, 141] on link at bounding box center [410, 140] width 12 height 14
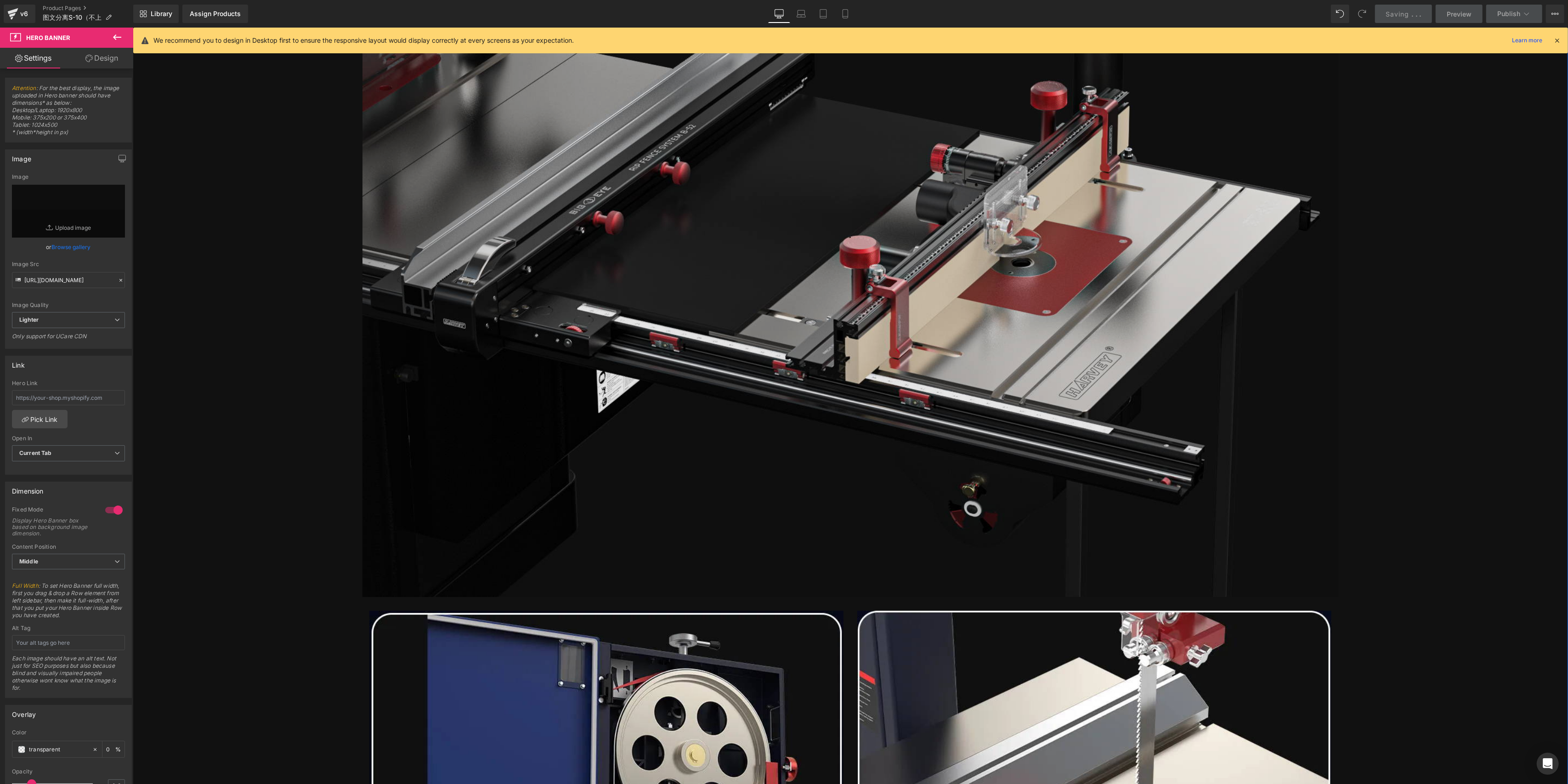
scroll to position [4451, 0]
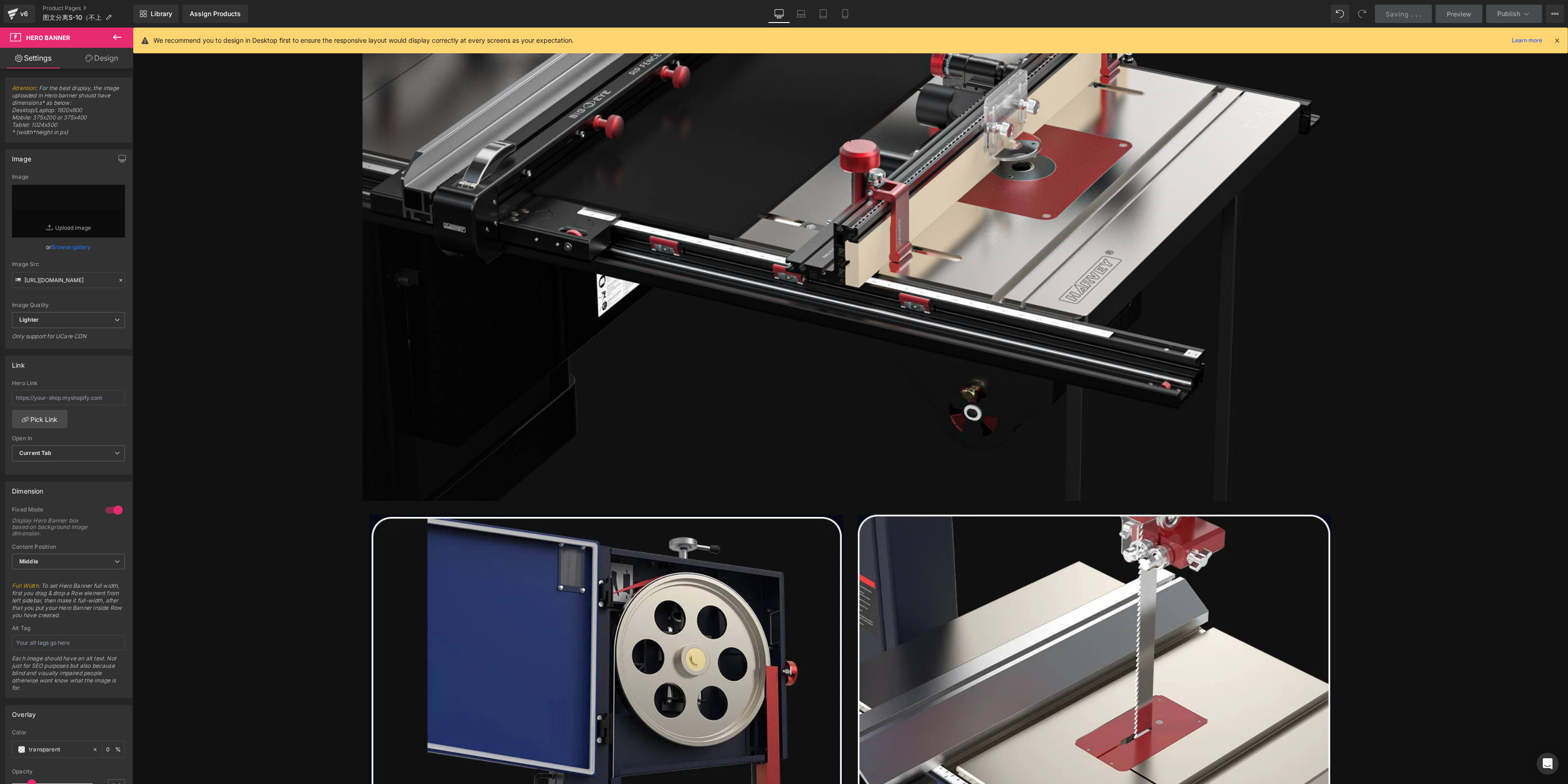
click at [116, 37] on icon at bounding box center [117, 37] width 9 height 5
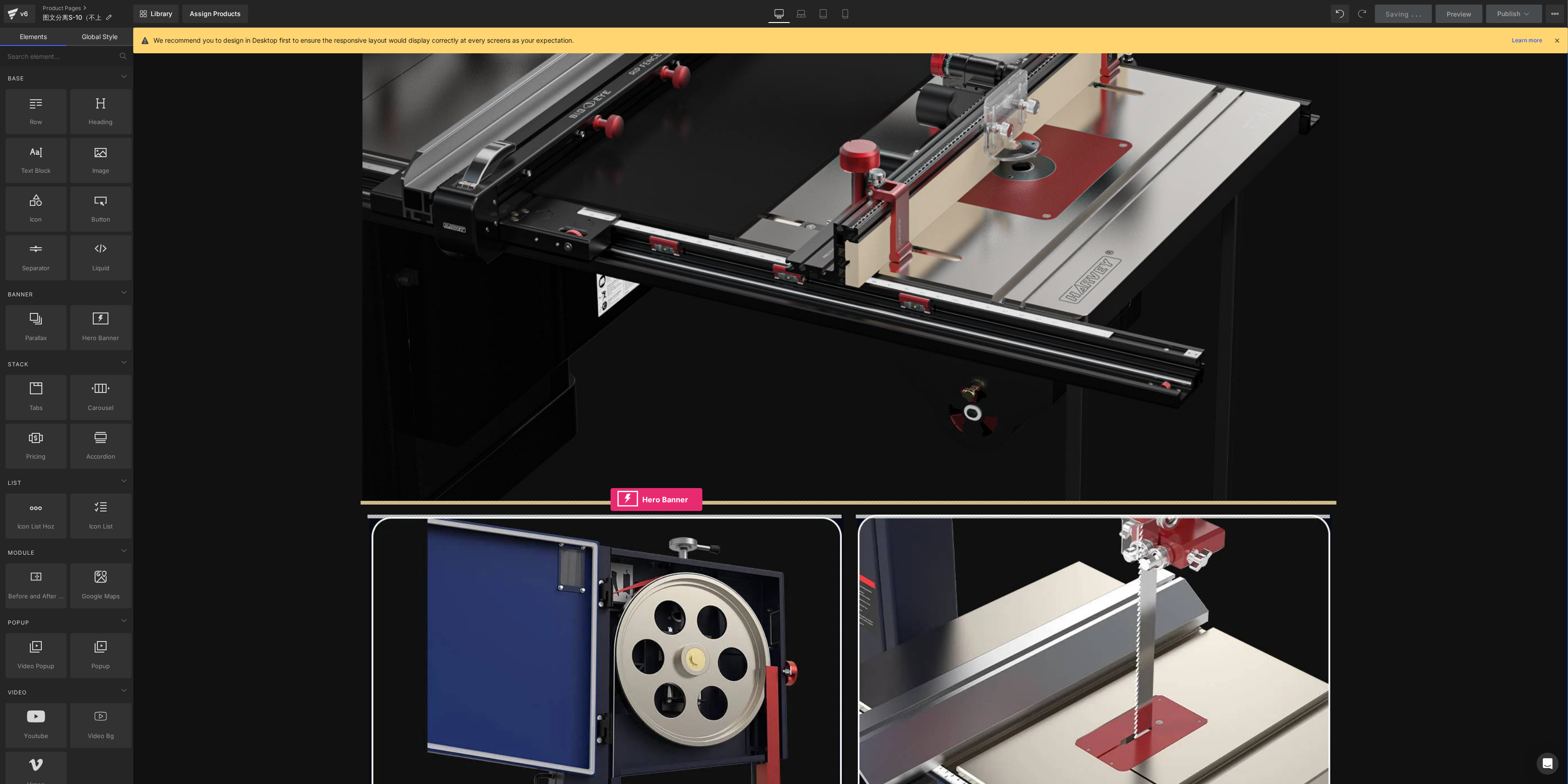
drag, startPoint x: 239, startPoint y: 354, endPoint x: 610, endPoint y: 499, distance: 398.3
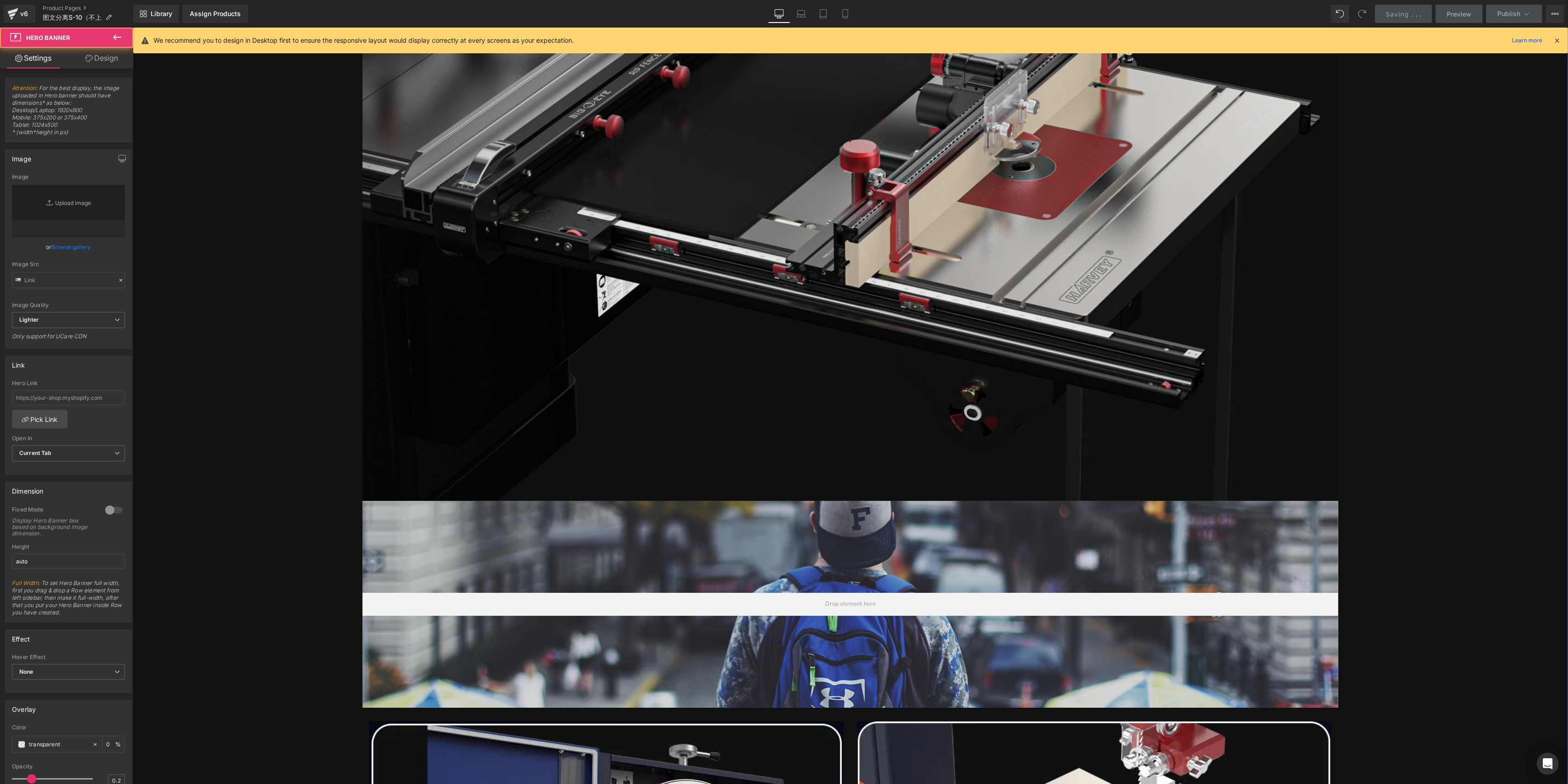
type input "[URL][DOMAIN_NAME]"
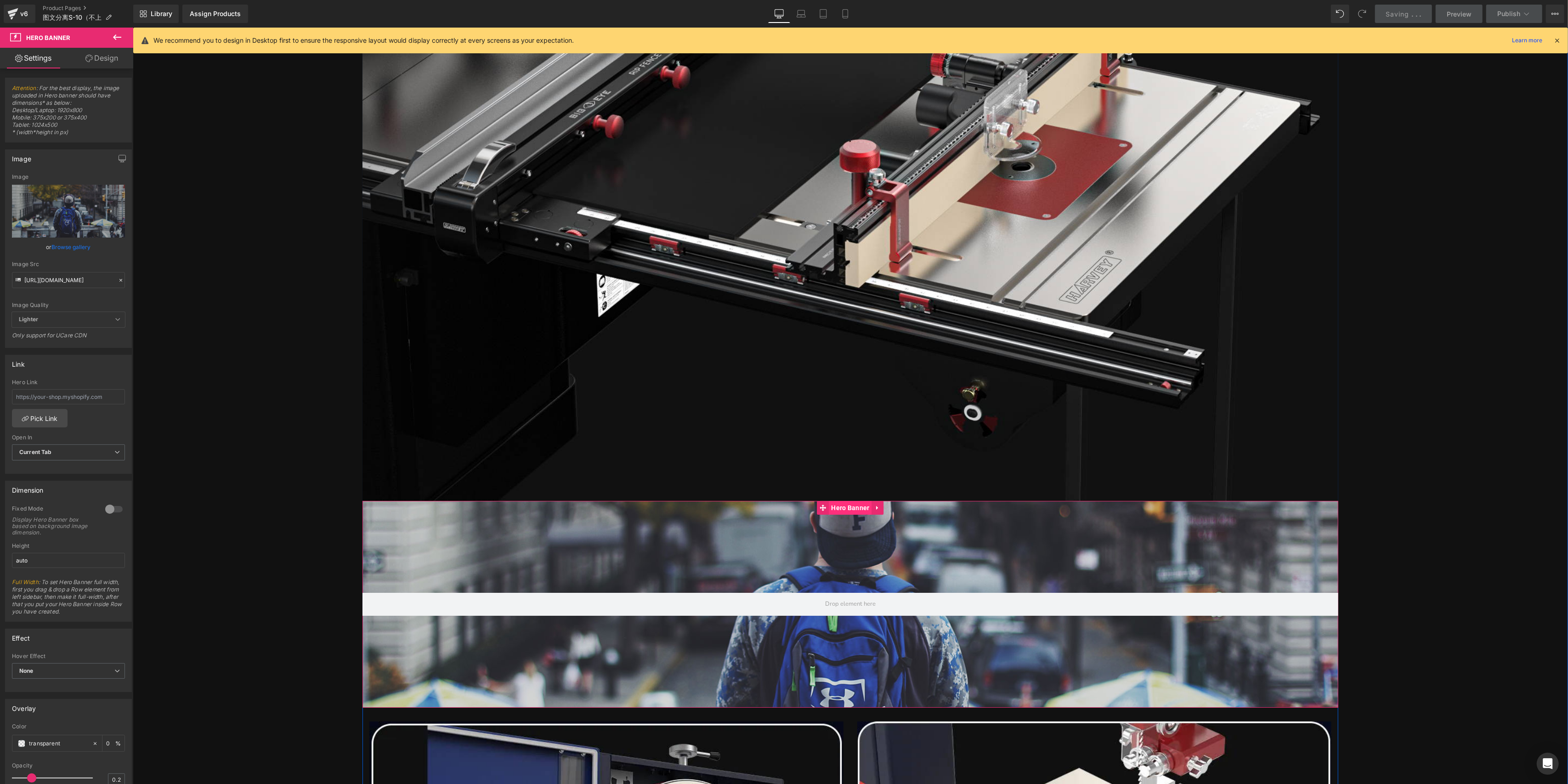
click at [847, 513] on span "Hero Banner" at bounding box center [850, 508] width 43 height 14
click at [70, 220] on link "Replace Image" at bounding box center [69, 211] width 113 height 53
type input "C:\fakepath\S-10_23_12.jpg"
type input "[URL][DOMAIN_NAME]"
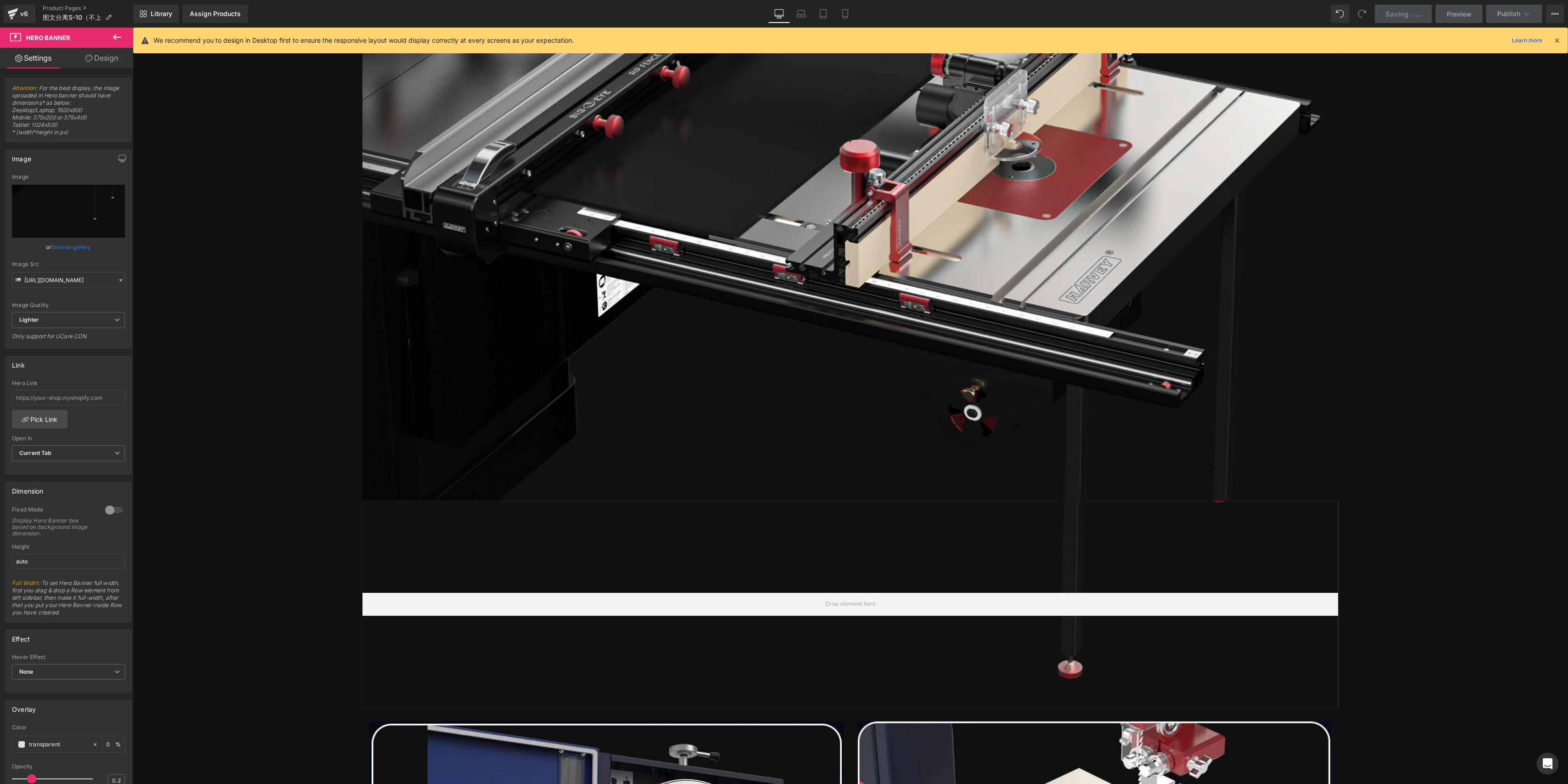
click at [108, 498] on div "Dimension 0 Fixed Mode Display Hero Banner box based on background image dimens…" at bounding box center [68, 552] width 127 height 141
click at [109, 509] on div at bounding box center [114, 510] width 22 height 15
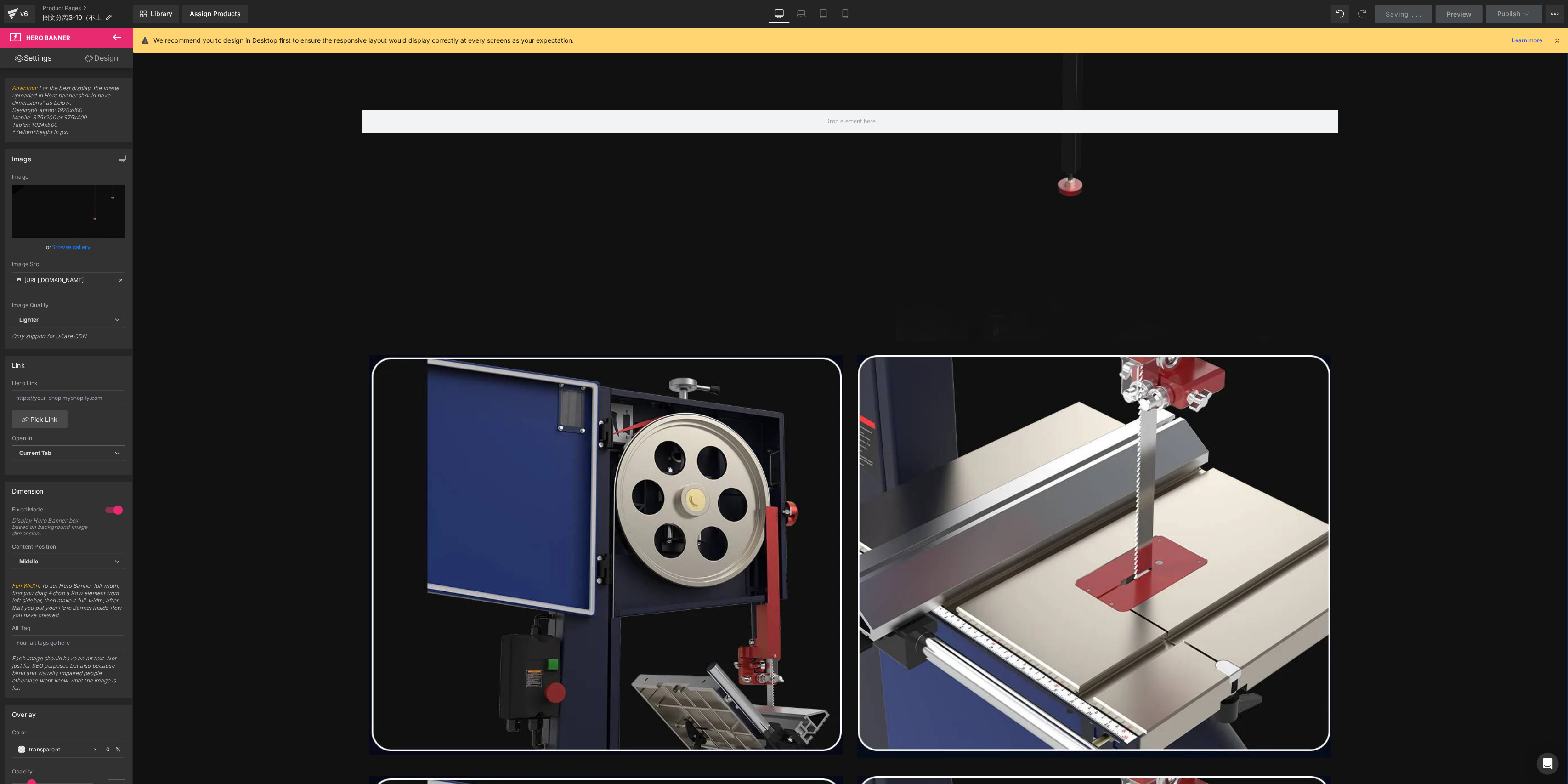
scroll to position [4941, 0]
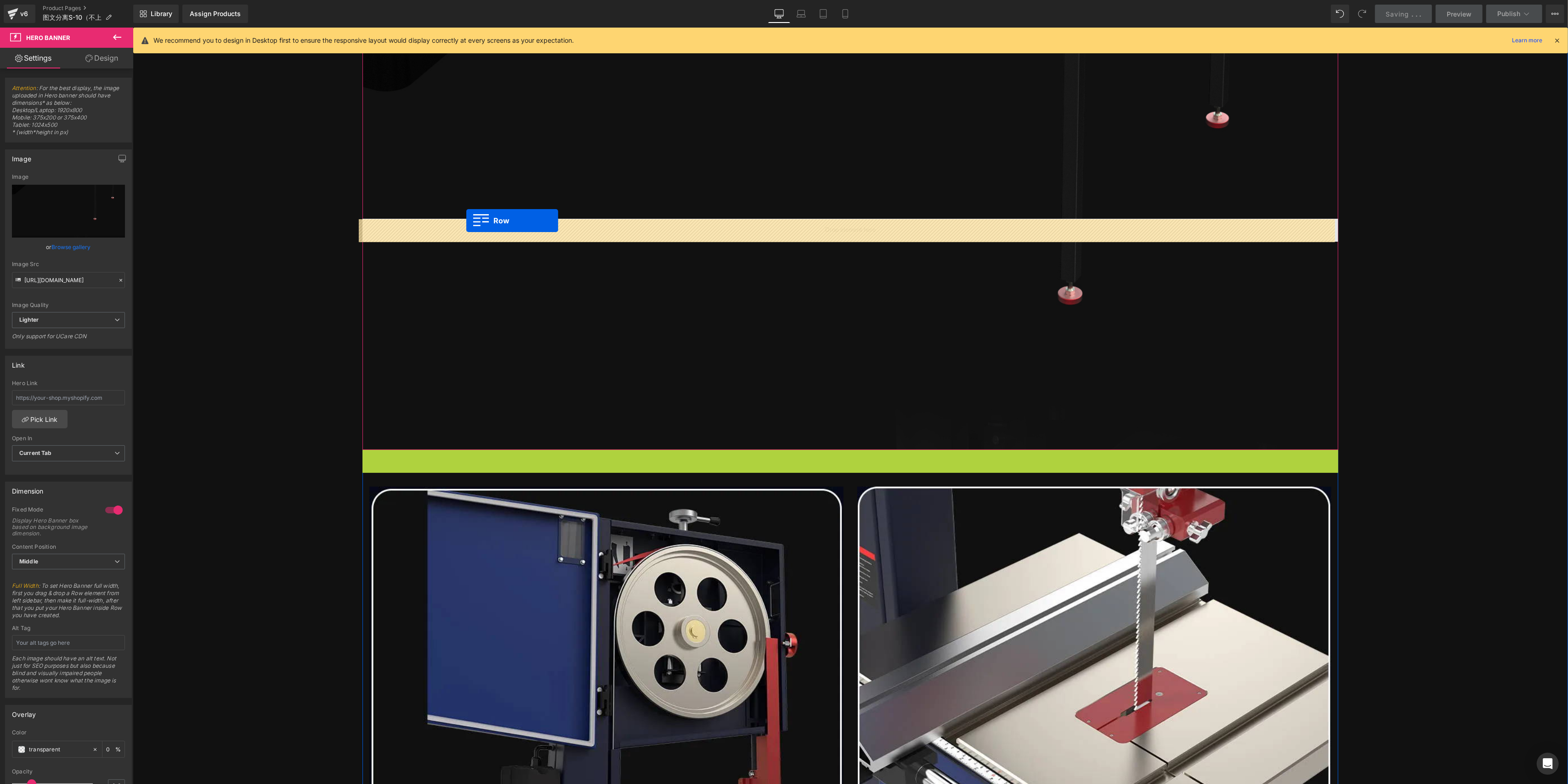
drag, startPoint x: 363, startPoint y: 458, endPoint x: 466, endPoint y: 220, distance: 259.3
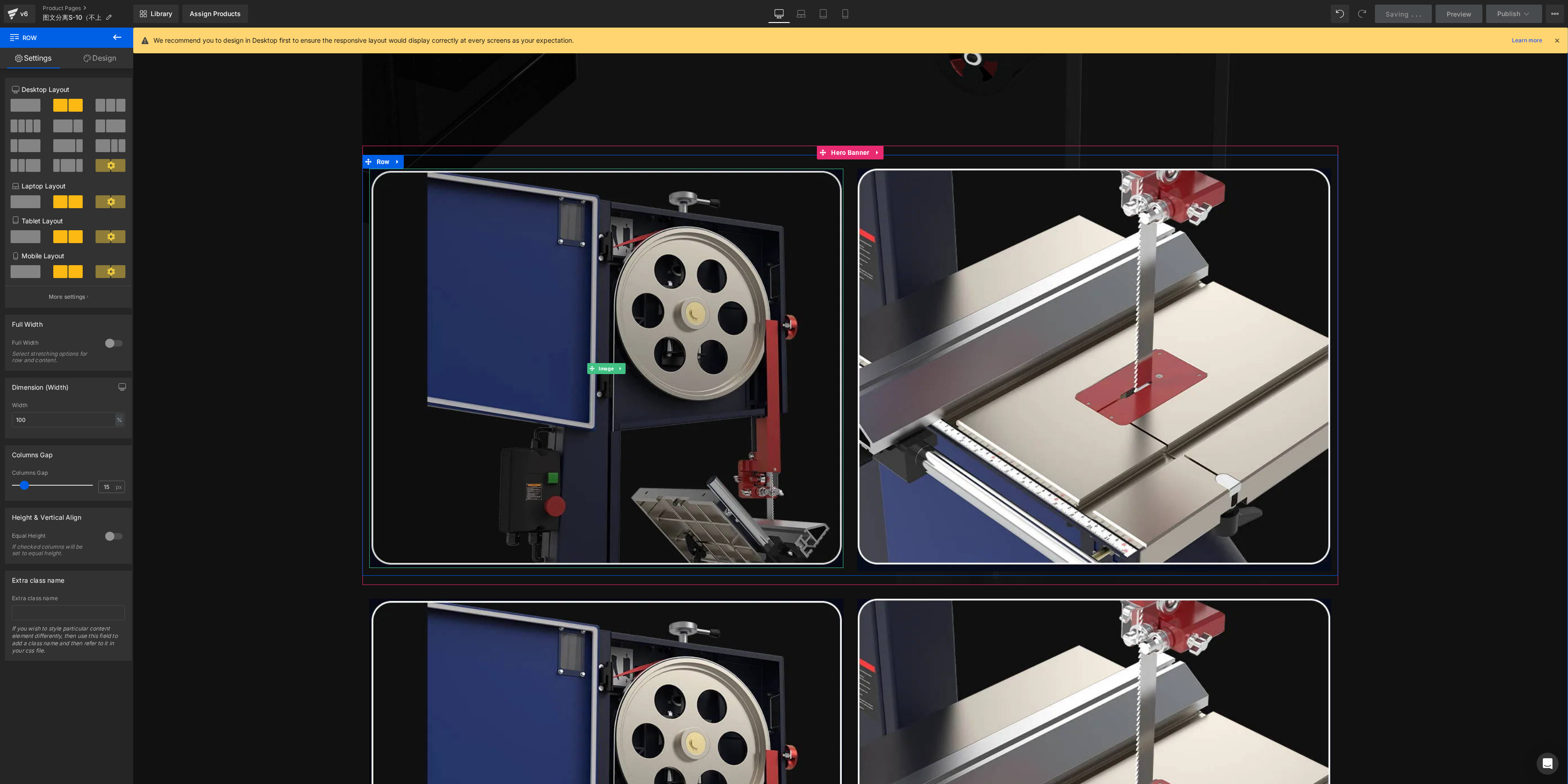
scroll to position [4804, 0]
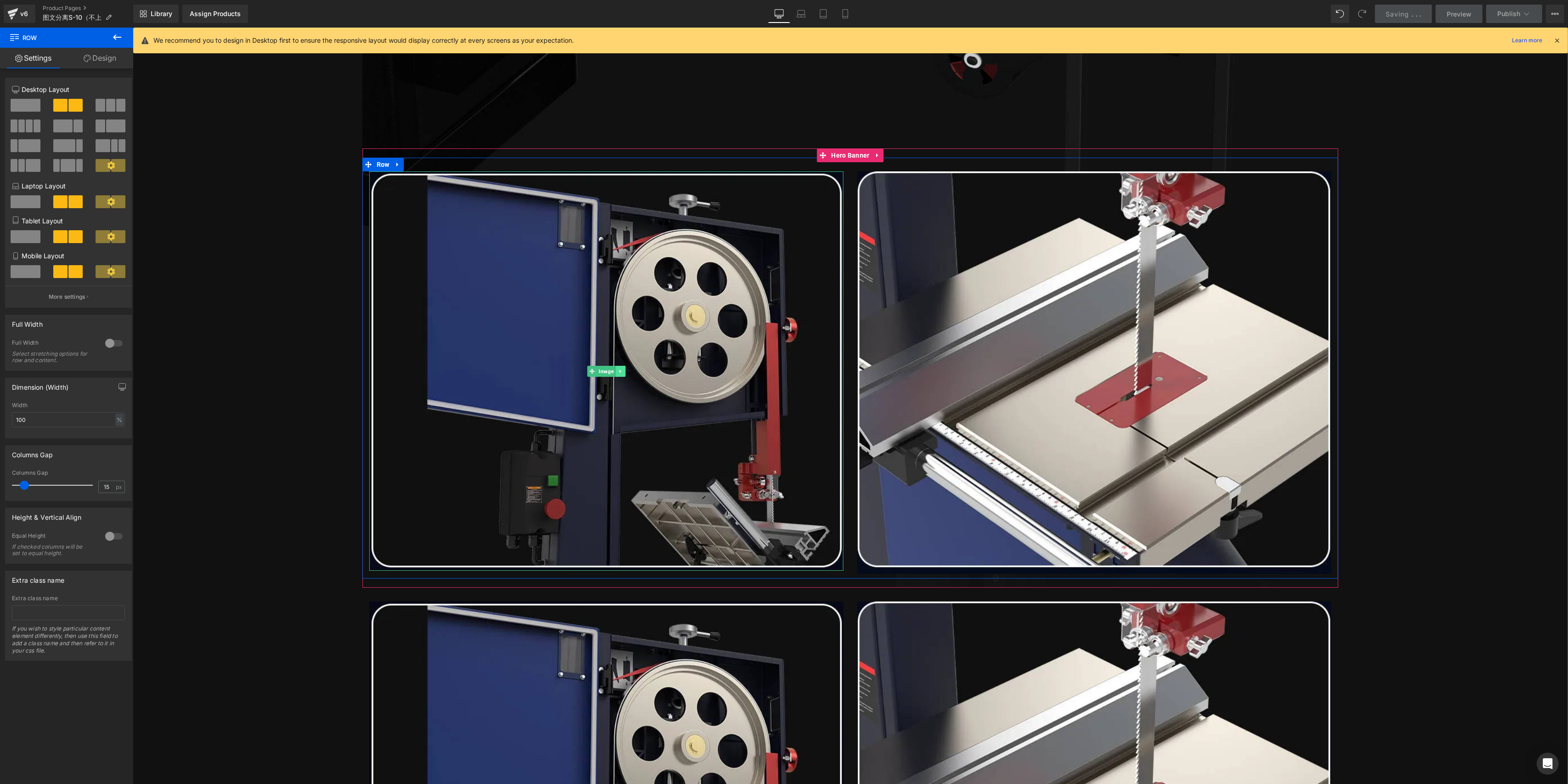
click at [617, 373] on icon at bounding box center [620, 371] width 5 height 5
click at [623, 372] on icon at bounding box center [625, 371] width 5 height 5
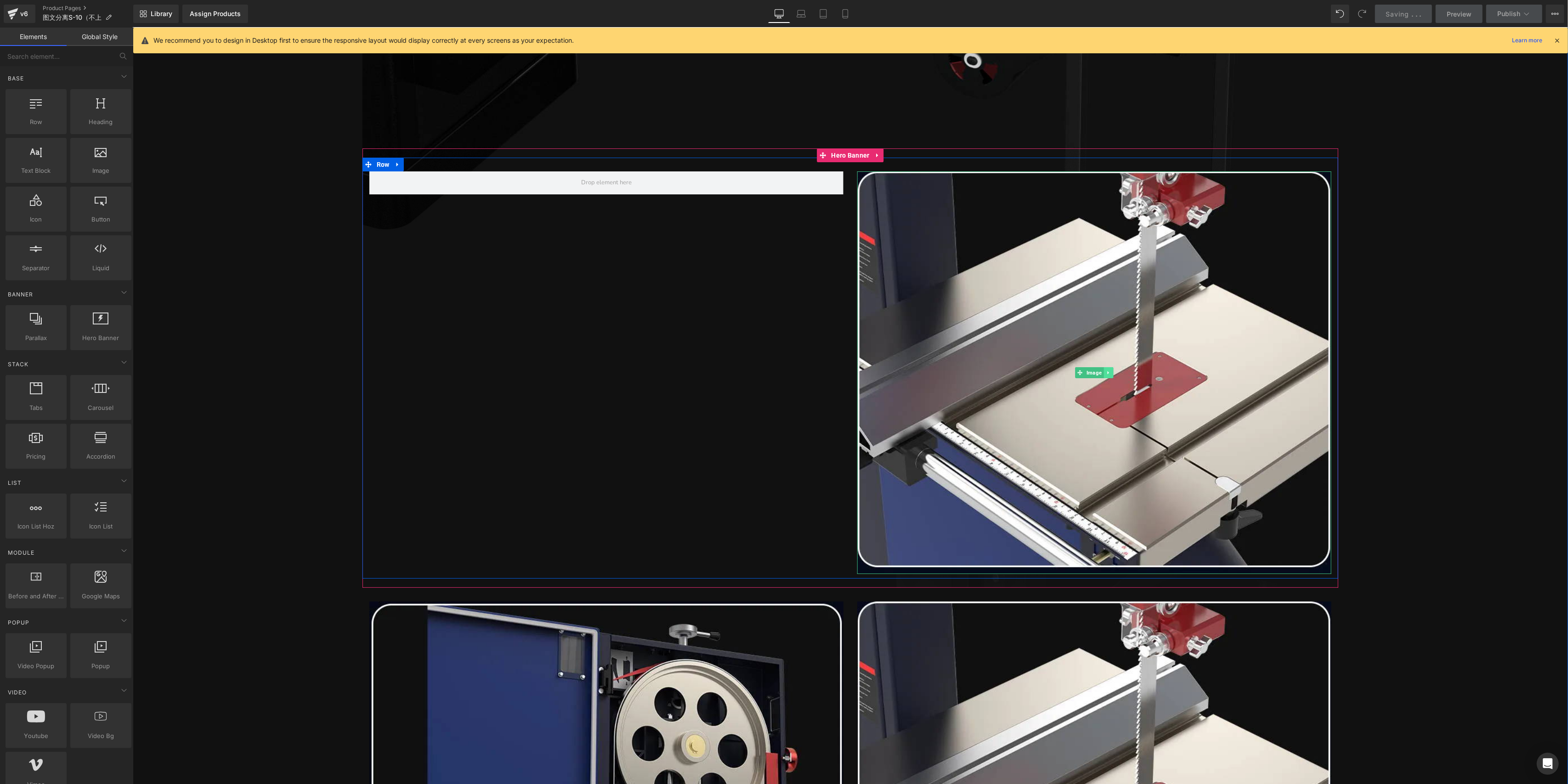
click at [1104, 376] on link at bounding box center [1108, 373] width 10 height 11
click at [1108, 377] on link at bounding box center [1113, 373] width 10 height 11
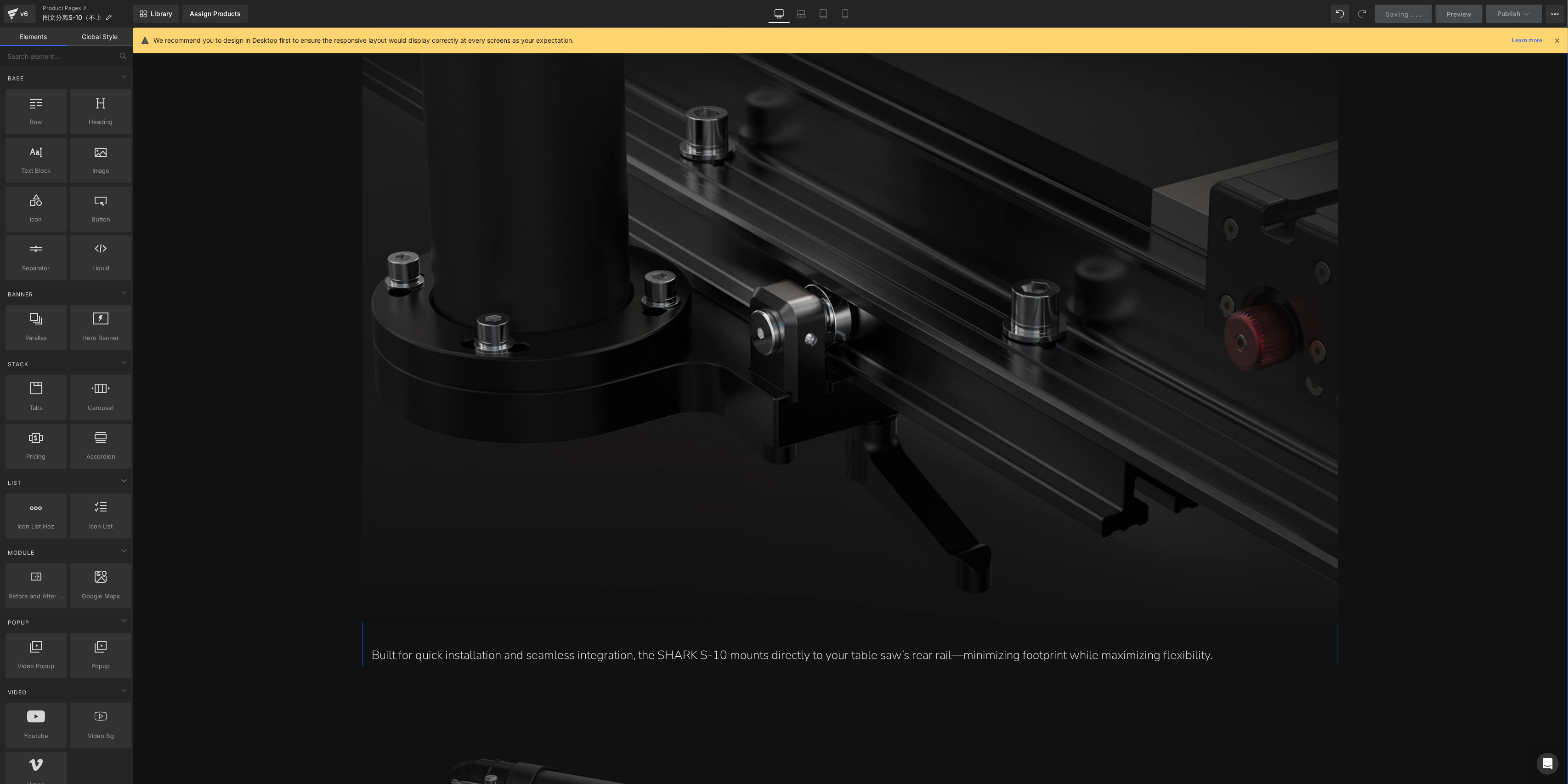
scroll to position [3701, 0]
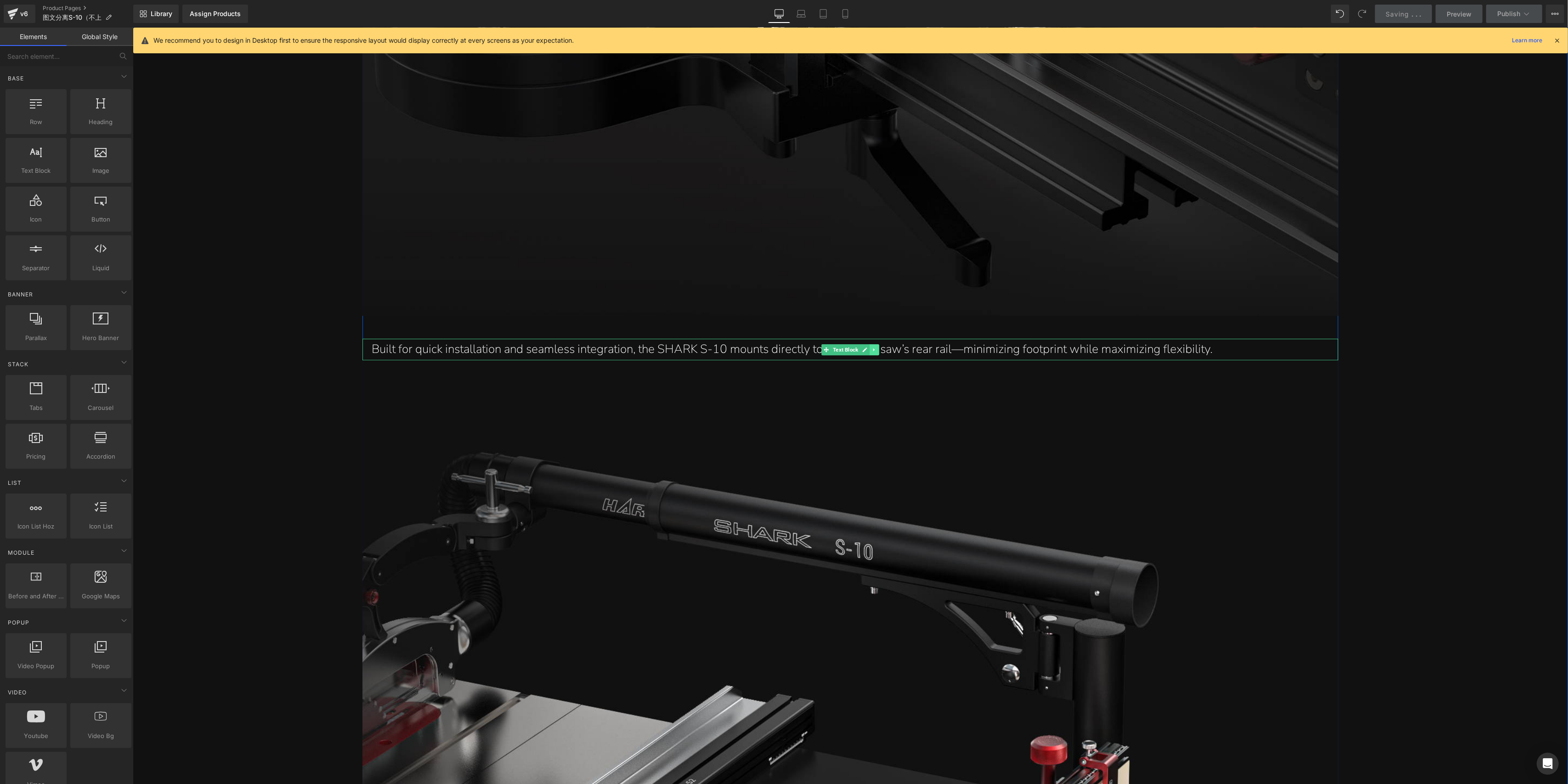
click at [872, 348] on icon at bounding box center [874, 349] width 5 height 5
click at [867, 349] on icon at bounding box center [869, 349] width 5 height 5
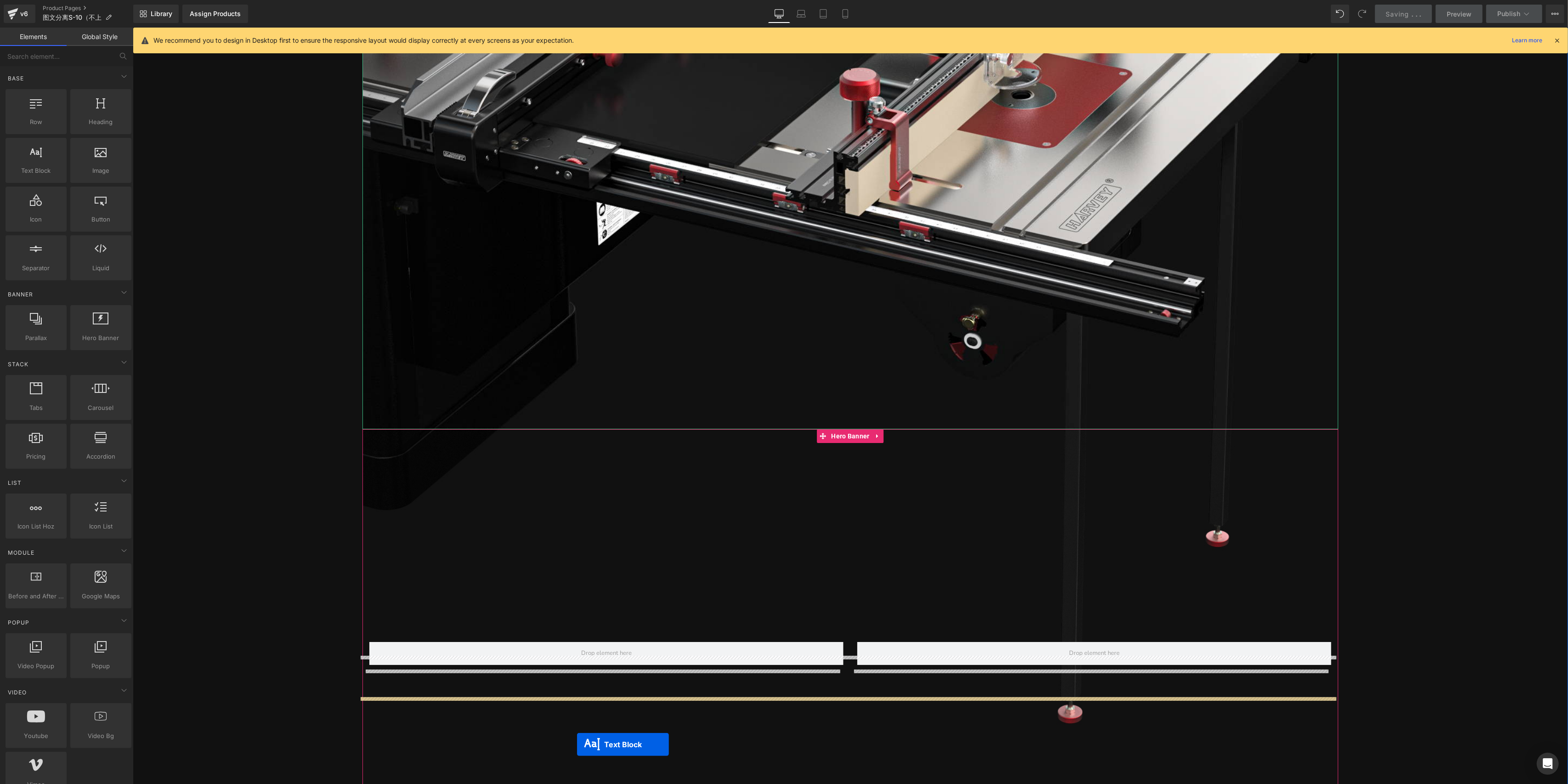
scroll to position [4564, 0]
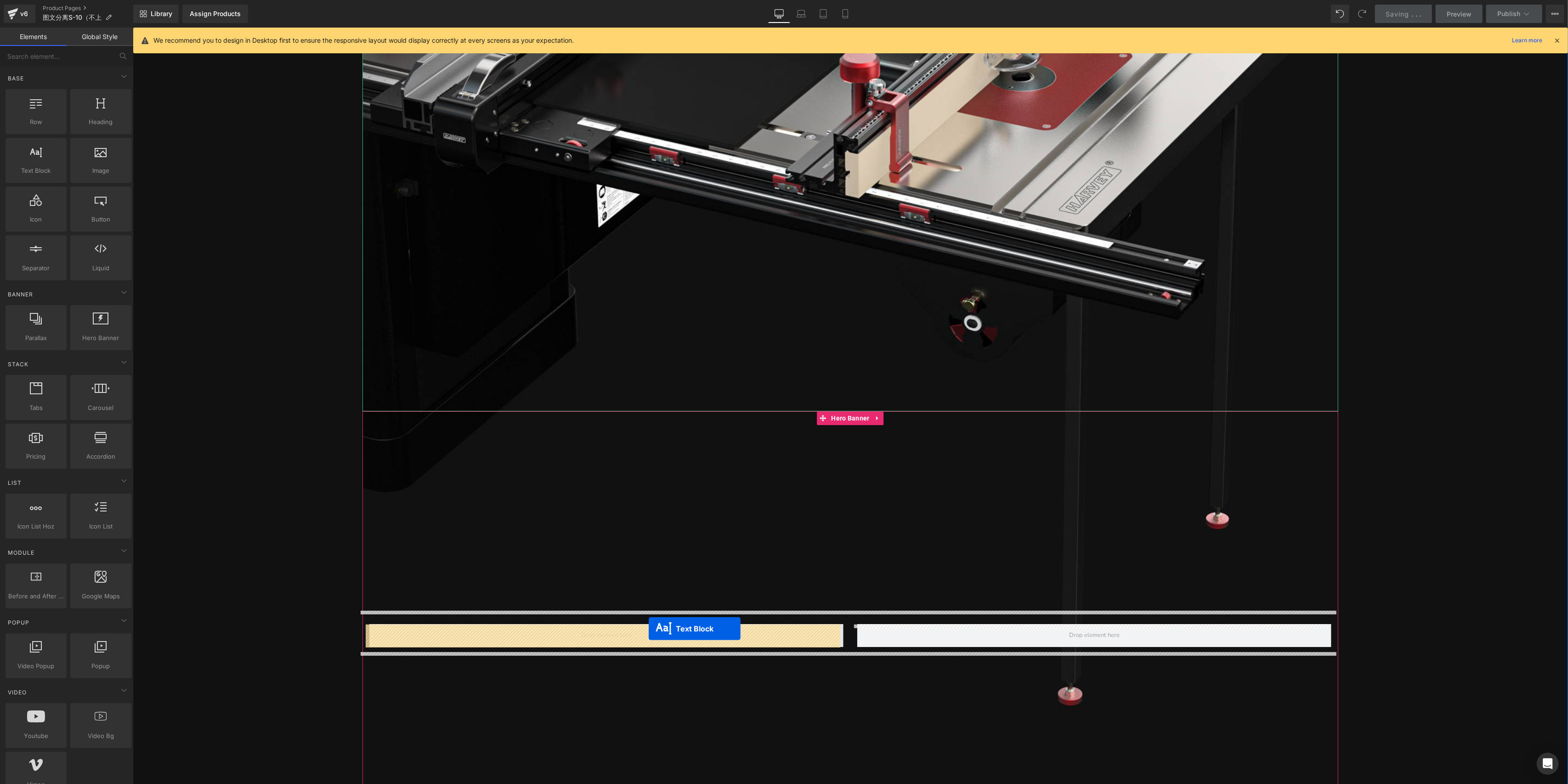
drag, startPoint x: 807, startPoint y: 349, endPoint x: 648, endPoint y: 629, distance: 322.0
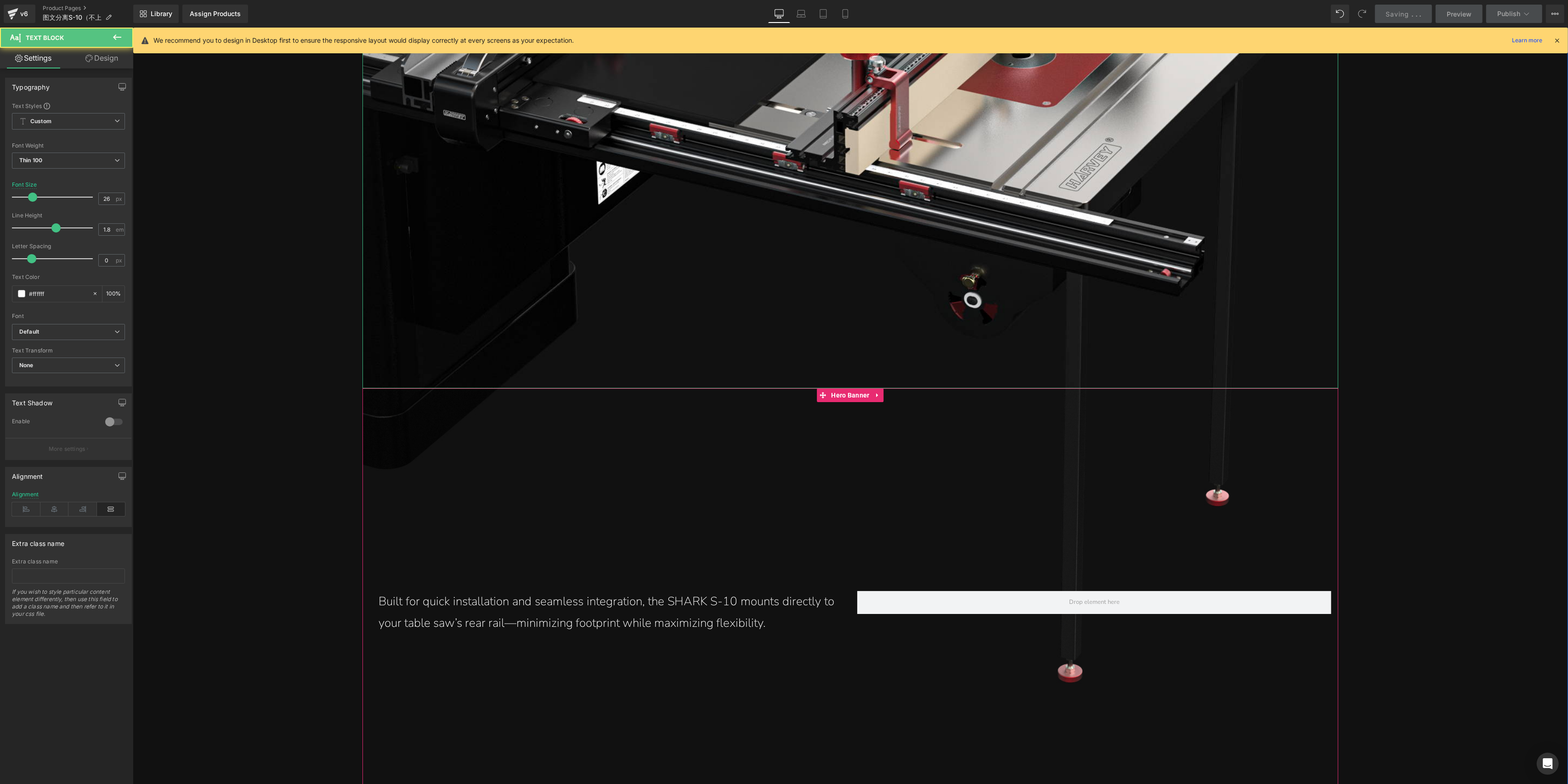
scroll to position [4541, 0]
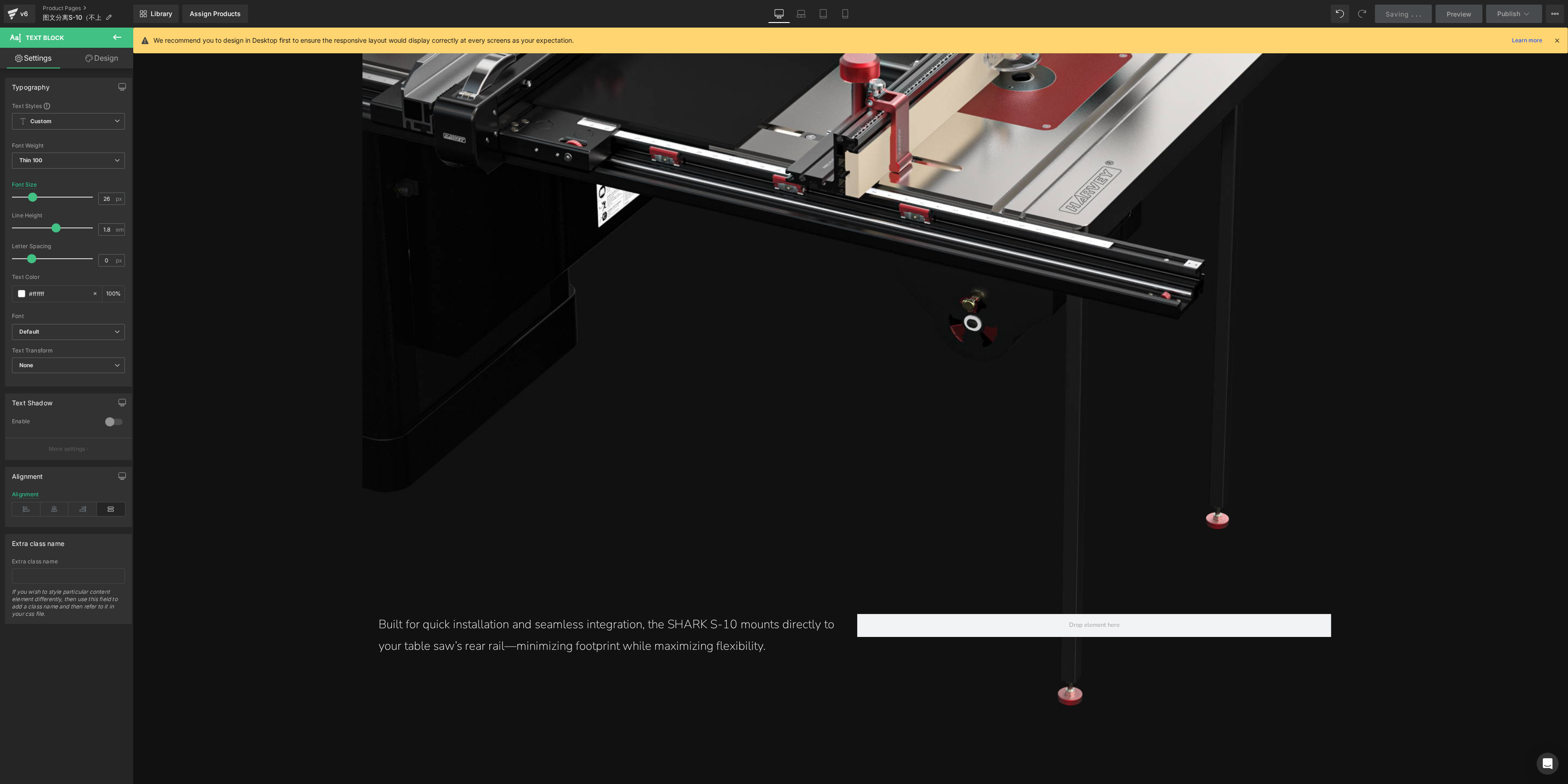
click at [1417, 13] on span "." at bounding box center [1416, 14] width 2 height 8
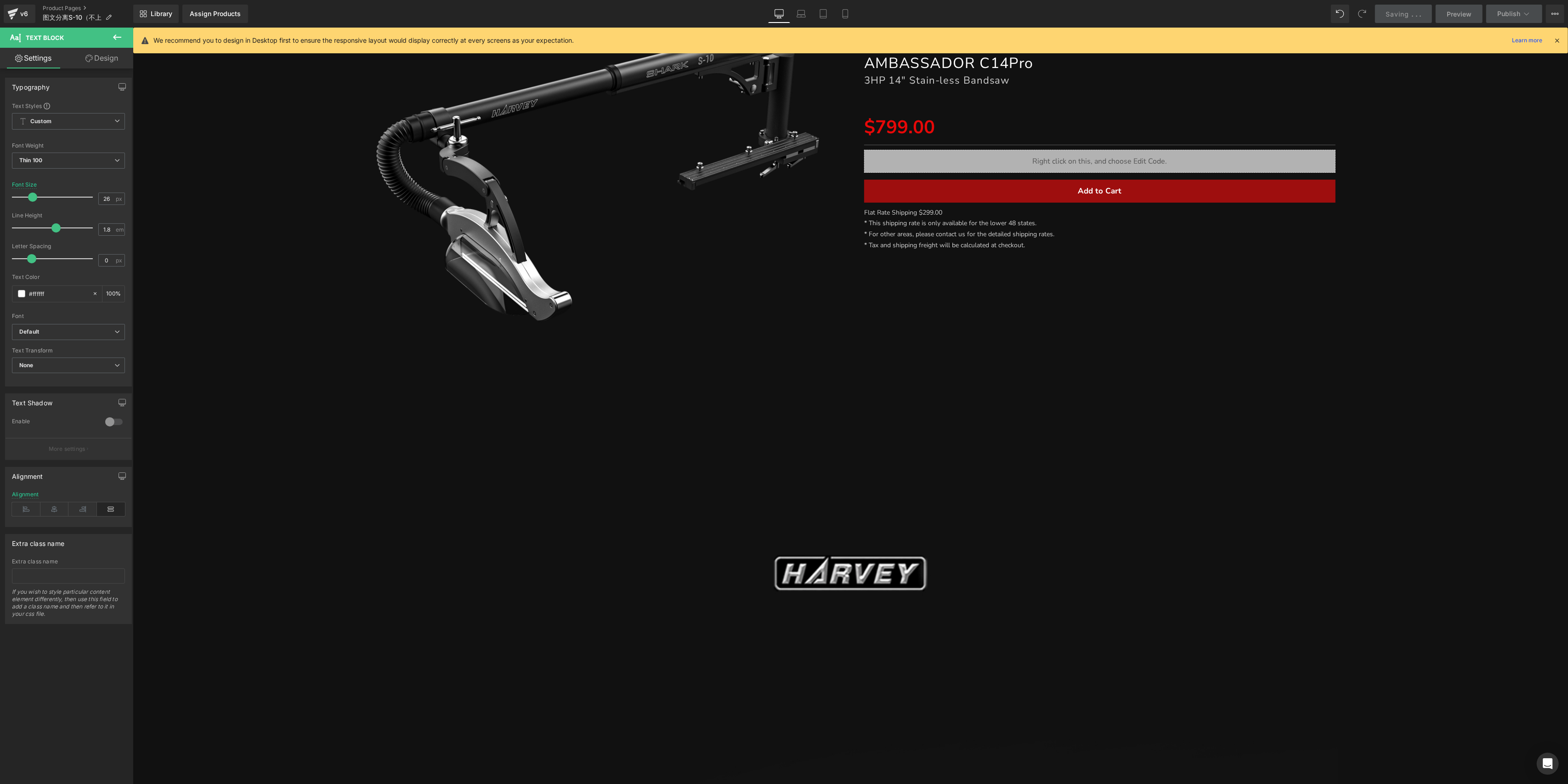
scroll to position [253, 0]
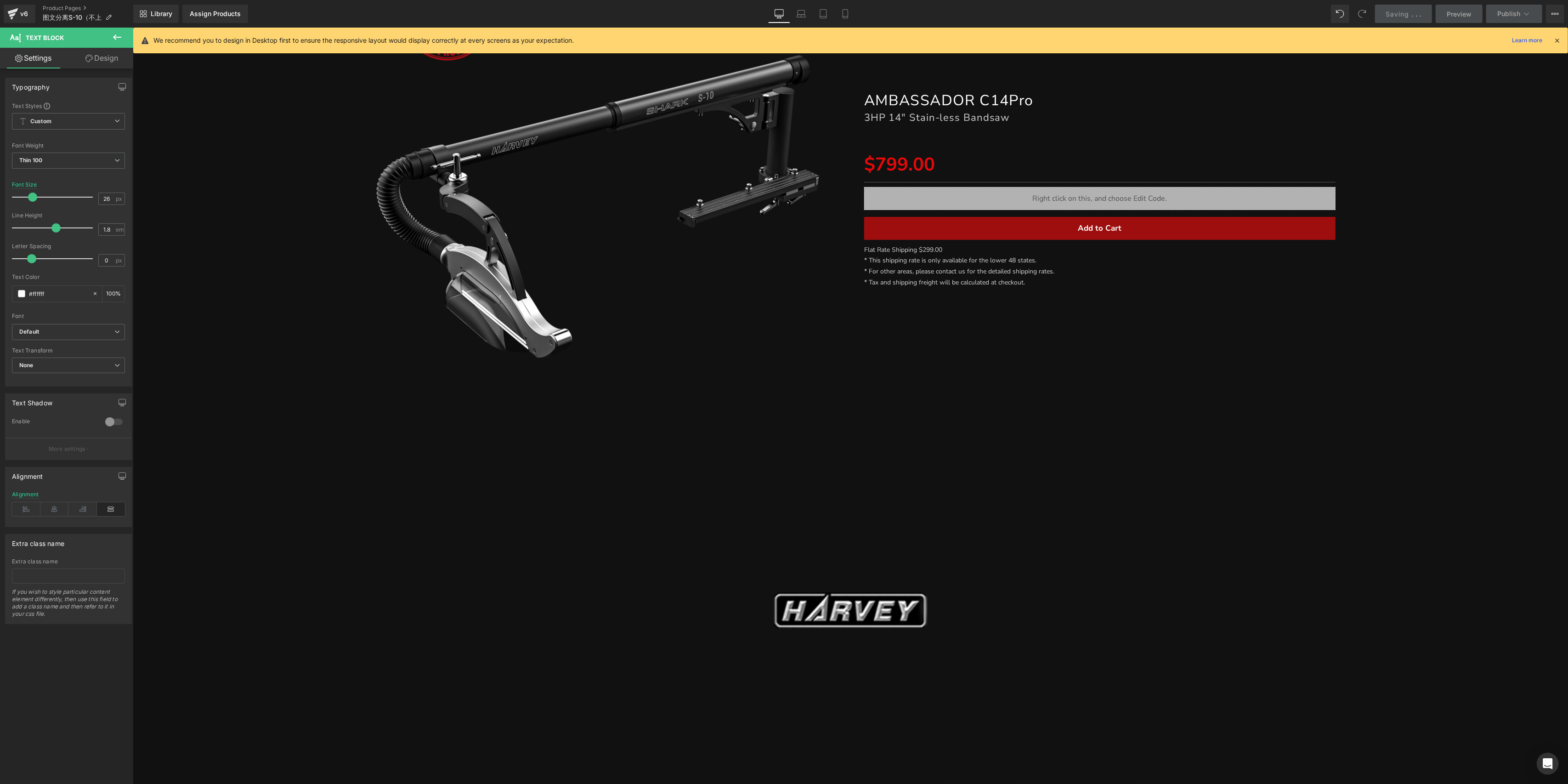
click at [1415, 14] on div "Saving . . ." at bounding box center [1404, 14] width 35 height 10
